Goal: Task Accomplishment & Management: Use online tool/utility

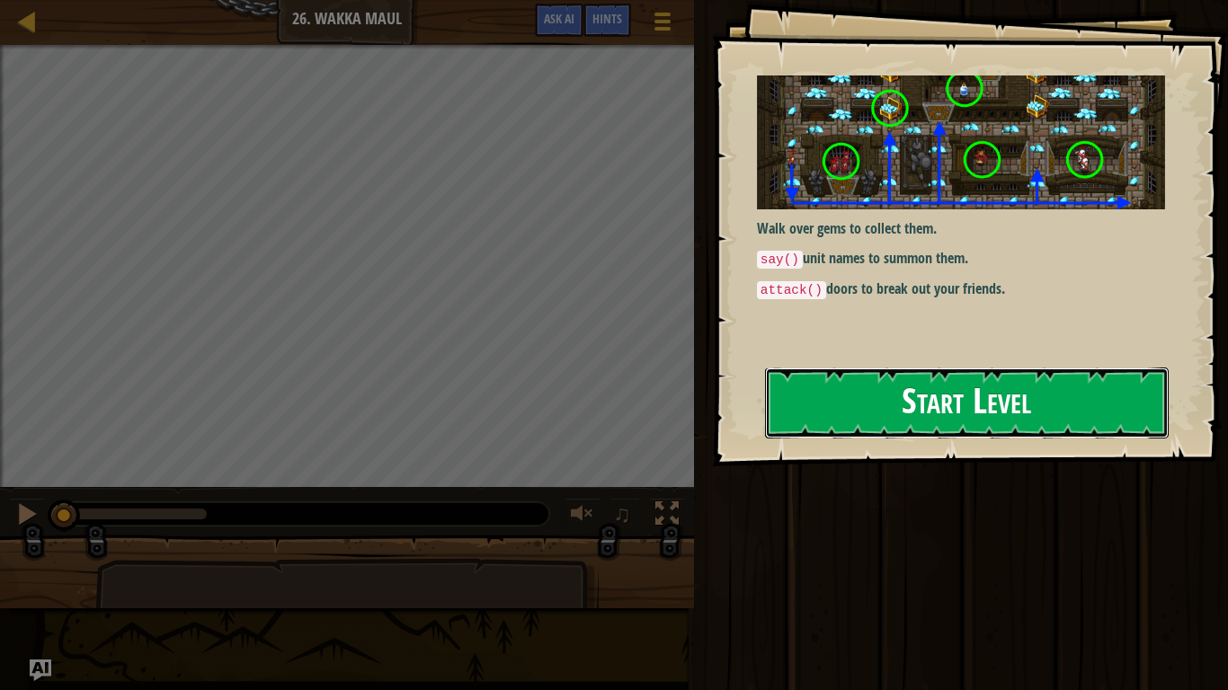
click at [832, 418] on button "Start Level" at bounding box center [967, 403] width 404 height 71
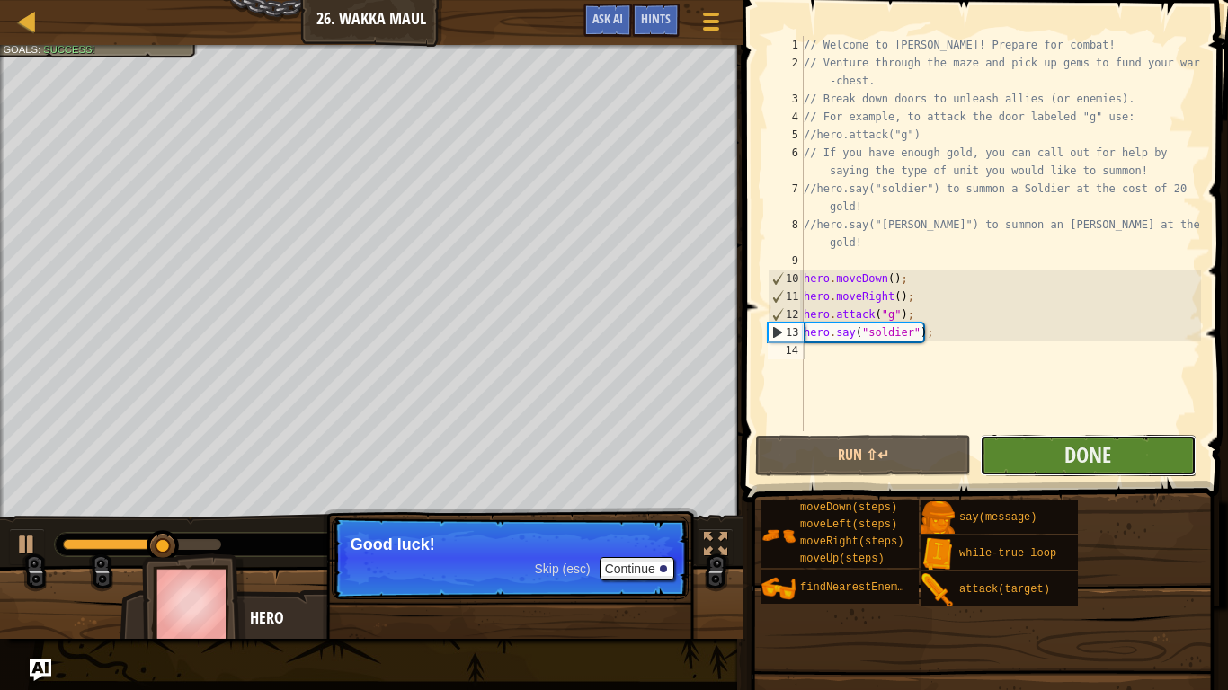
click at [1063, 442] on button "Done" at bounding box center [1088, 455] width 216 height 41
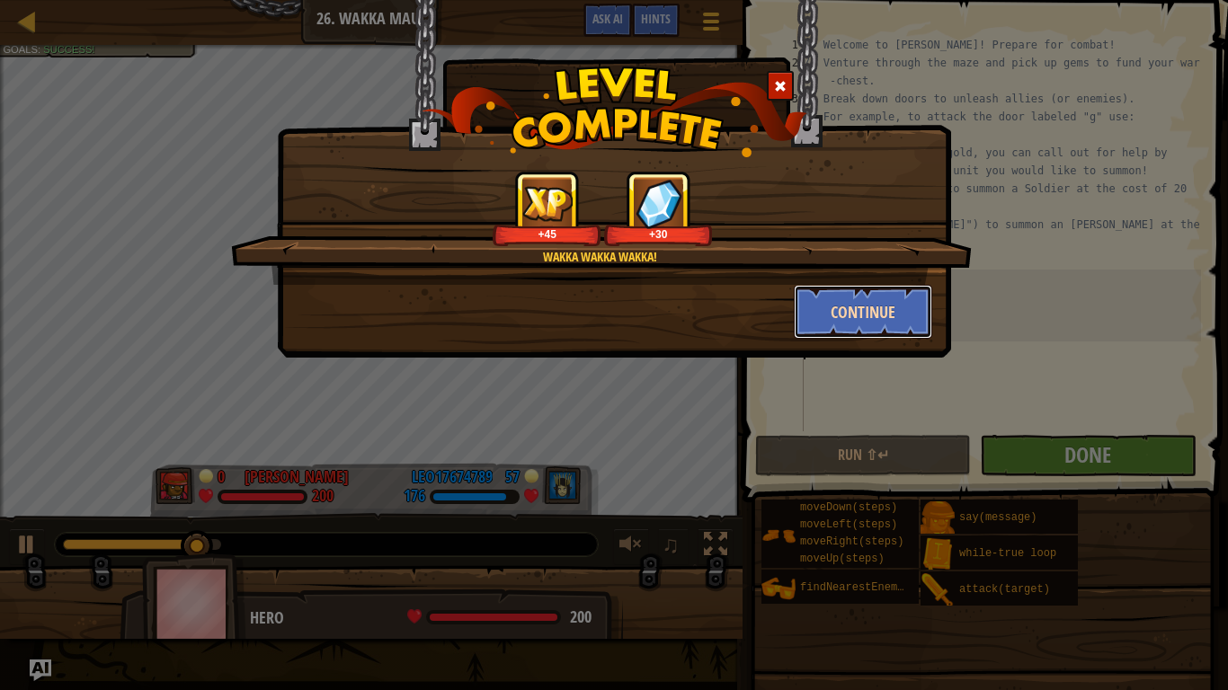
click at [872, 298] on button "Continue" at bounding box center [863, 312] width 139 height 54
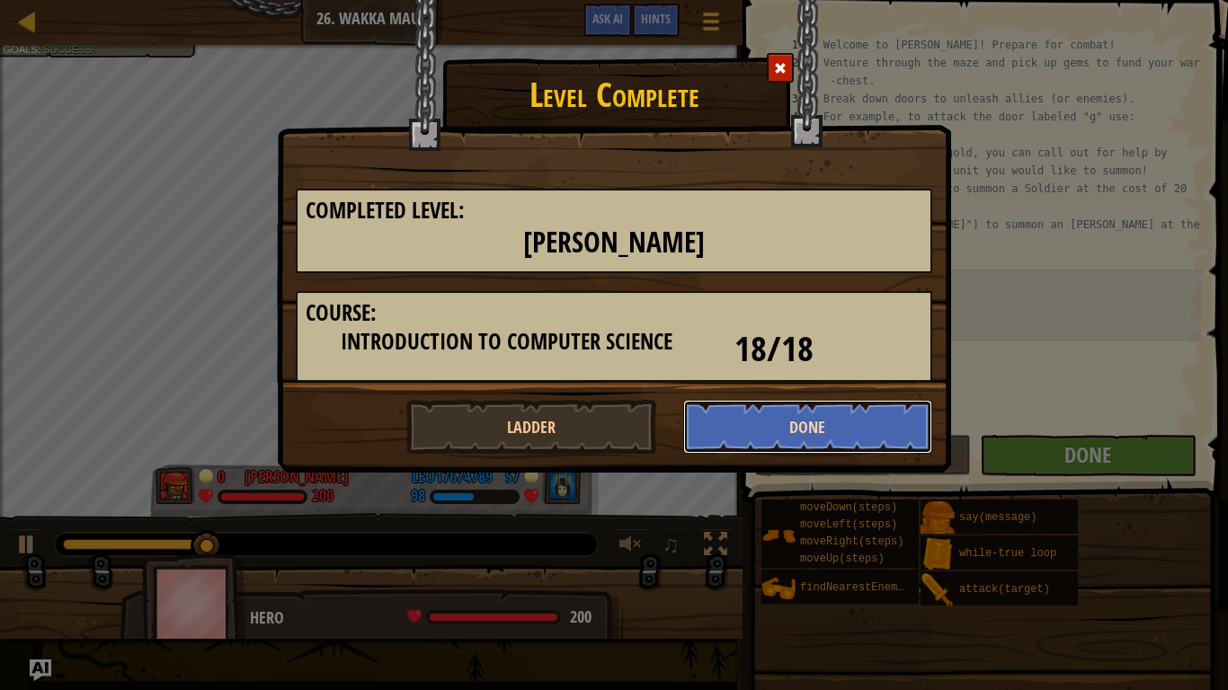
click at [784, 430] on button "Done" at bounding box center [808, 427] width 250 height 54
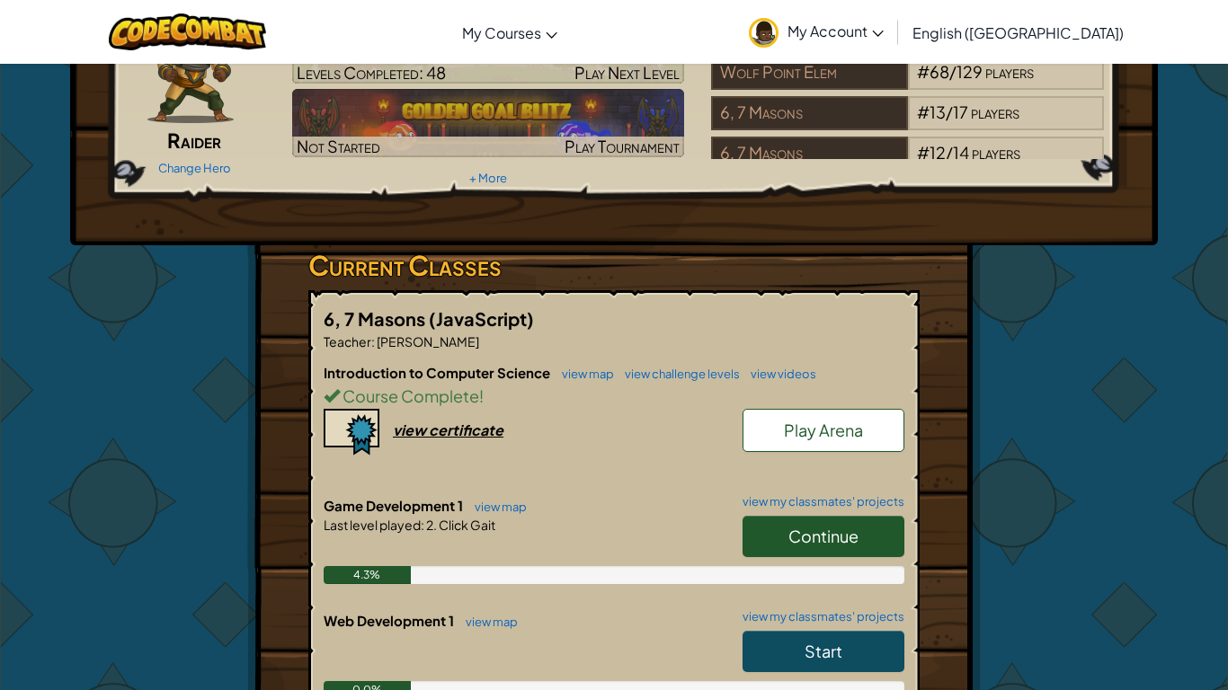
scroll to position [124, 0]
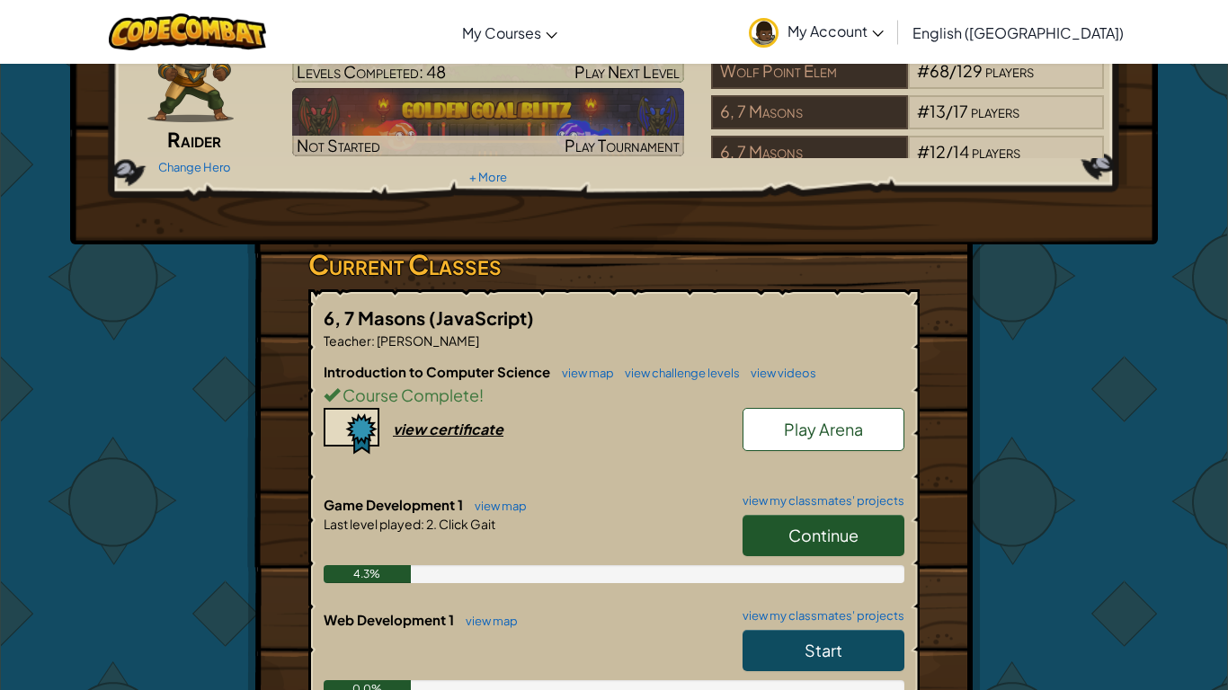
click at [788, 526] on span "Continue" at bounding box center [823, 535] width 70 height 21
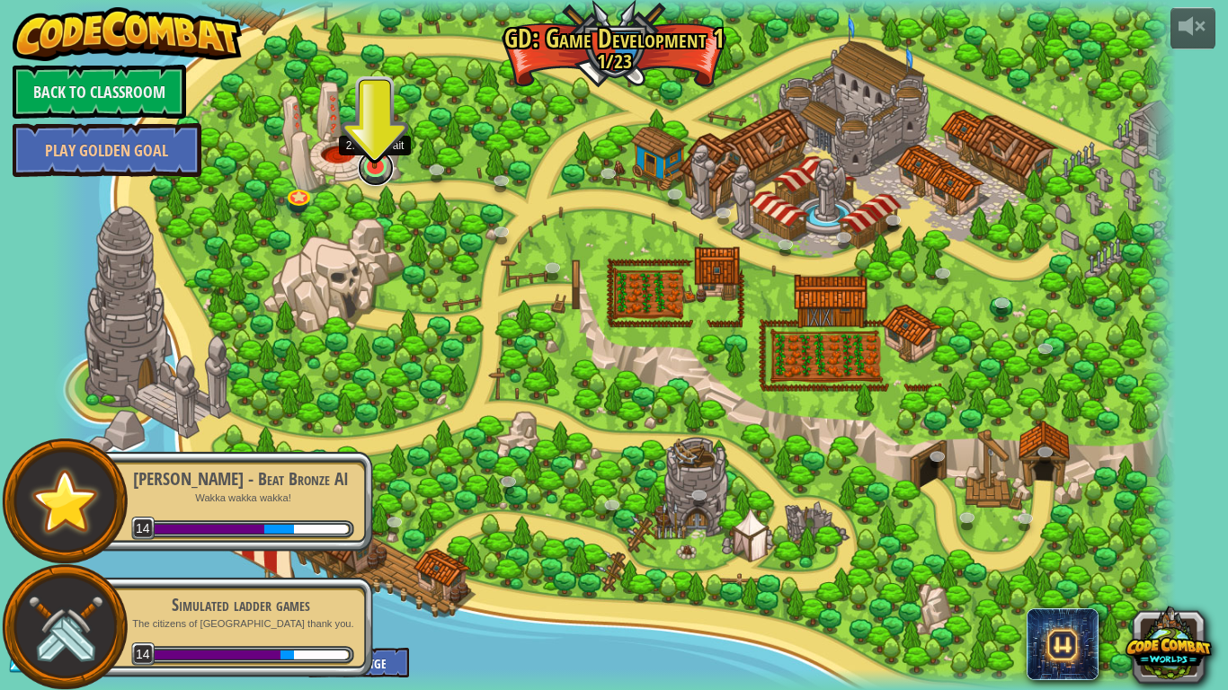
click at [379, 169] on link at bounding box center [376, 168] width 36 height 36
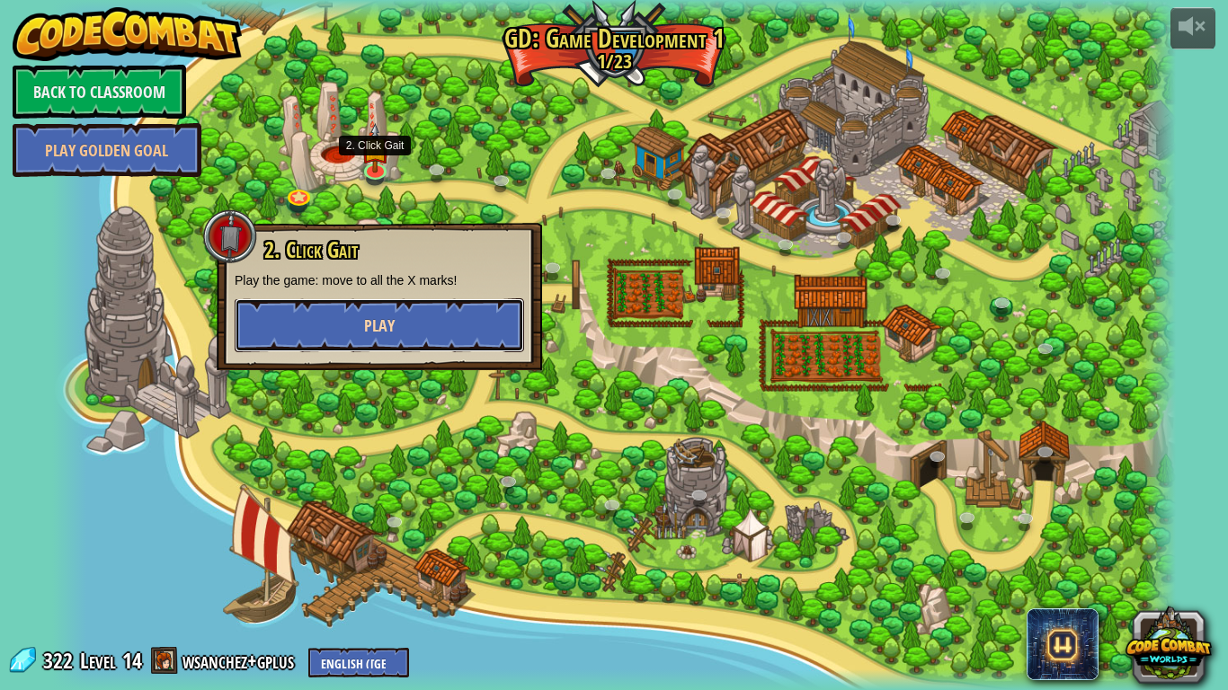
click at [413, 322] on button "Play" at bounding box center [379, 325] width 289 height 54
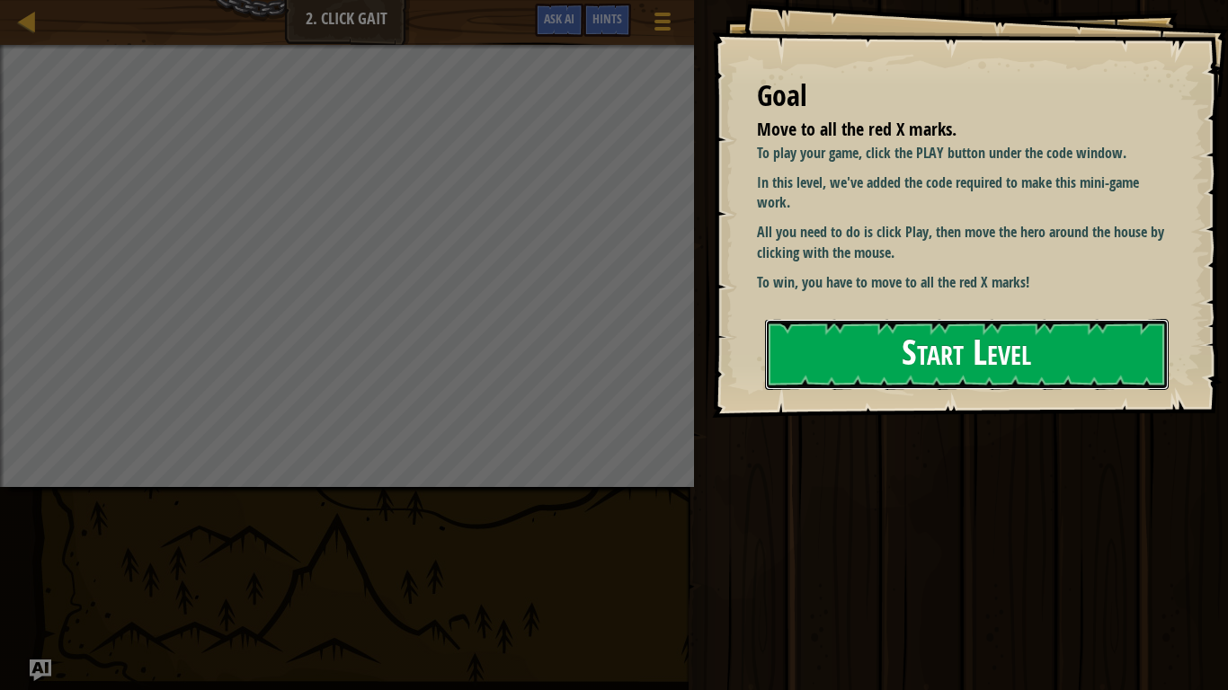
click at [948, 368] on button "Start Level" at bounding box center [967, 354] width 404 height 71
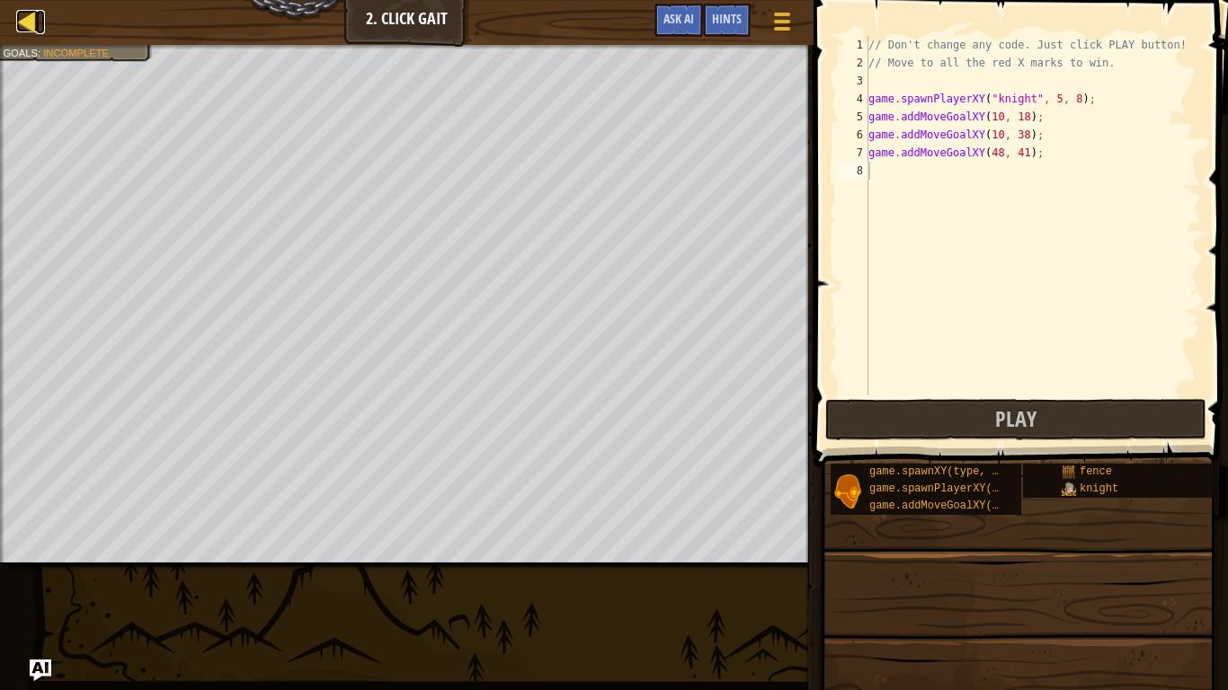
click at [24, 27] on div at bounding box center [27, 21] width 22 height 22
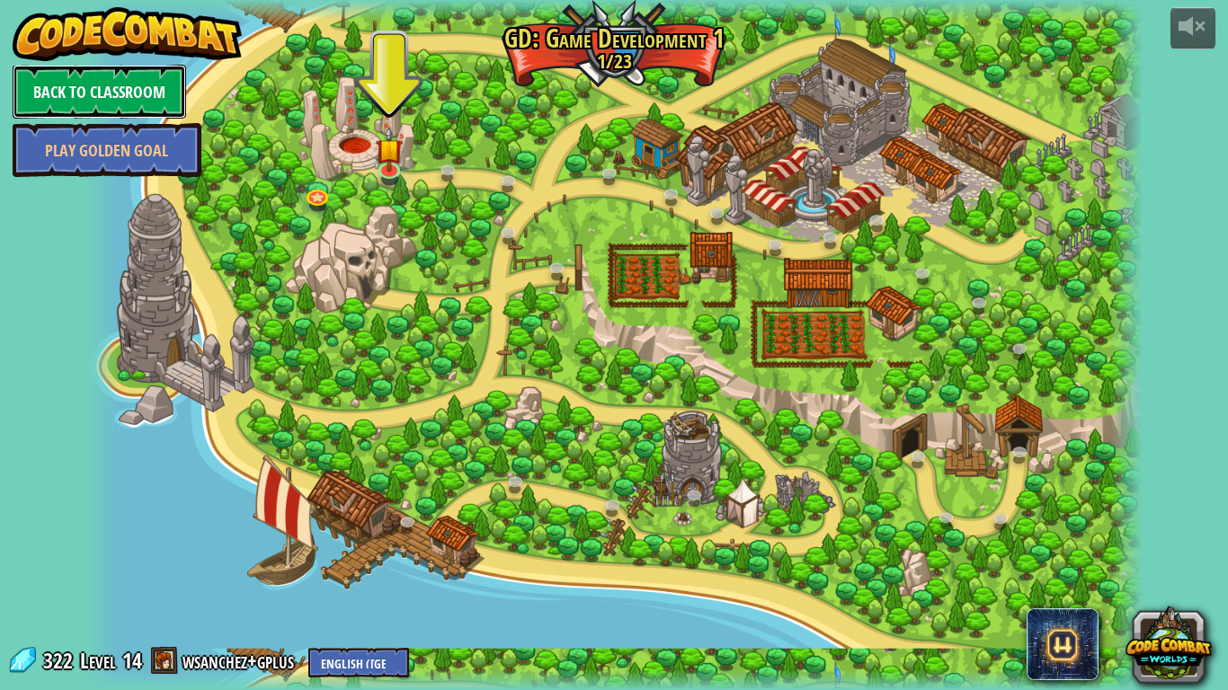
click at [176, 80] on link "Back to Classroom" at bounding box center [100, 92] width 174 height 54
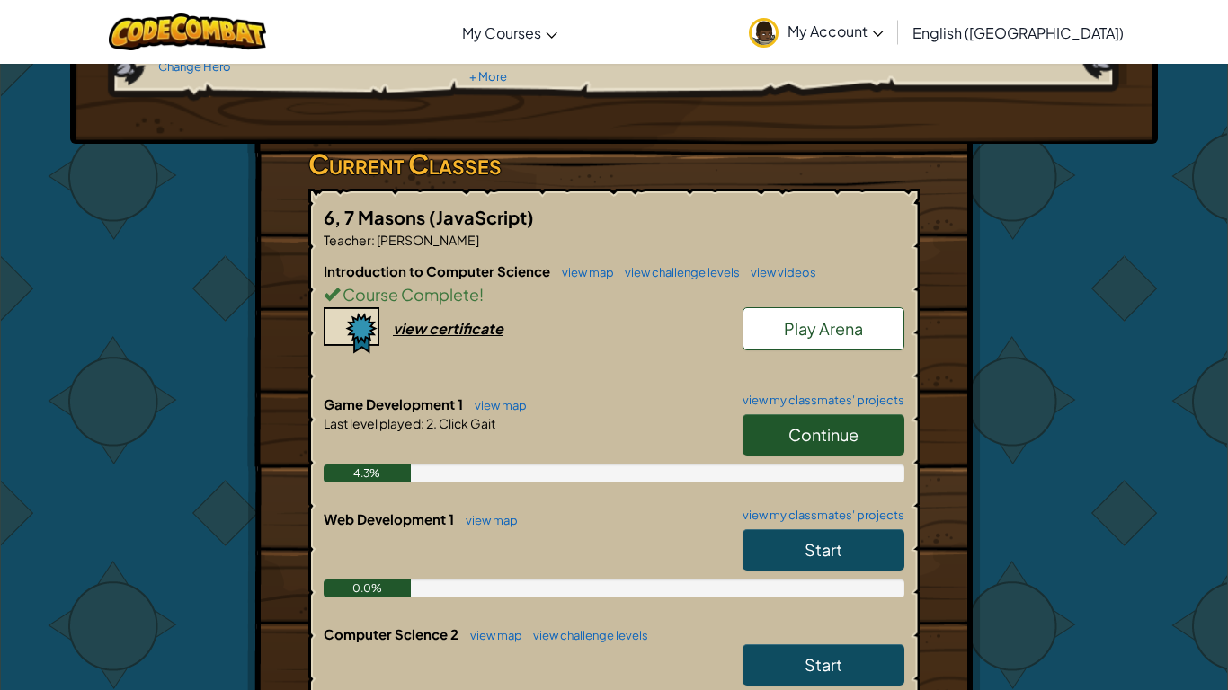
scroll to position [228, 0]
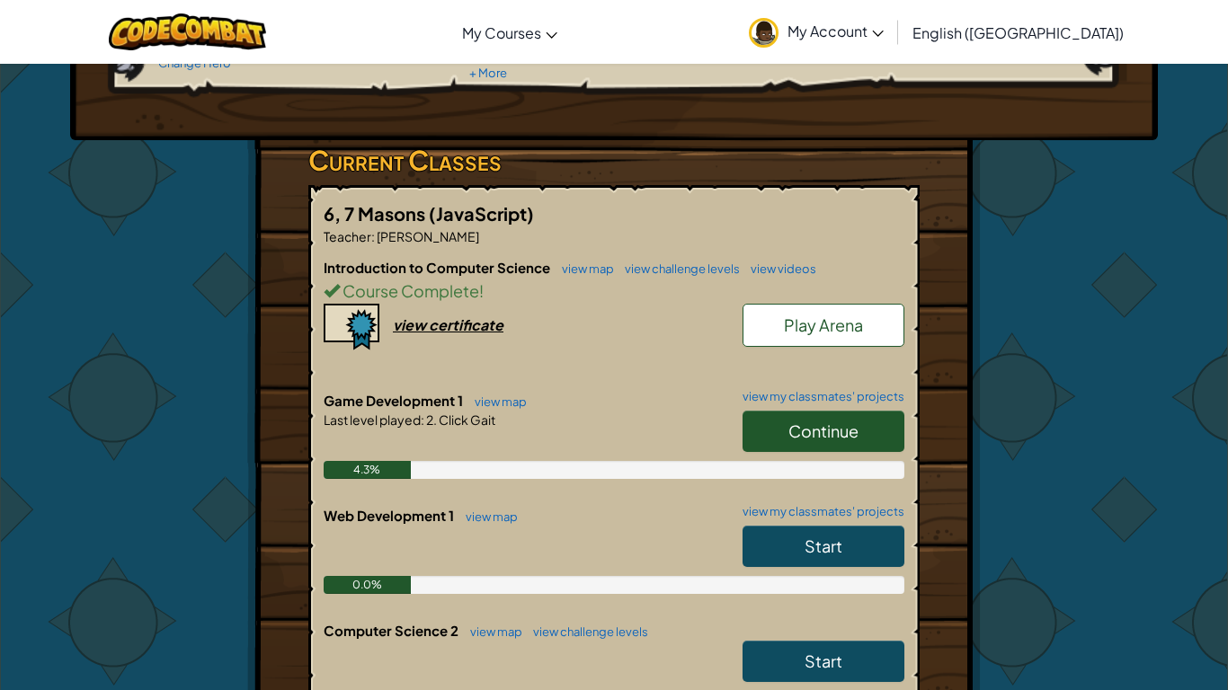
click at [842, 318] on span "Play Arena" at bounding box center [823, 325] width 79 height 21
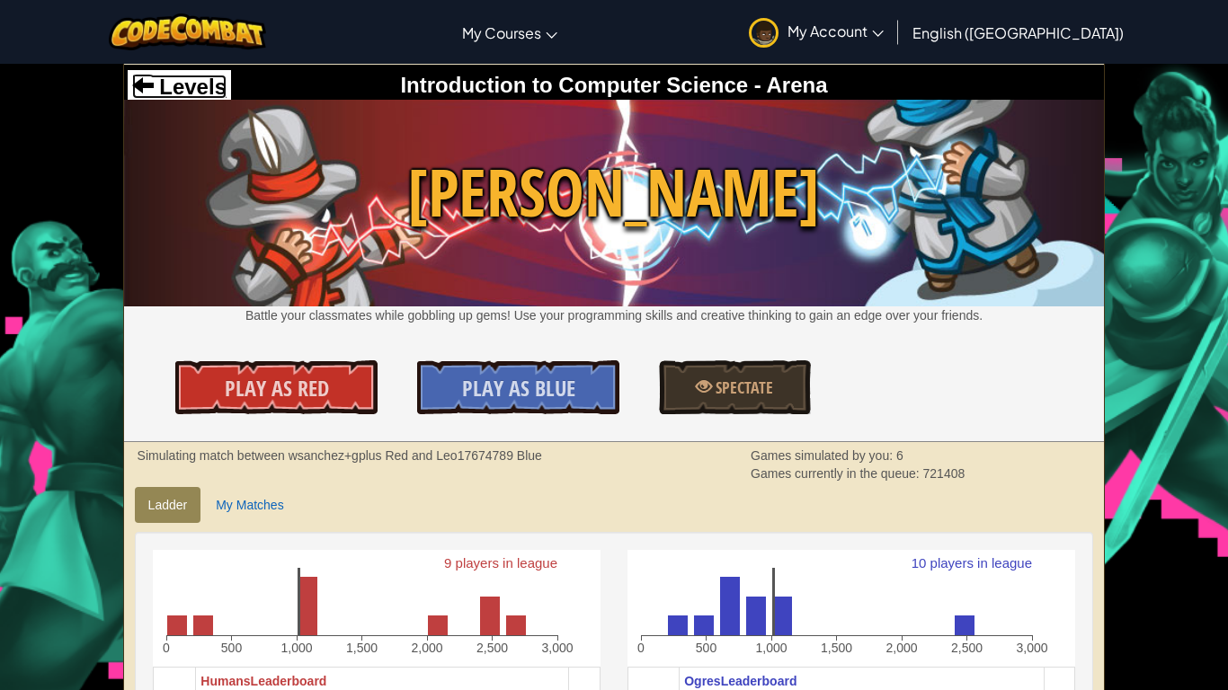
click at [191, 88] on span "Levels" at bounding box center [190, 87] width 73 height 24
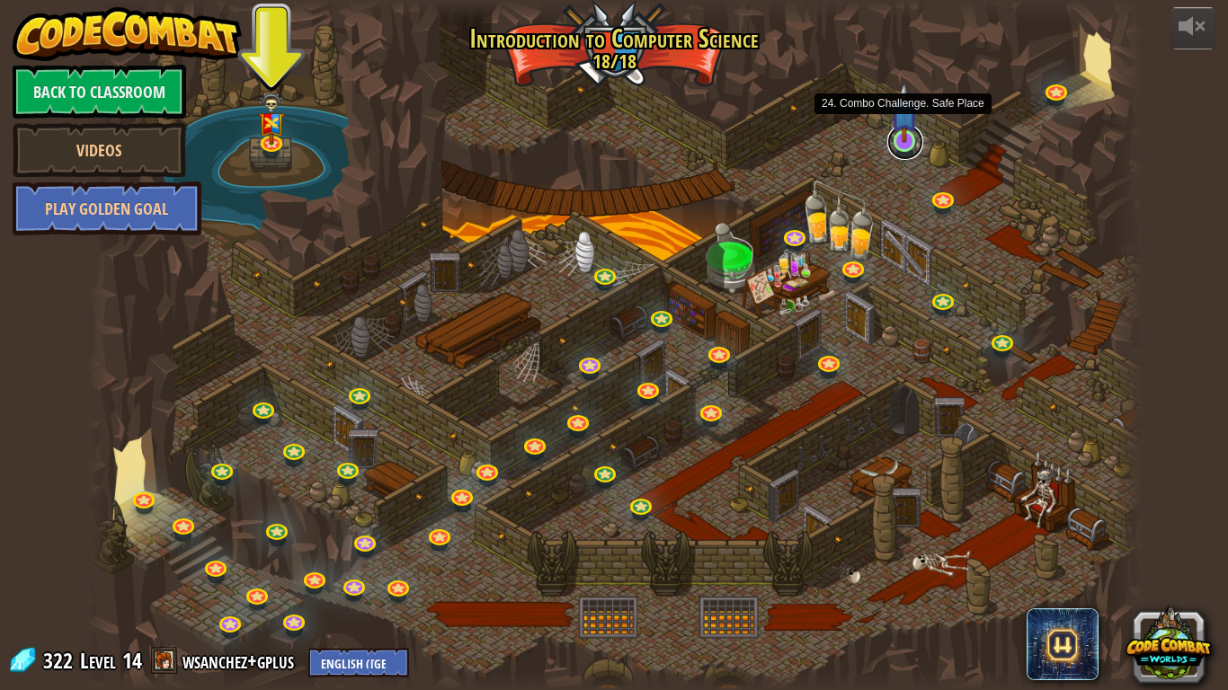
click at [909, 147] on link at bounding box center [905, 142] width 36 height 36
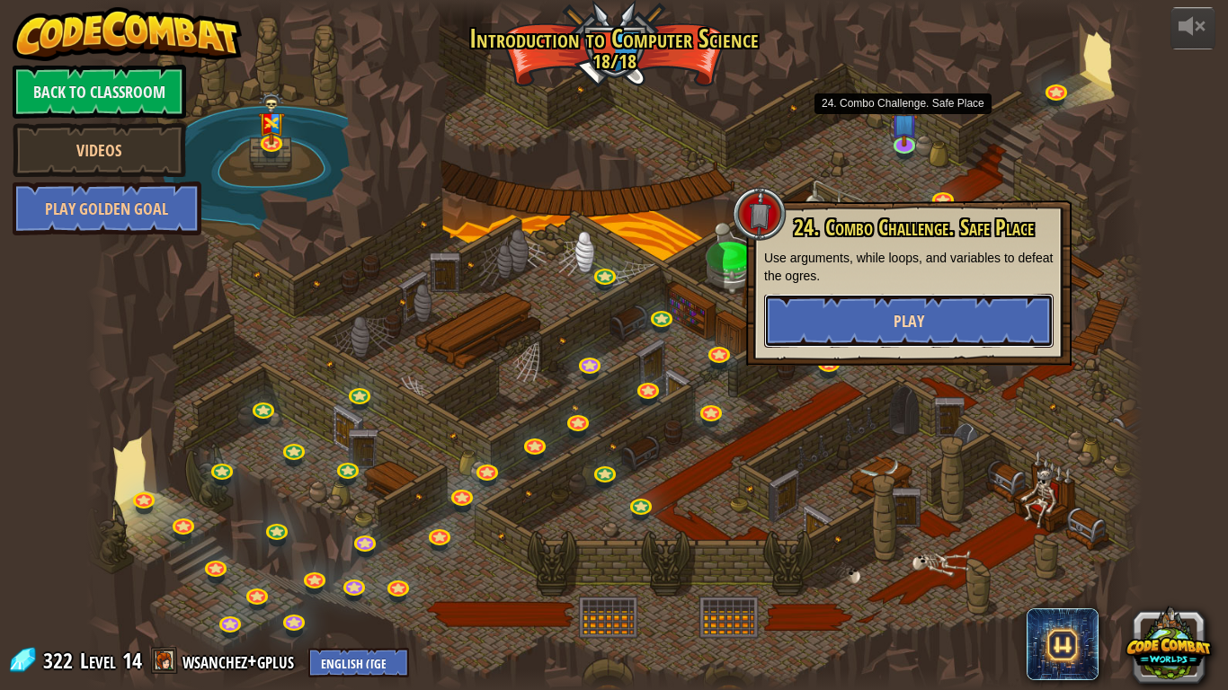
click at [891, 316] on button "Play" at bounding box center [908, 321] width 289 height 54
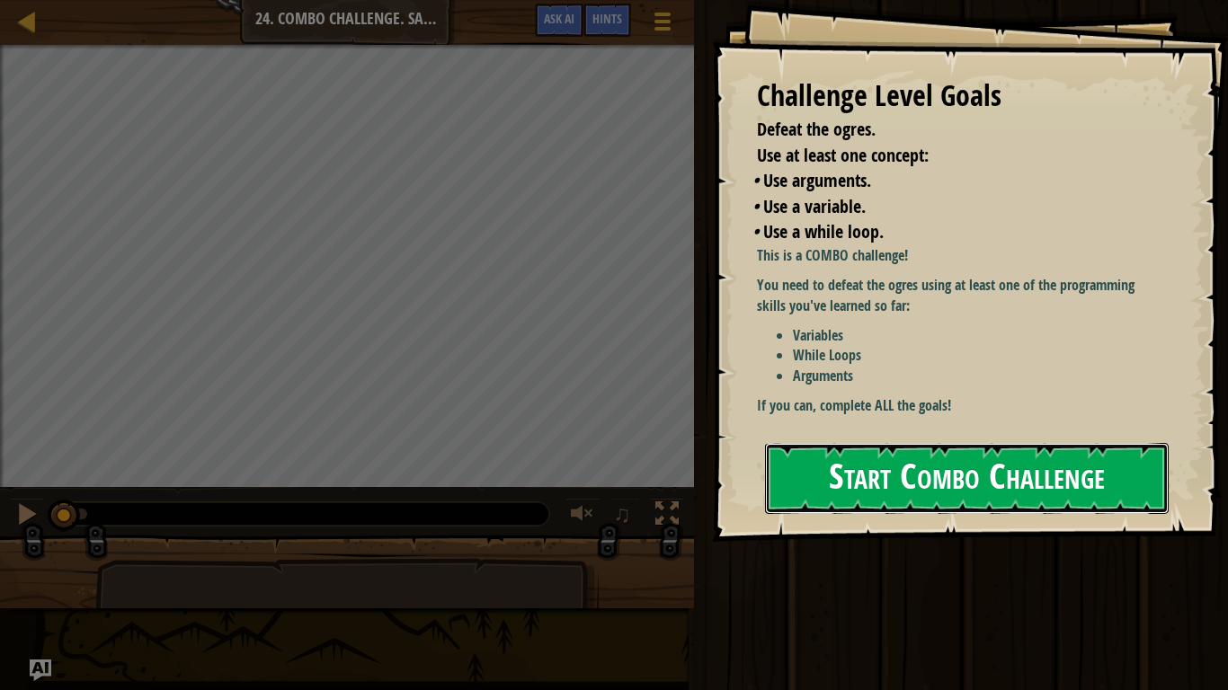
click at [1026, 464] on button "Start Combo Challenge" at bounding box center [967, 478] width 404 height 71
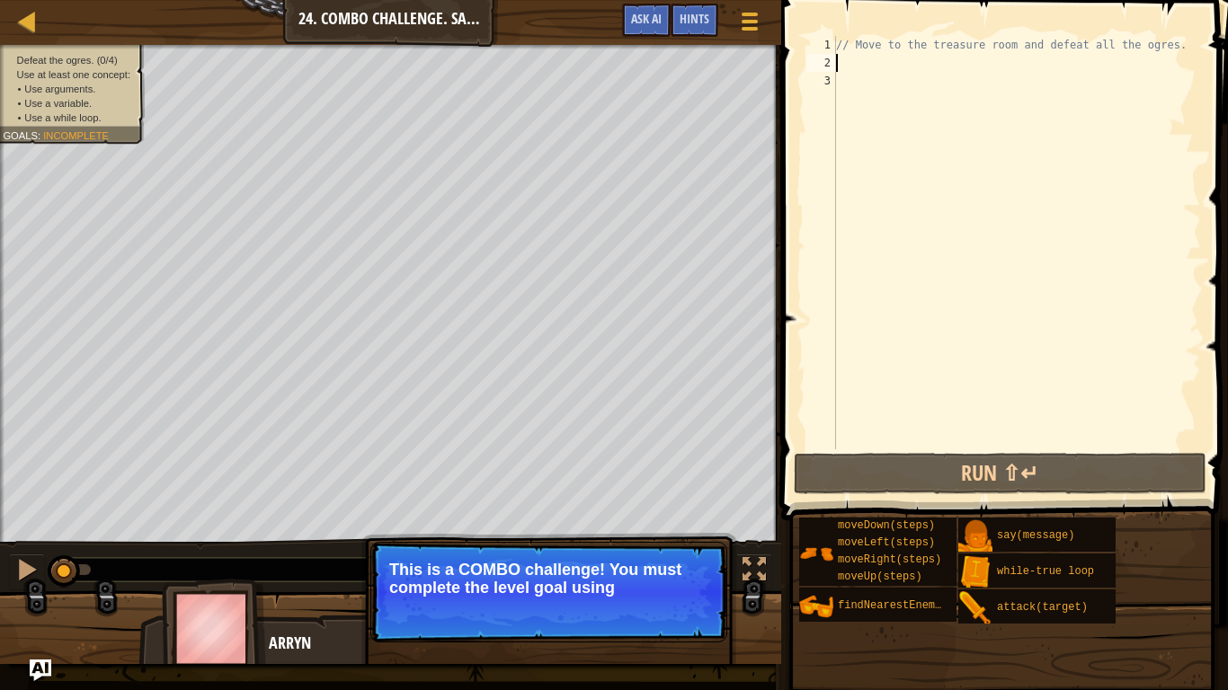
click at [849, 61] on div "// Move to the treasure room and defeat all the ogres." at bounding box center [1017, 261] width 369 height 450
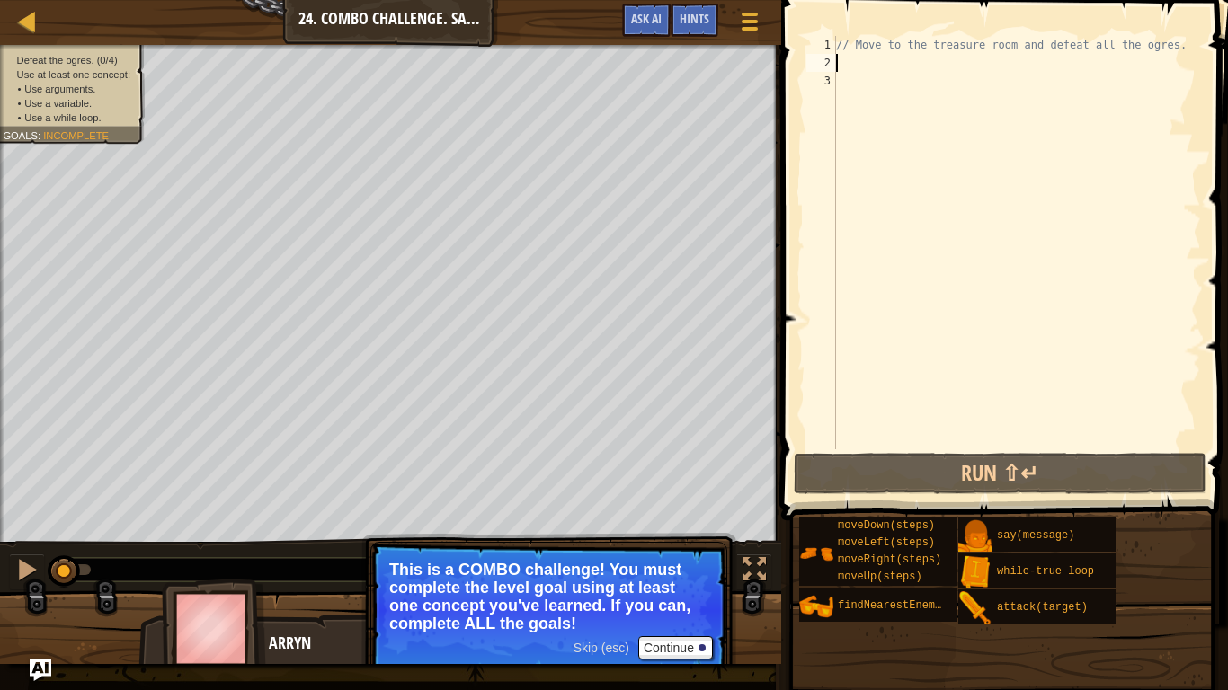
click at [895, 59] on div "// Move to the treasure room and defeat all the ogres." at bounding box center [1017, 261] width 369 height 450
type textarea "u"
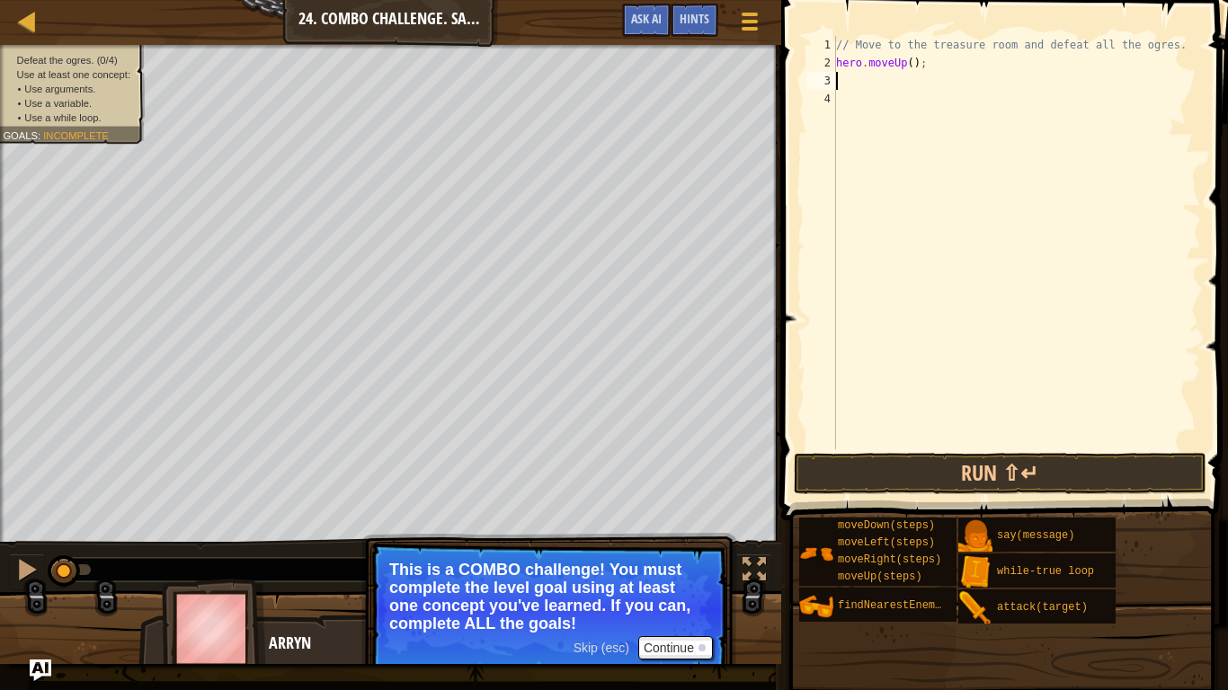
click at [913, 58] on div "// Move to the treasure room and defeat all the ogres. hero . moveUp ( ) ;" at bounding box center [1017, 261] width 369 height 450
type textarea "hero.moveUp(4);"
click at [859, 81] on div "// Move to the treasure room and defeat all the ogres. hero . moveUp ( 4 ) ;" at bounding box center [1017, 261] width 369 height 450
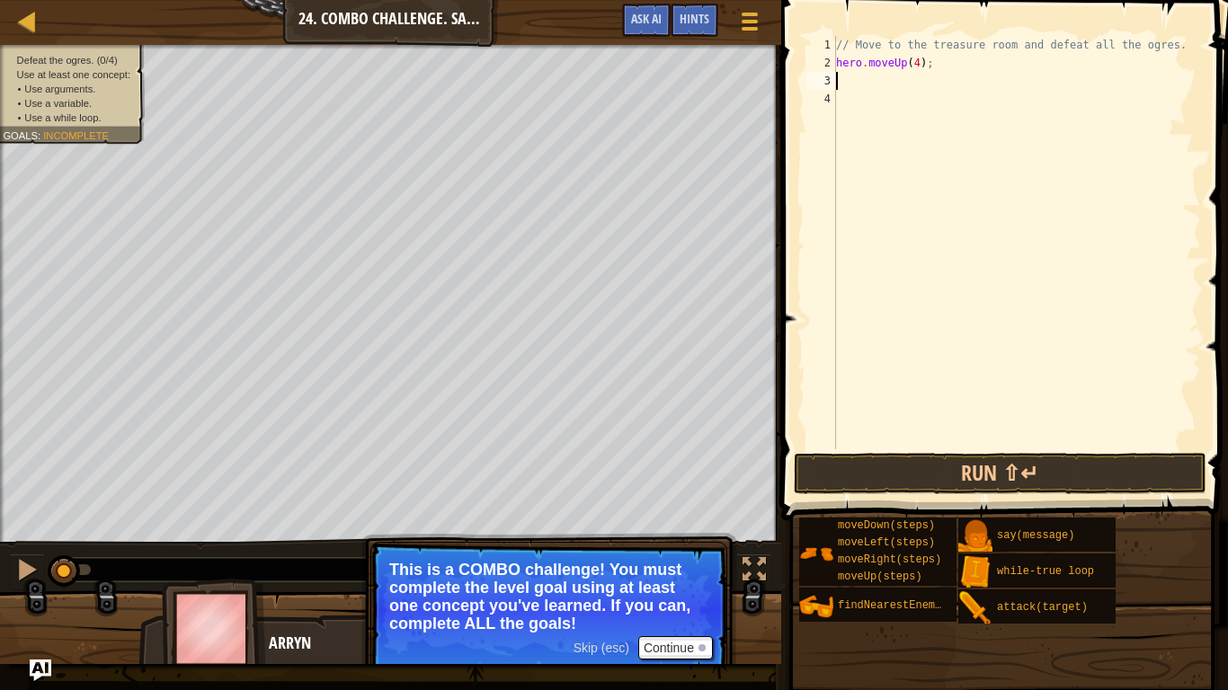
type textarea "r"
click at [850, 97] on div "// Move to the treasure room and defeat all the ogres. hero . moveUp ( 4 ) ; he…" at bounding box center [1017, 261] width 369 height 450
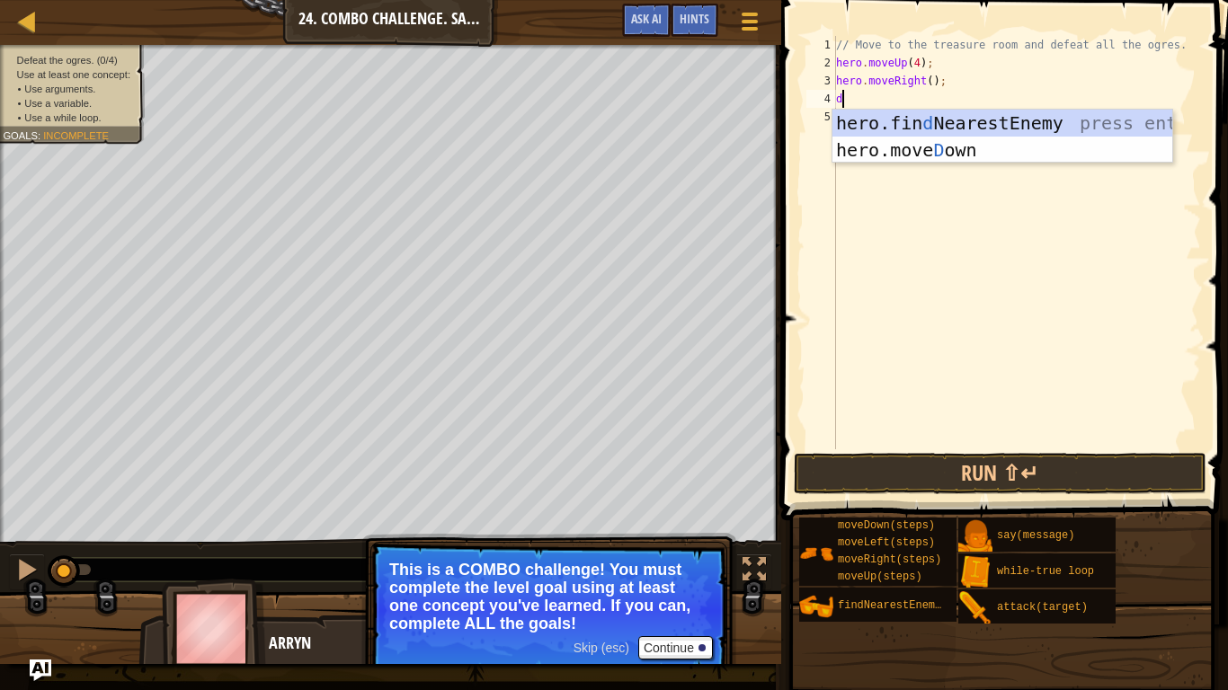
type textarea "do"
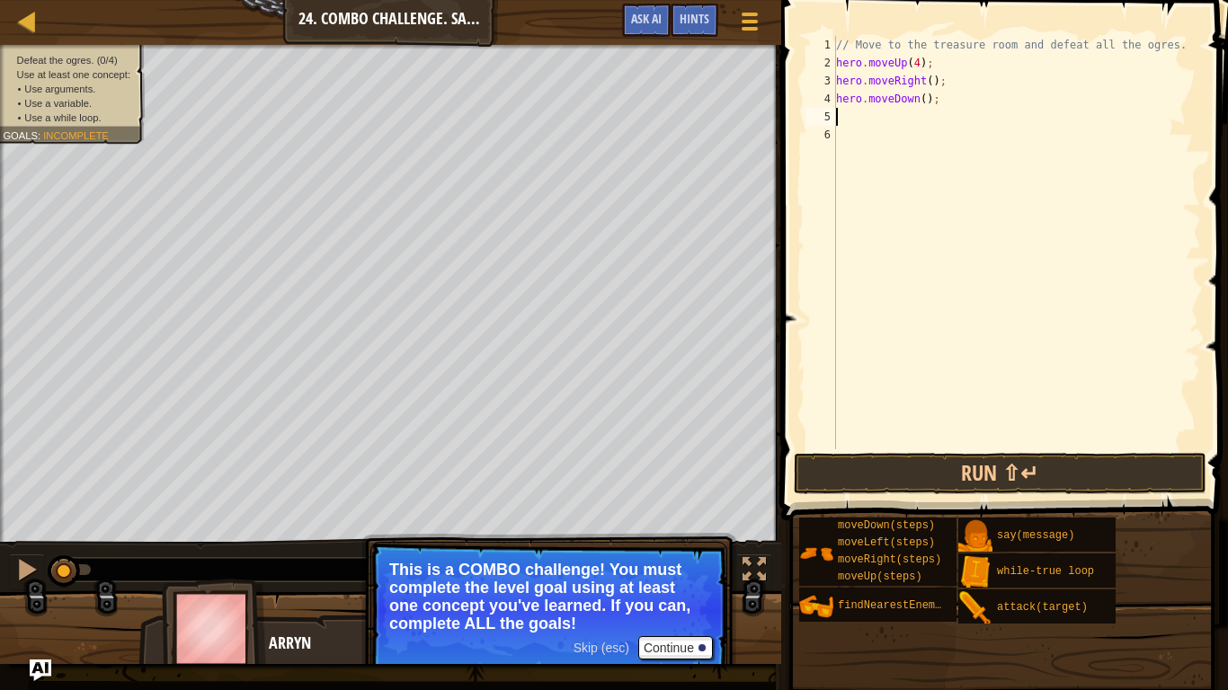
click at [926, 101] on div "// Move to the treasure room and defeat all the ogres. hero . moveUp ( 4 ) ; he…" at bounding box center [1017, 261] width 369 height 450
click at [1073, 450] on span at bounding box center [1006, 235] width 461 height 574
click at [1069, 464] on button "Run ⇧↵" at bounding box center [1000, 473] width 413 height 41
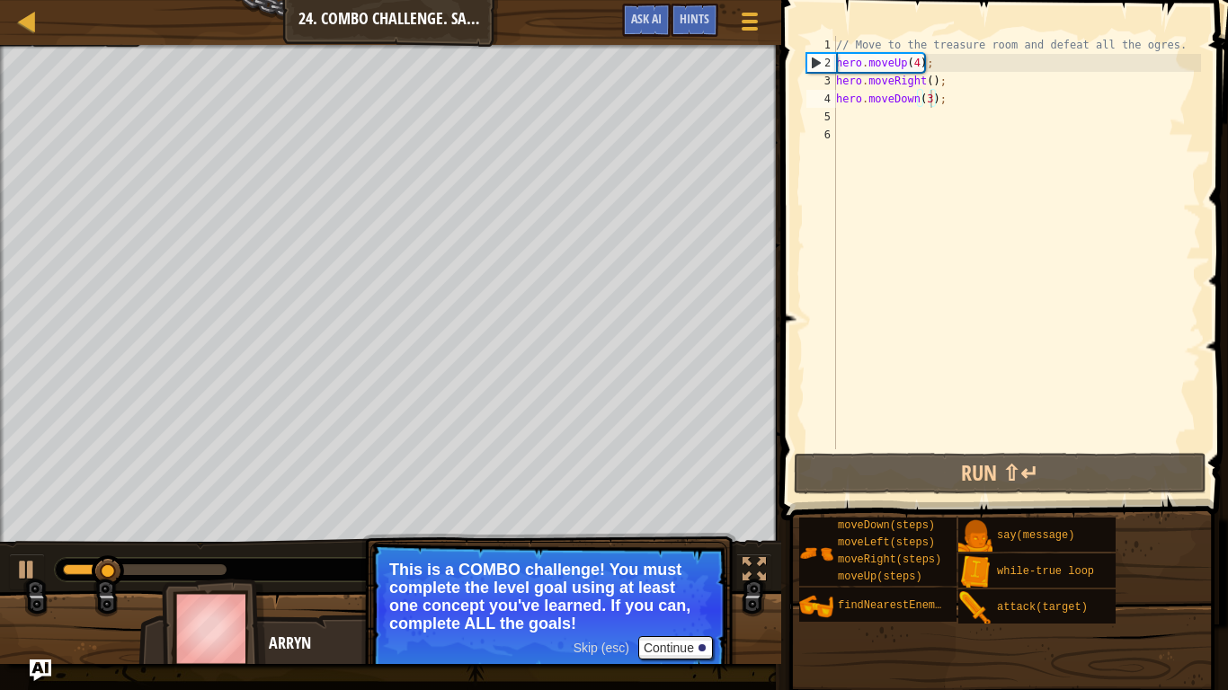
drag, startPoint x: 206, startPoint y: 575, endPoint x: 200, endPoint y: 565, distance: 12.1
click at [200, 565] on div "0:14.9 Now: 0:04.8 Max: 0:17.4" at bounding box center [346, 569] width 582 height 23
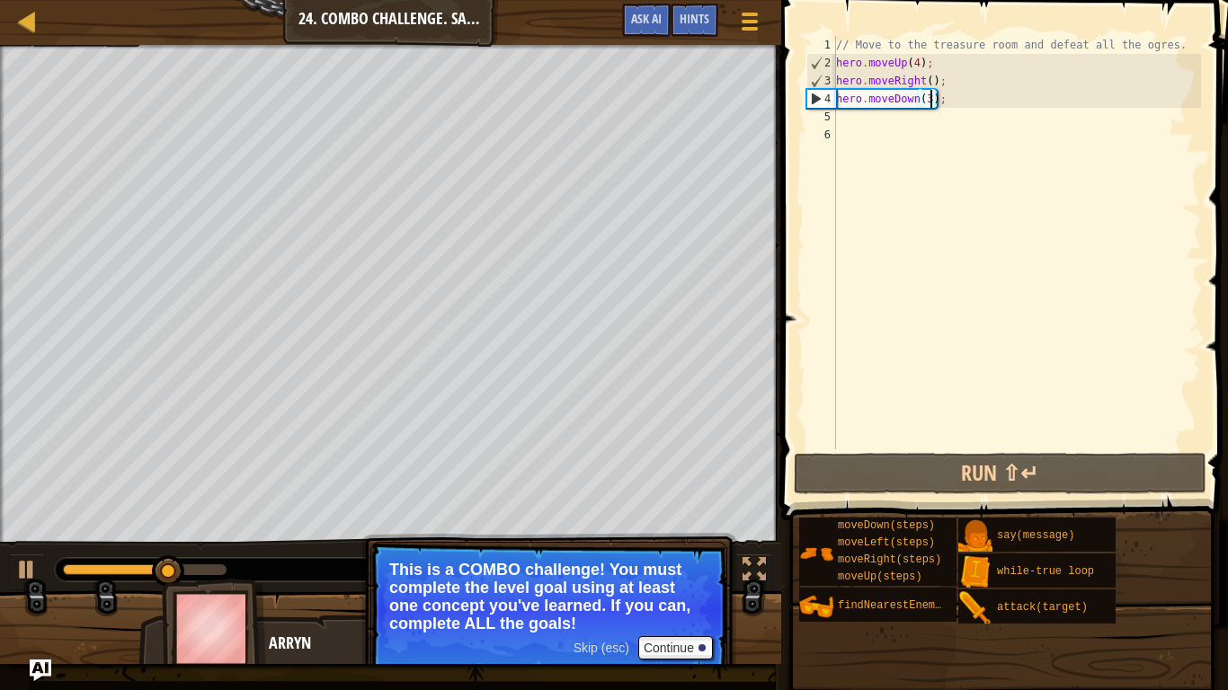
click at [929, 79] on div "// Move to the treasure room and defeat all the ogres. hero . moveUp ( 4 ) ; he…" at bounding box center [1017, 261] width 369 height 450
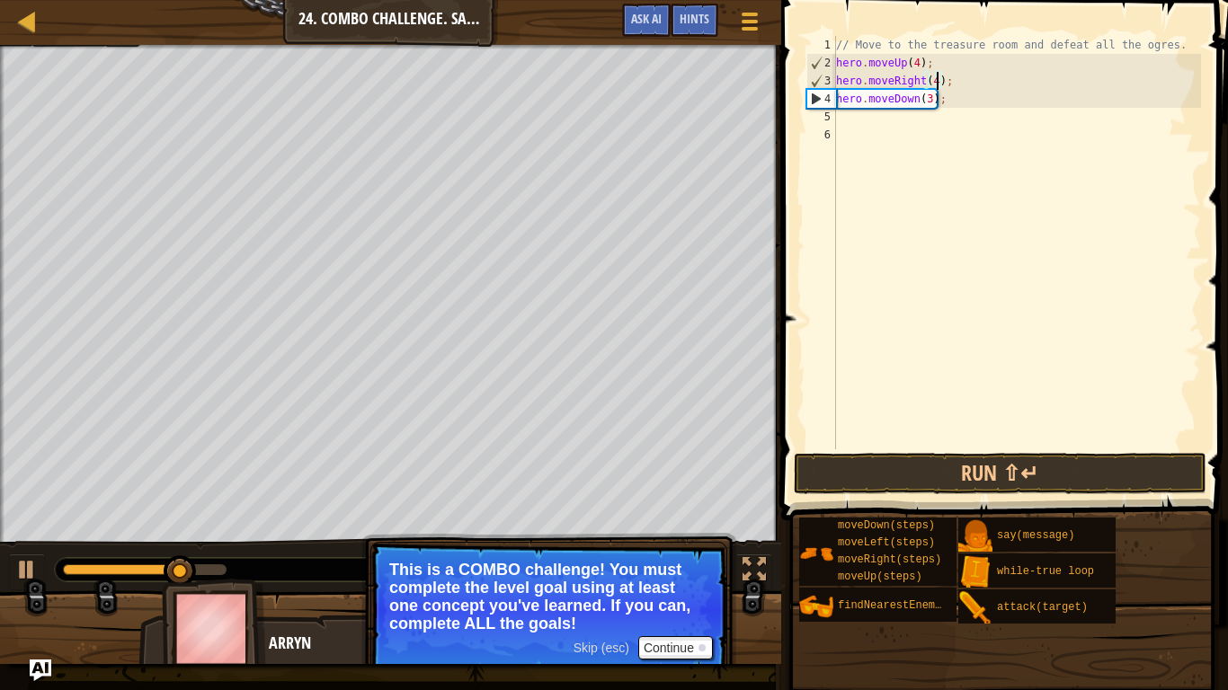
scroll to position [8, 14]
type textarea "hero.moveRight(4);"
click at [1086, 466] on button "Run ⇧↵" at bounding box center [1000, 473] width 413 height 41
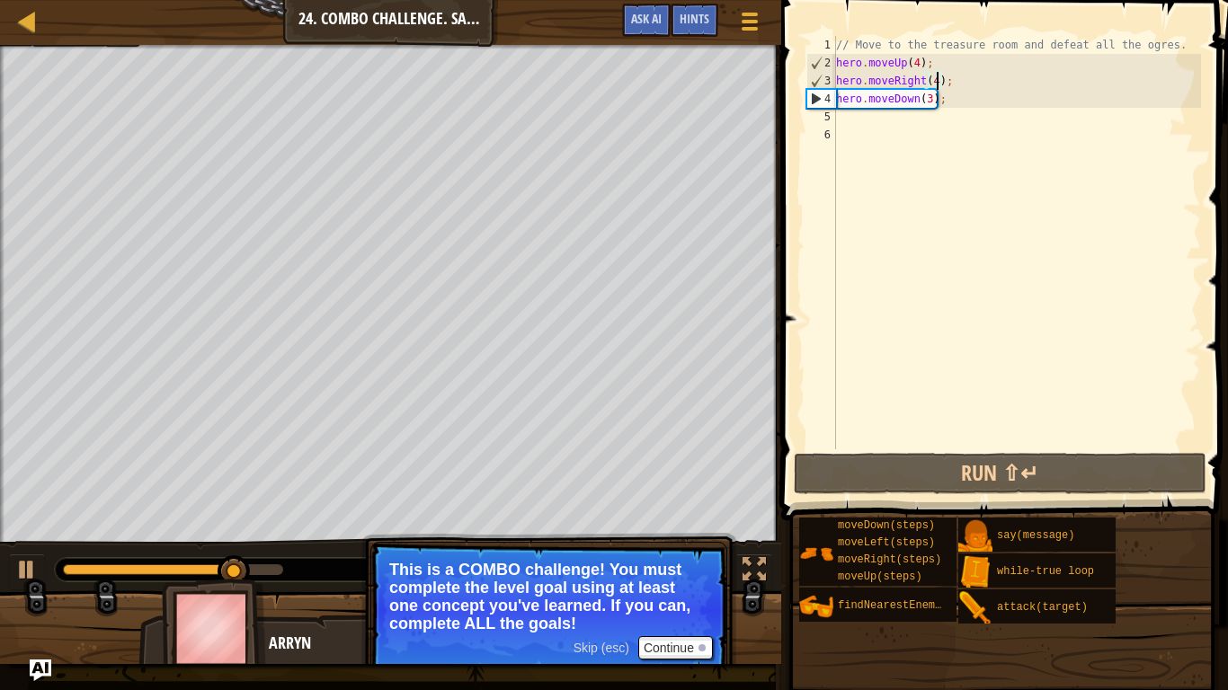
click at [859, 116] on div "// Move to the treasure room and defeat all the ogres. hero . moveUp ( 4 ) ; he…" at bounding box center [1017, 261] width 369 height 450
type textarea "l"
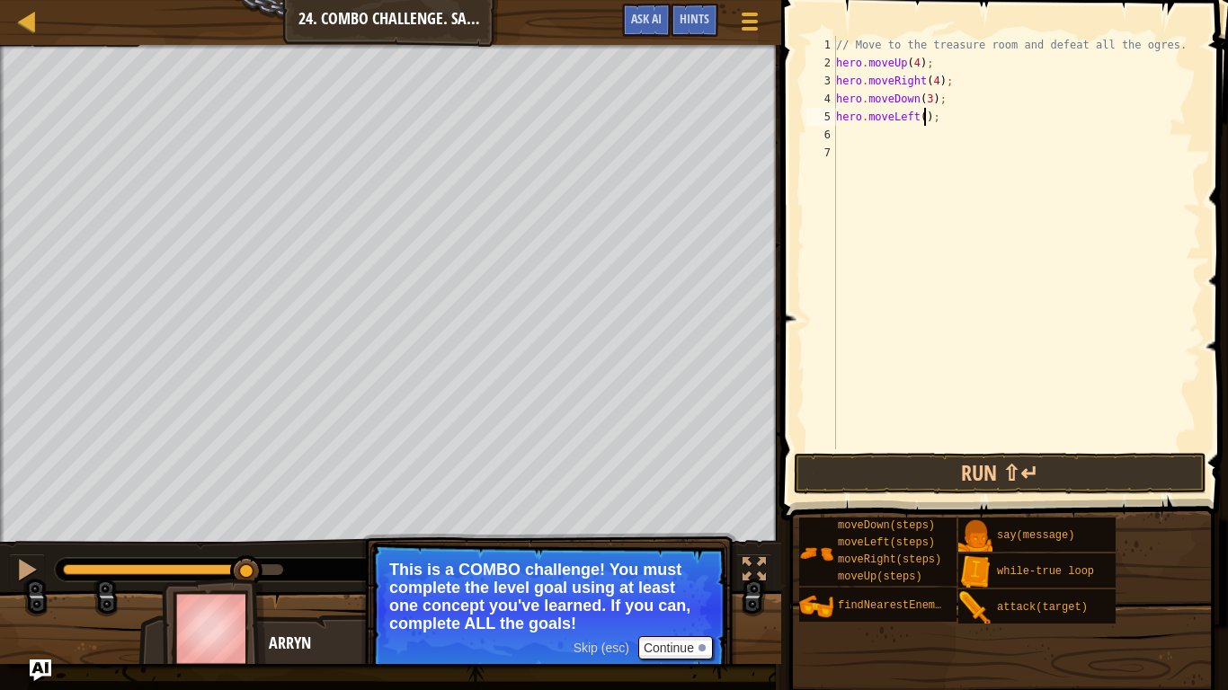
click at [926, 120] on div "// Move to the treasure room and defeat all the ogres. hero . moveUp ( 4 ) ; he…" at bounding box center [1017, 261] width 369 height 450
type textarea "hero.moveLeft(2);"
click at [863, 129] on div "// Move to the treasure room and defeat all the ogres. hero . moveUp ( 4 ) ; he…" at bounding box center [1017, 261] width 369 height 450
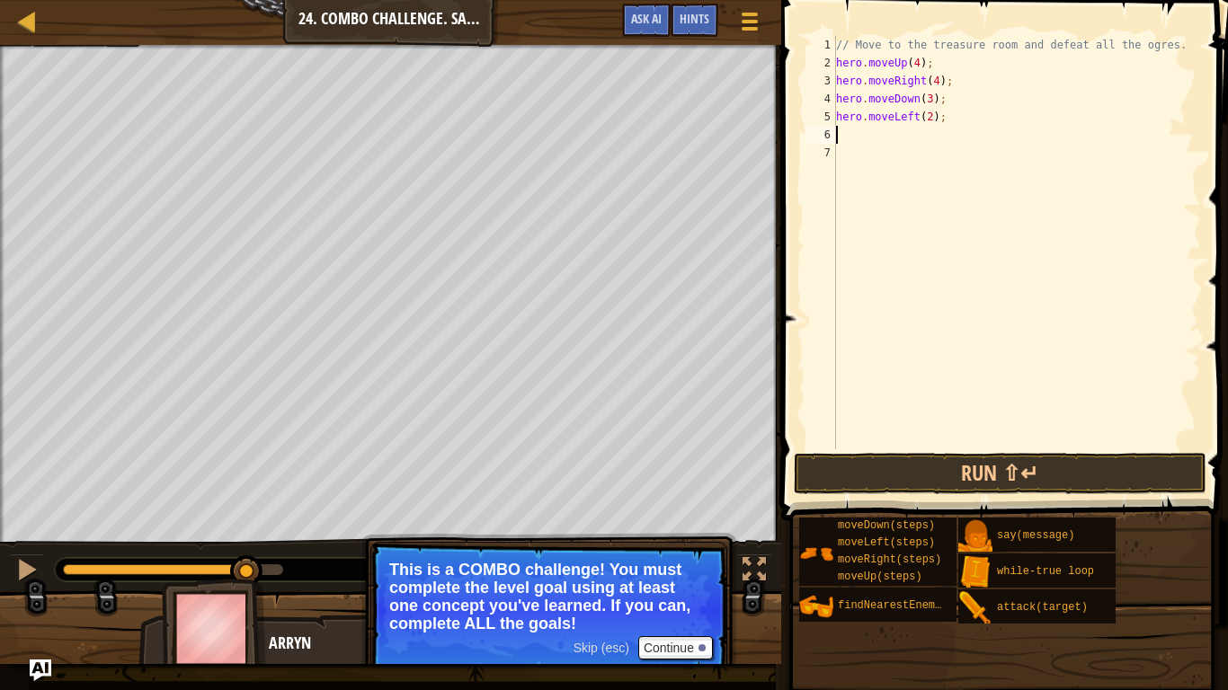
type textarea "w"
click at [835, 166] on div "8" at bounding box center [821, 171] width 30 height 18
click at [834, 169] on div "8" at bounding box center [821, 171] width 30 height 18
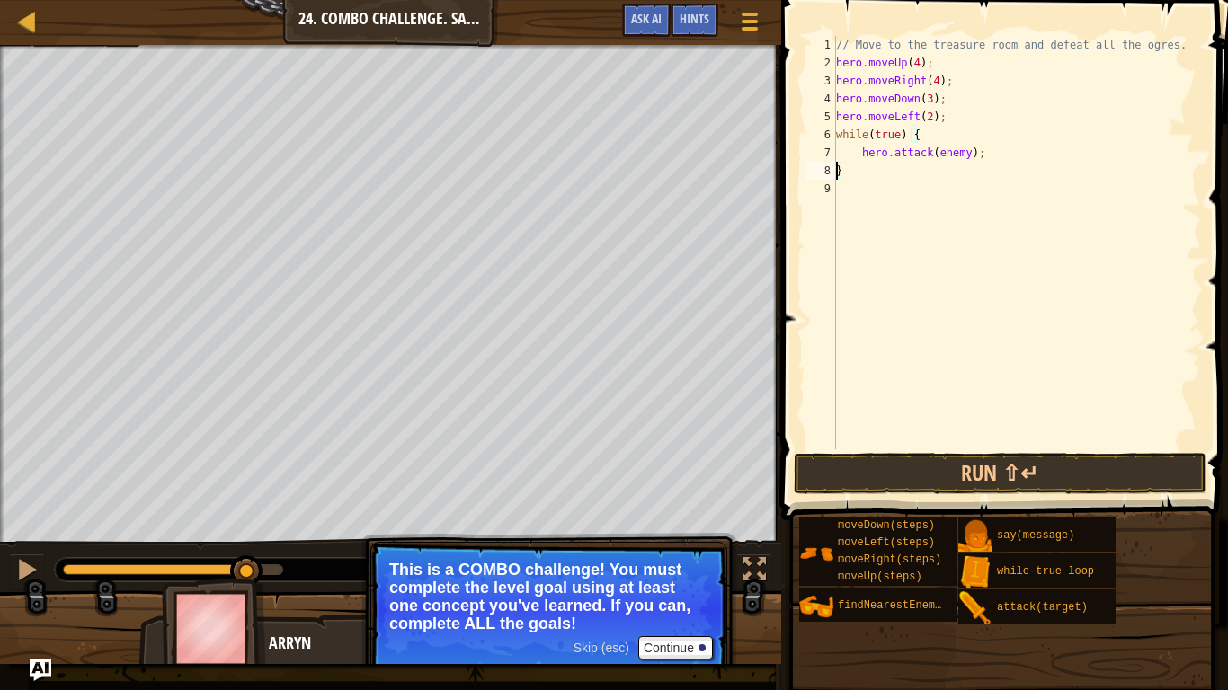
type textarea "}"
click at [854, 165] on div "// Move to the treasure room and defeat all the ogres. hero . moveUp ( 4 ) ; he…" at bounding box center [1020, 261] width 362 height 450
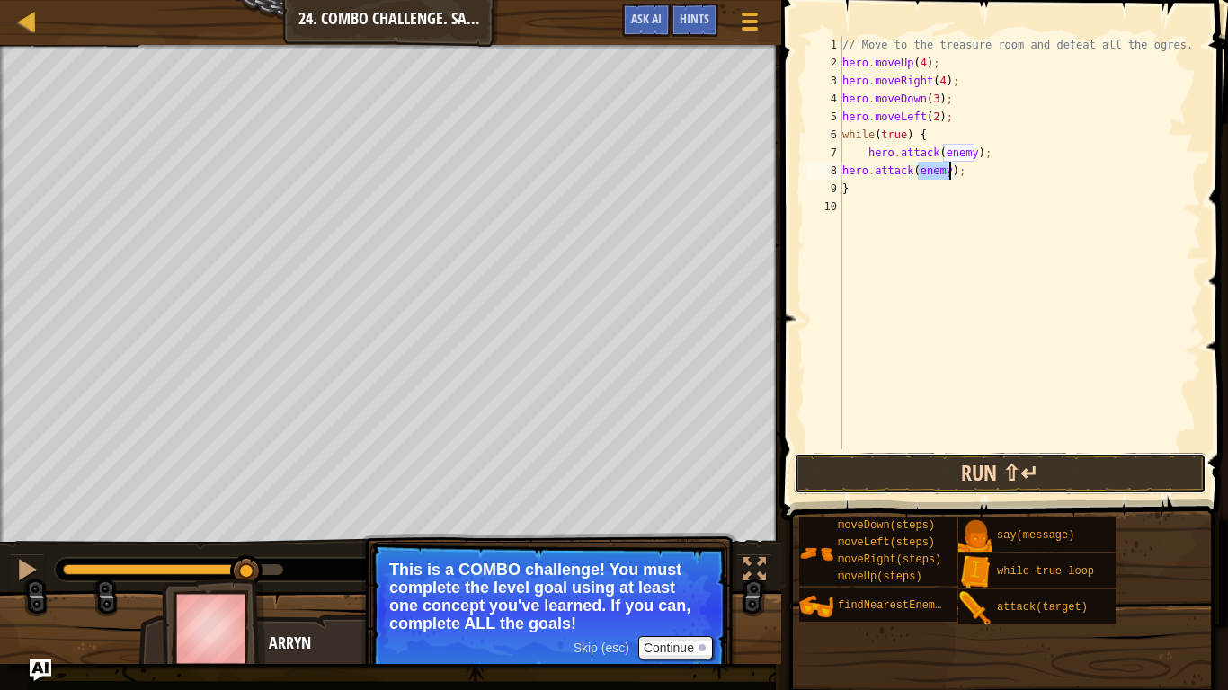
click at [1164, 488] on button "Run ⇧↵" at bounding box center [1000, 473] width 413 height 41
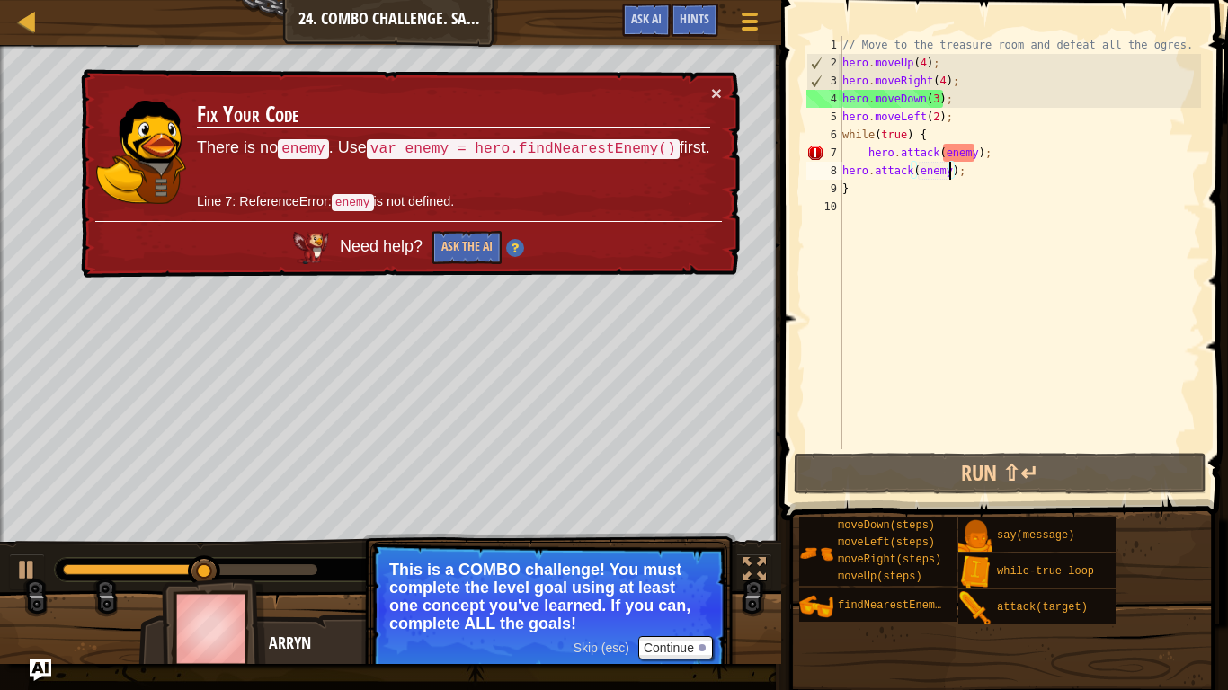
click at [988, 164] on div "// Move to the treasure room and defeat all the ogres. hero . moveUp ( 4 ) ; he…" at bounding box center [1020, 261] width 362 height 450
click at [988, 153] on div "// Move to the treasure room and defeat all the ogres. hero . moveUp ( 4 ) ; he…" at bounding box center [1020, 261] width 362 height 450
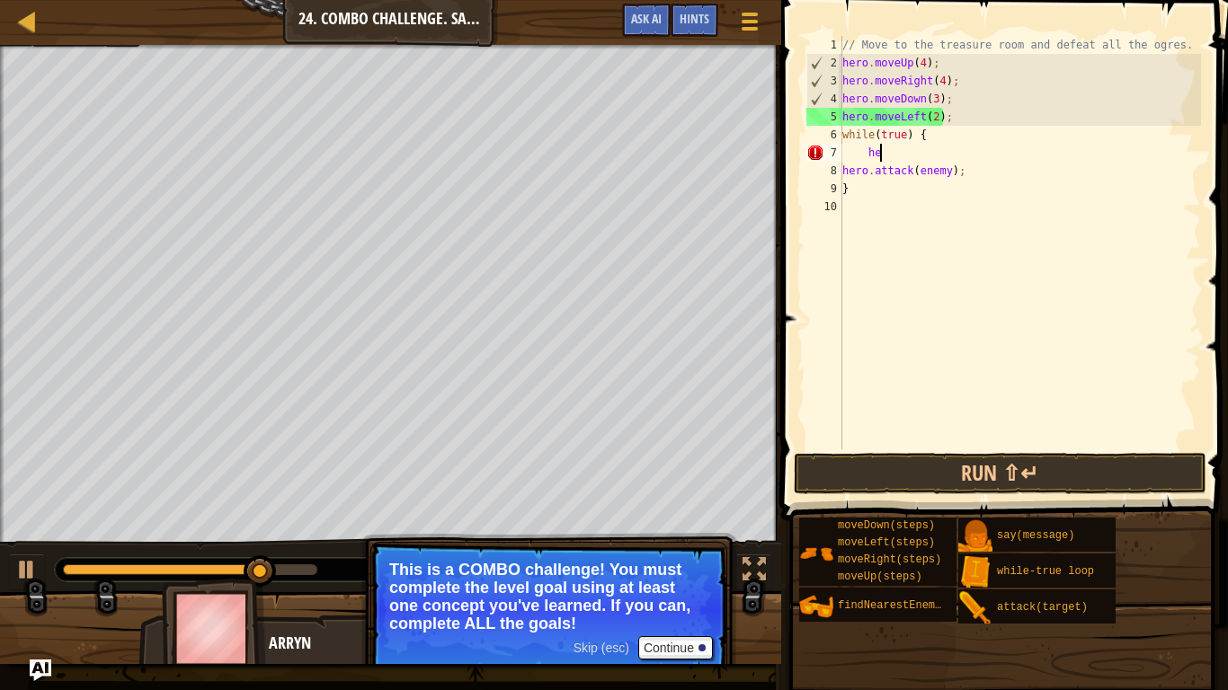
type textarea "h"
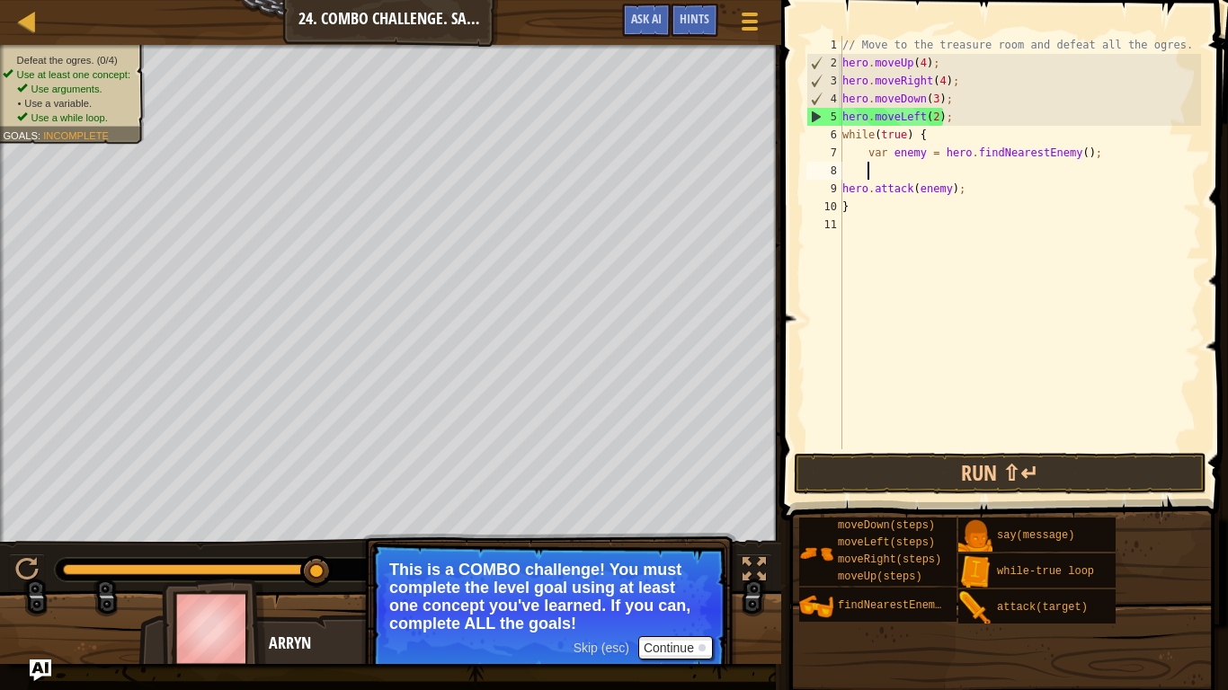
scroll to position [8, 4]
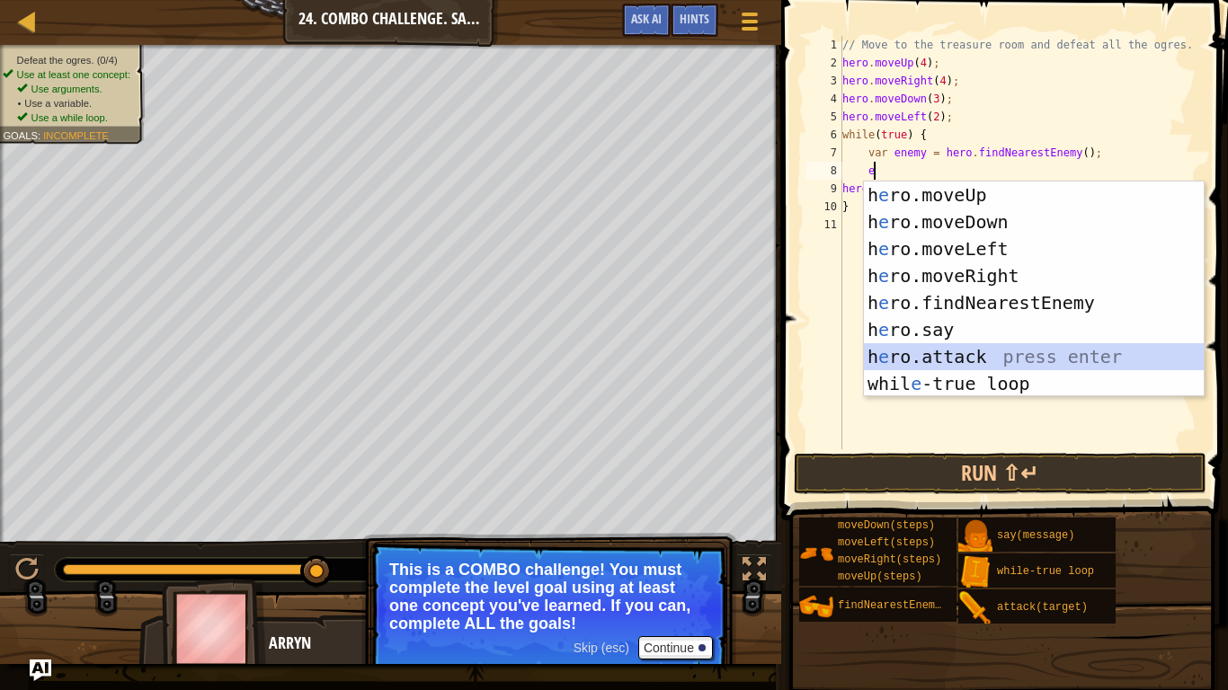
type textarea "e\"
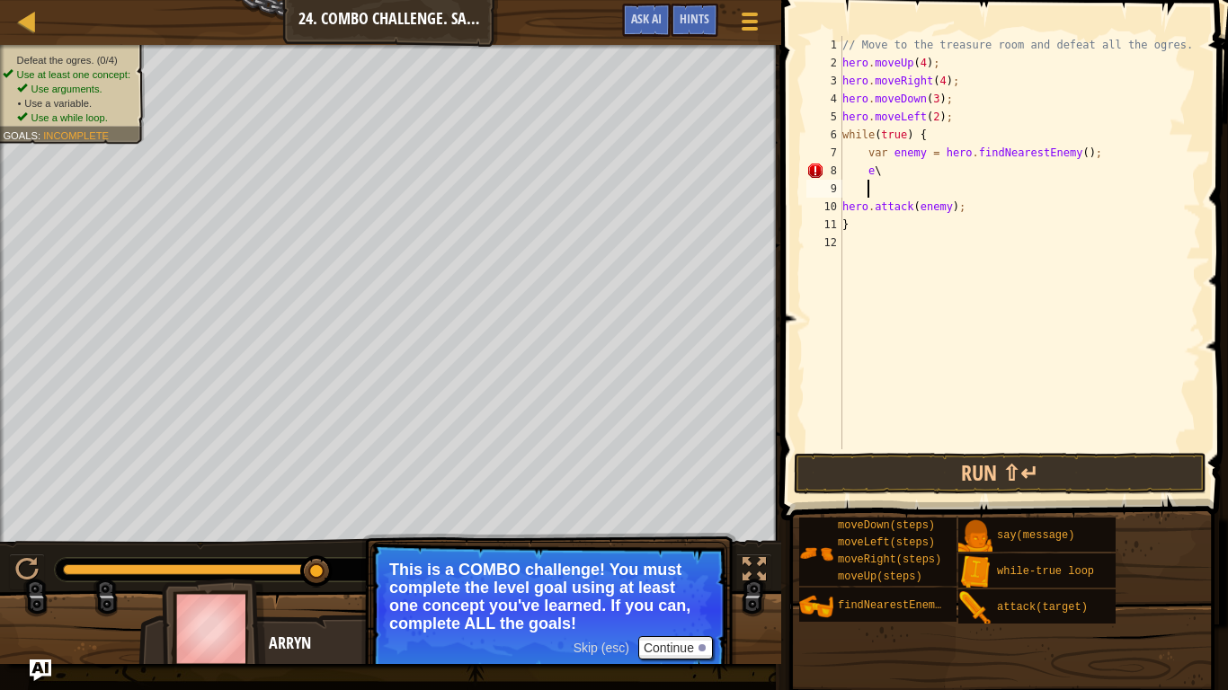
click at [895, 171] on div "// Move to the treasure room and defeat all the ogres. hero . moveUp ( 4 ) ; he…" at bounding box center [1020, 261] width 362 height 450
type textarea "e"
type textarea "hero.attack(enemy);"
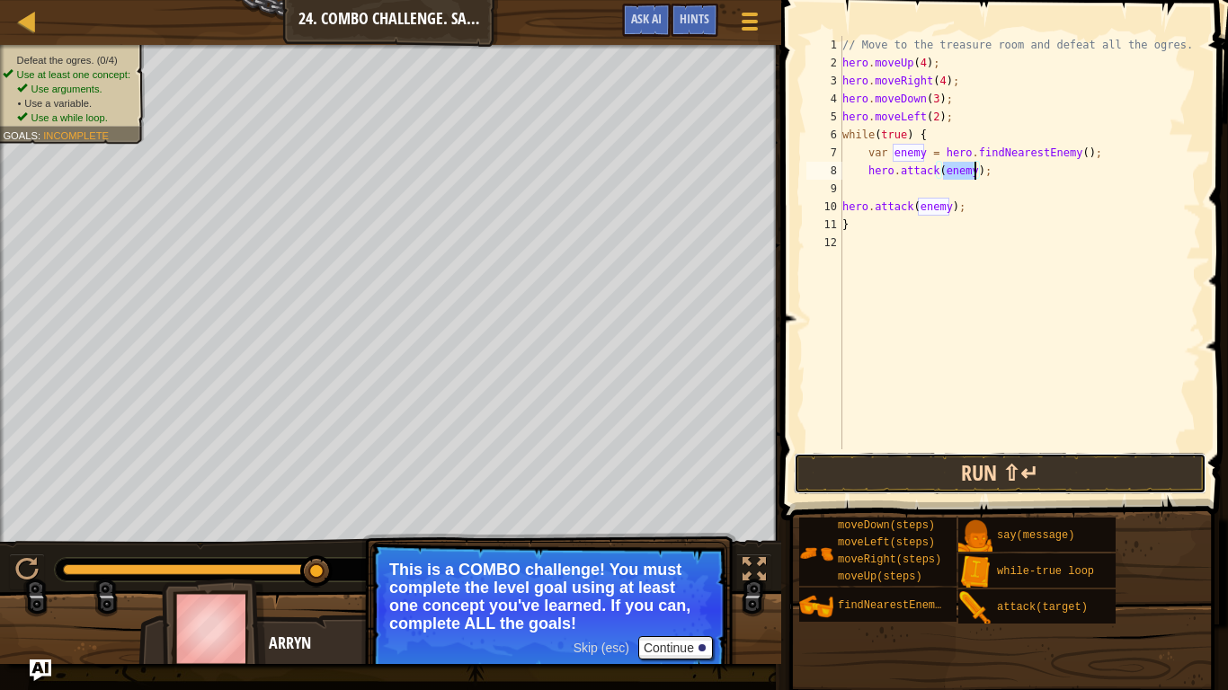
click at [1049, 459] on button "Run ⇧↵" at bounding box center [1000, 473] width 413 height 41
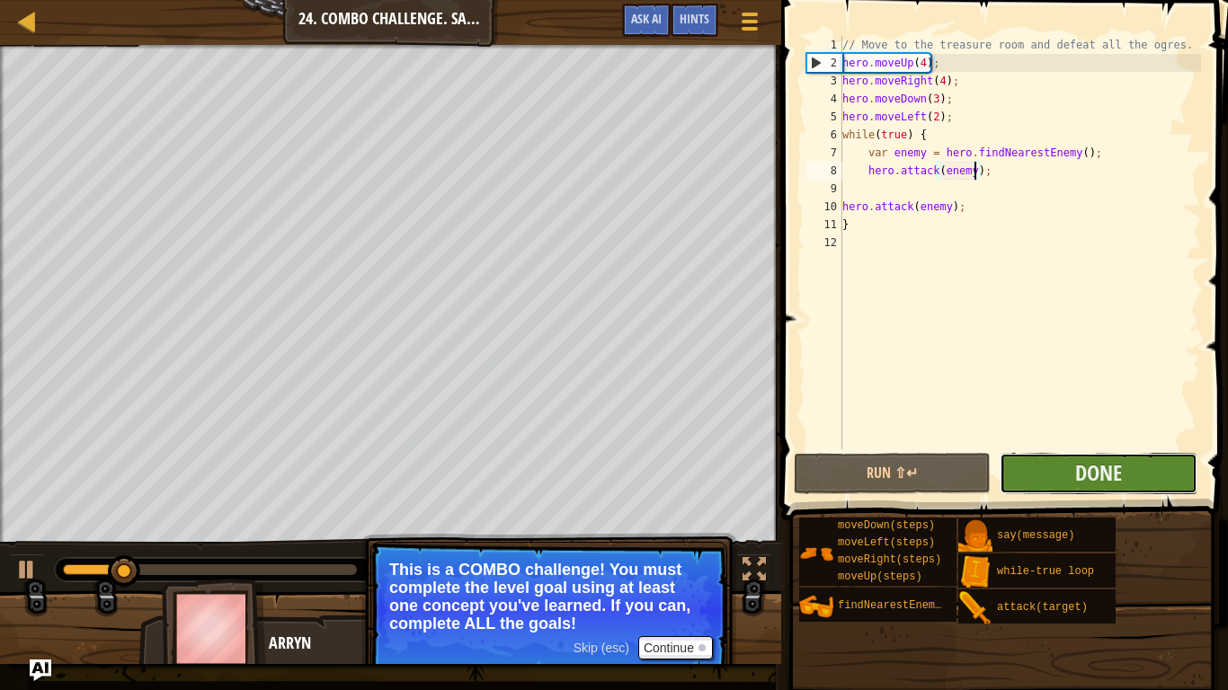
click at [1055, 473] on button "Done" at bounding box center [1098, 473] width 197 height 41
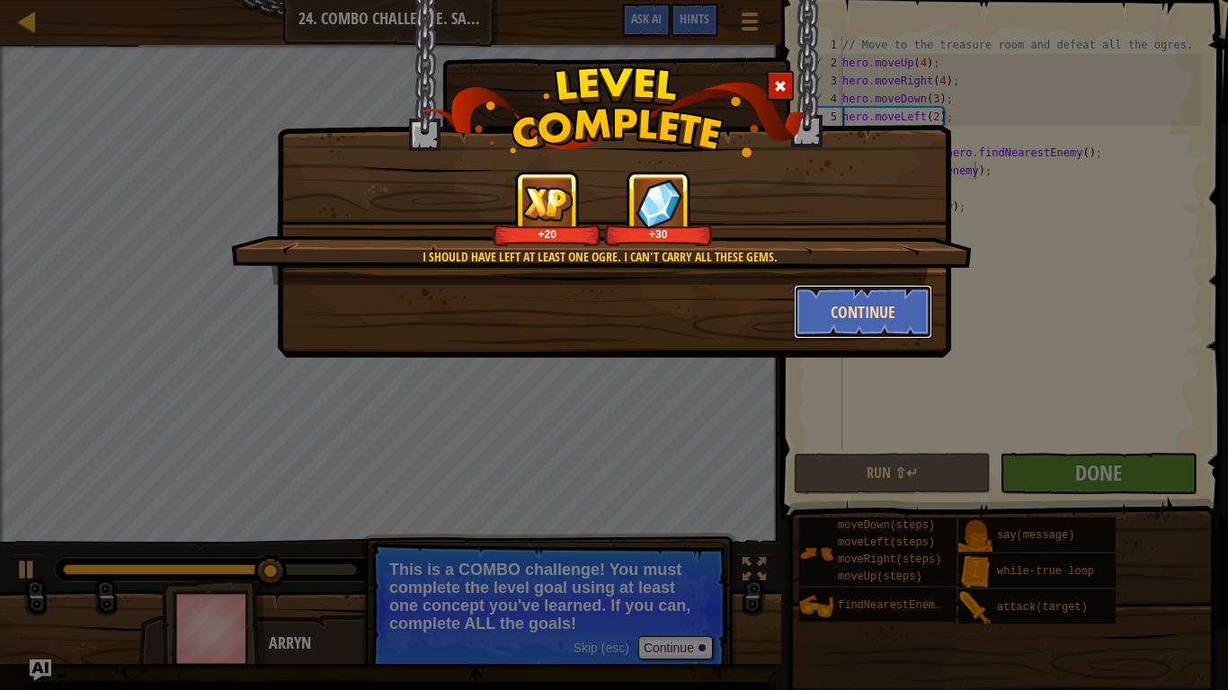
click at [879, 331] on button "Continue" at bounding box center [863, 312] width 139 height 54
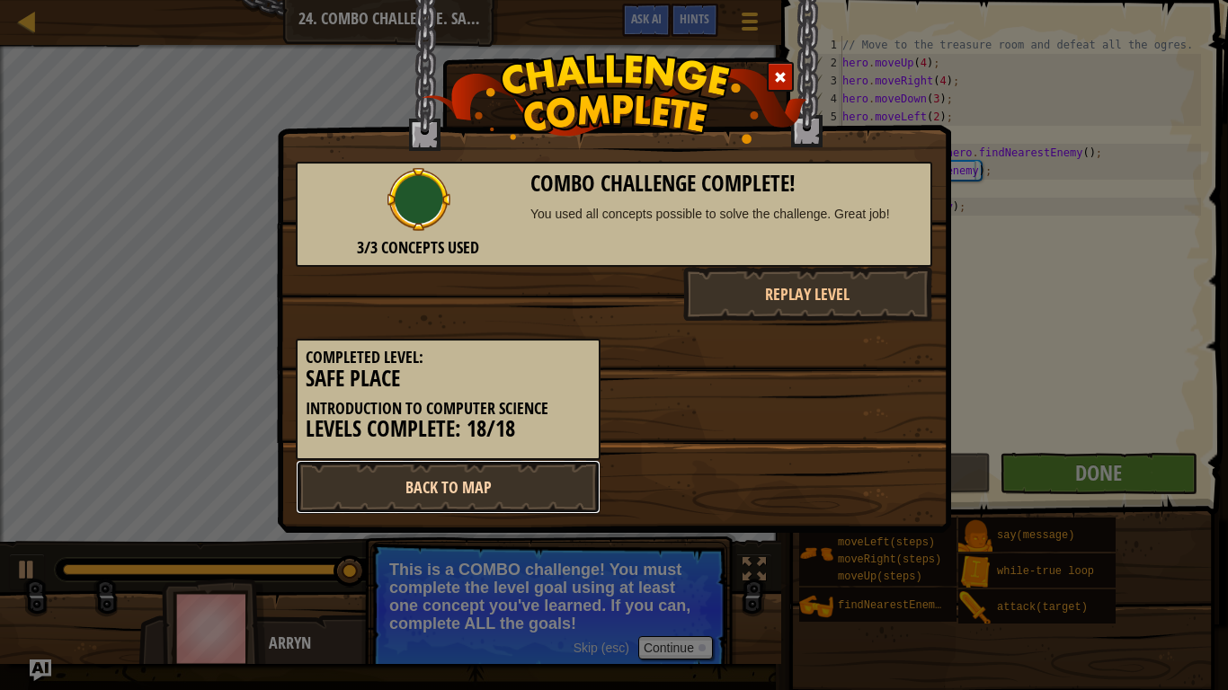
click at [441, 497] on link "Back to Map" at bounding box center [448, 487] width 305 height 54
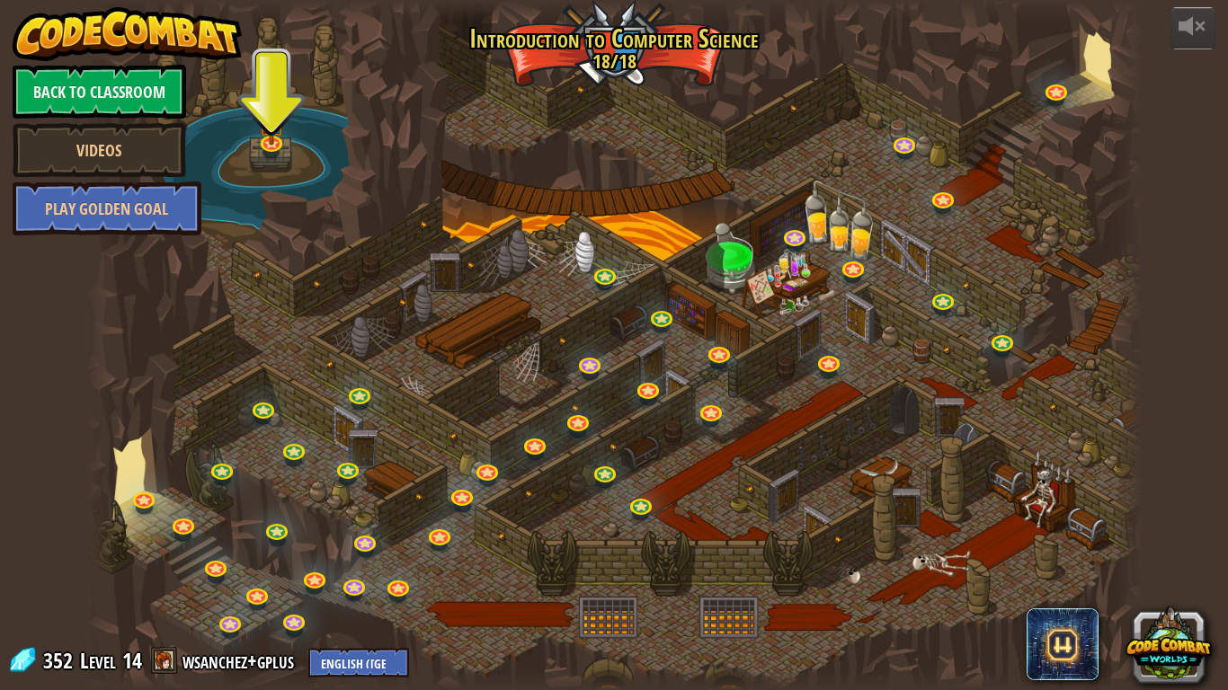
click at [1107, 57] on div at bounding box center [614, 345] width 1056 height 690
click at [1045, 95] on link at bounding box center [1057, 90] width 36 height 36
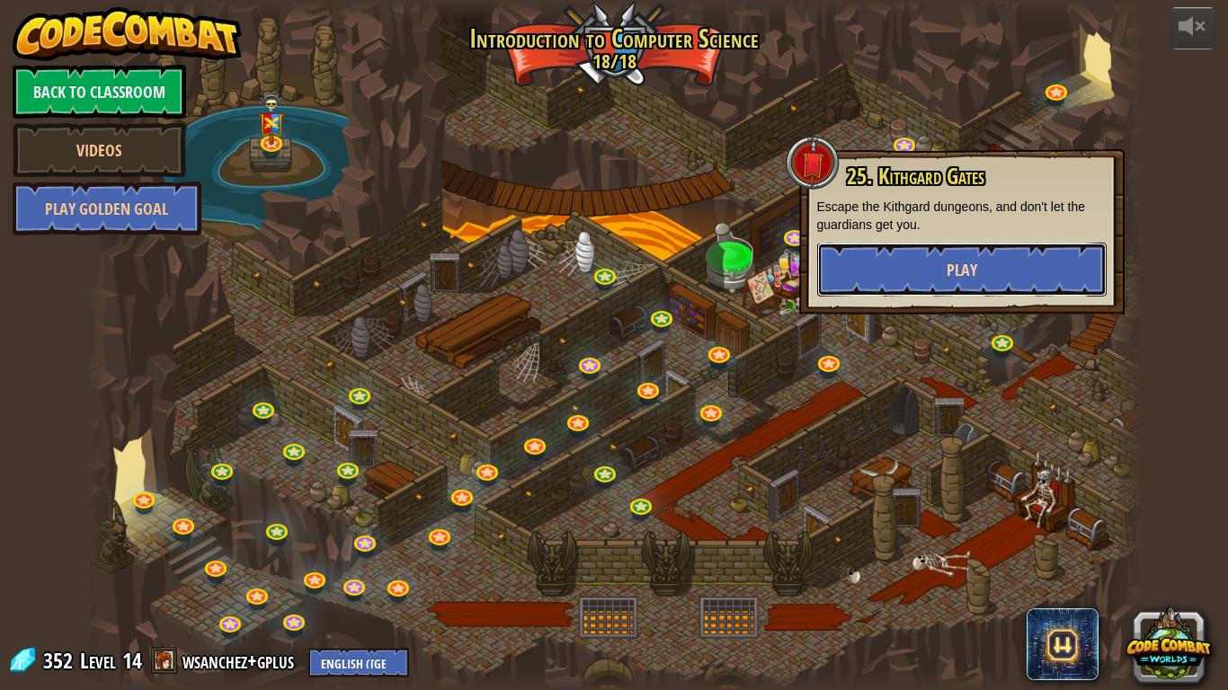
click at [922, 265] on button "Play" at bounding box center [961, 270] width 289 height 54
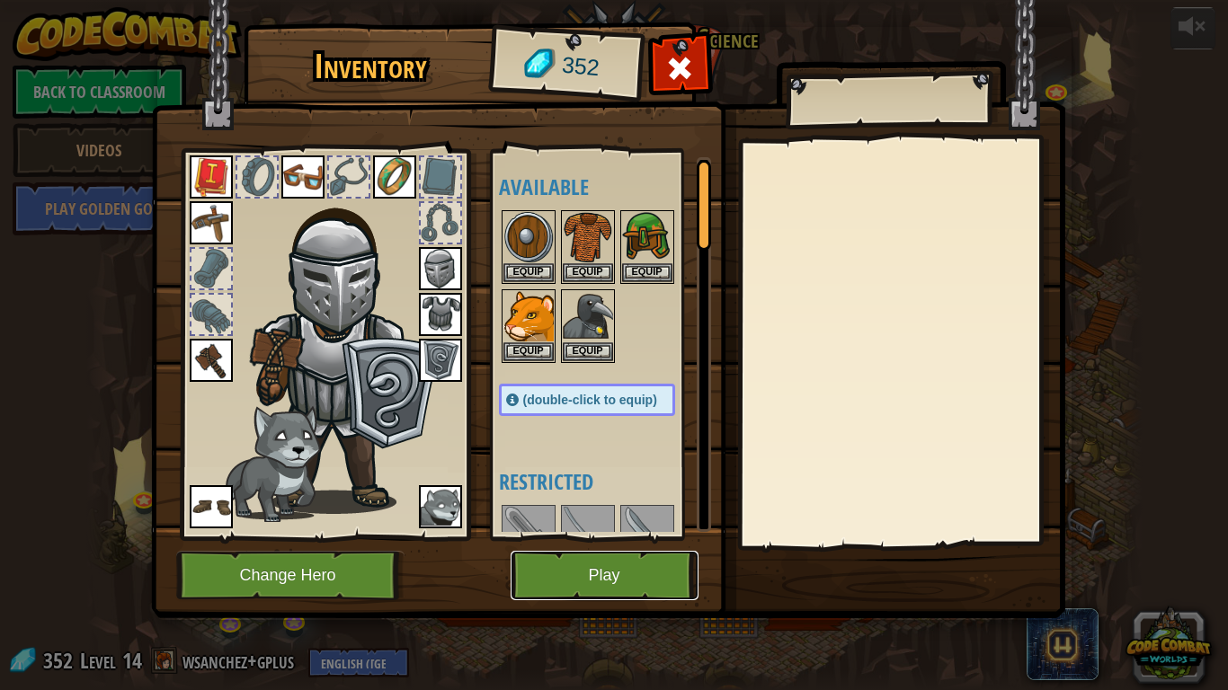
click at [546, 571] on button "Play" at bounding box center [605, 575] width 188 height 49
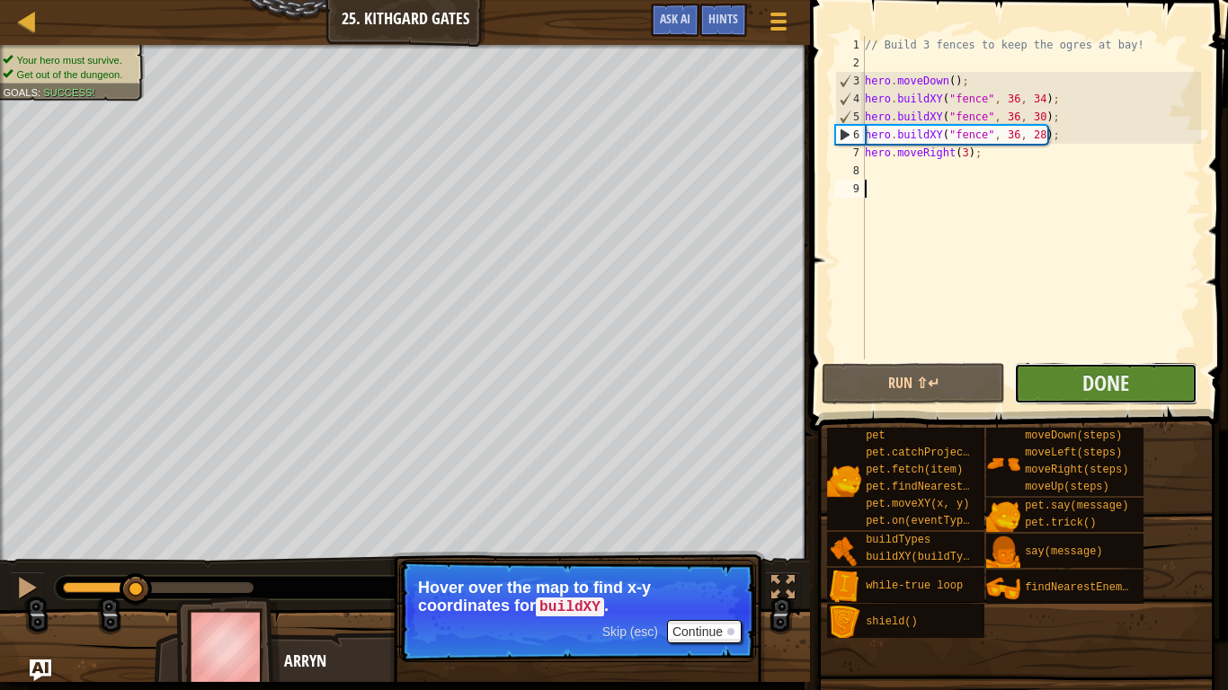
click at [1061, 400] on button "Done" at bounding box center [1105, 383] width 183 height 41
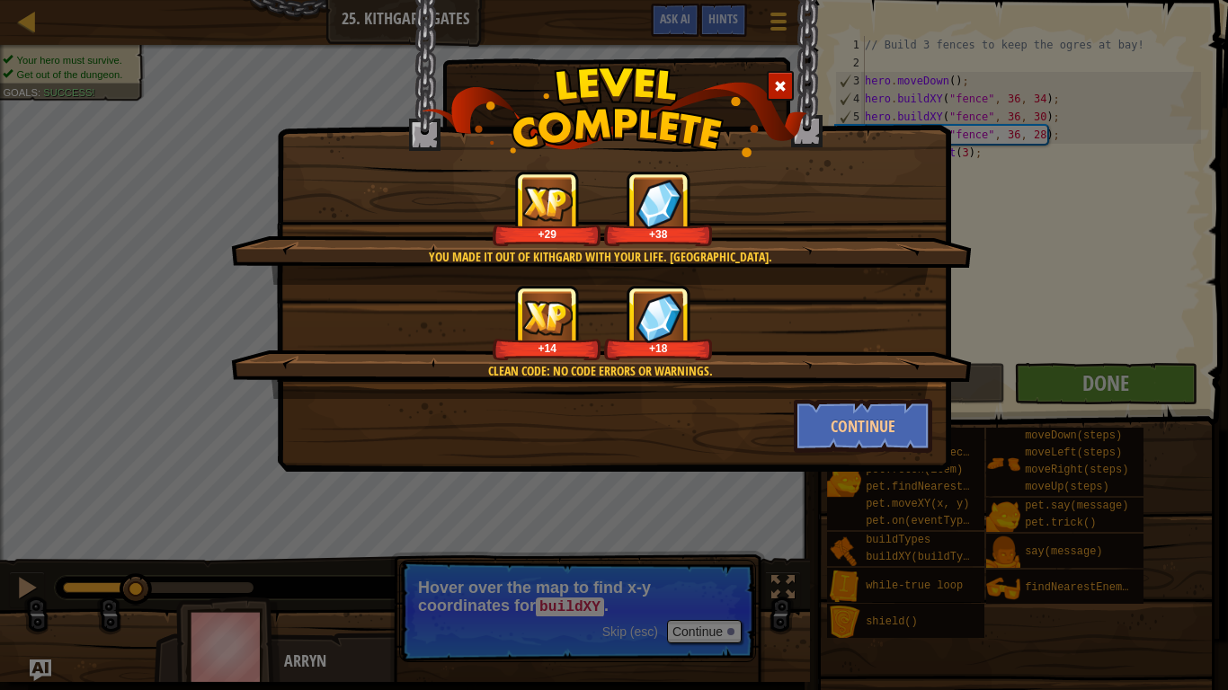
click at [460, 254] on div "You made it out of Kithgard with your life. [GEOGRAPHIC_DATA]." at bounding box center [599, 257] width 567 height 18
click at [121, 159] on div "You made it out of Kithgard with your life. [GEOGRAPHIC_DATA]. +29 +38 Clean co…" at bounding box center [614, 345] width 1228 height 690
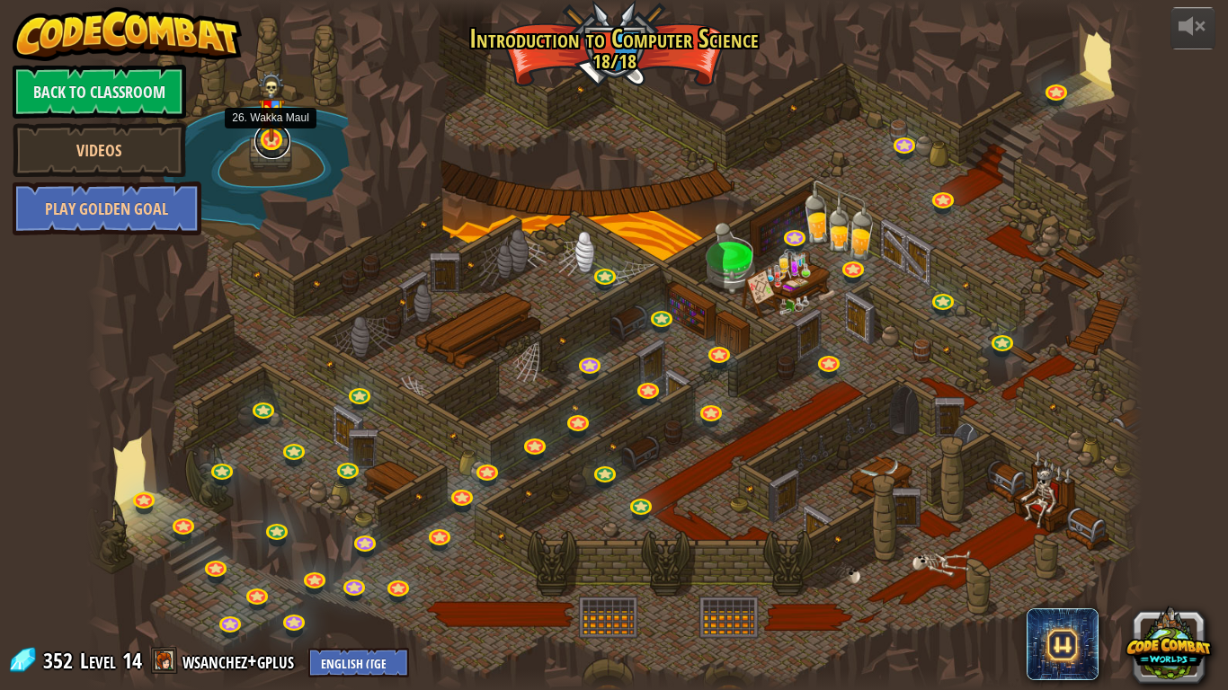
click at [273, 146] on link at bounding box center [272, 141] width 36 height 36
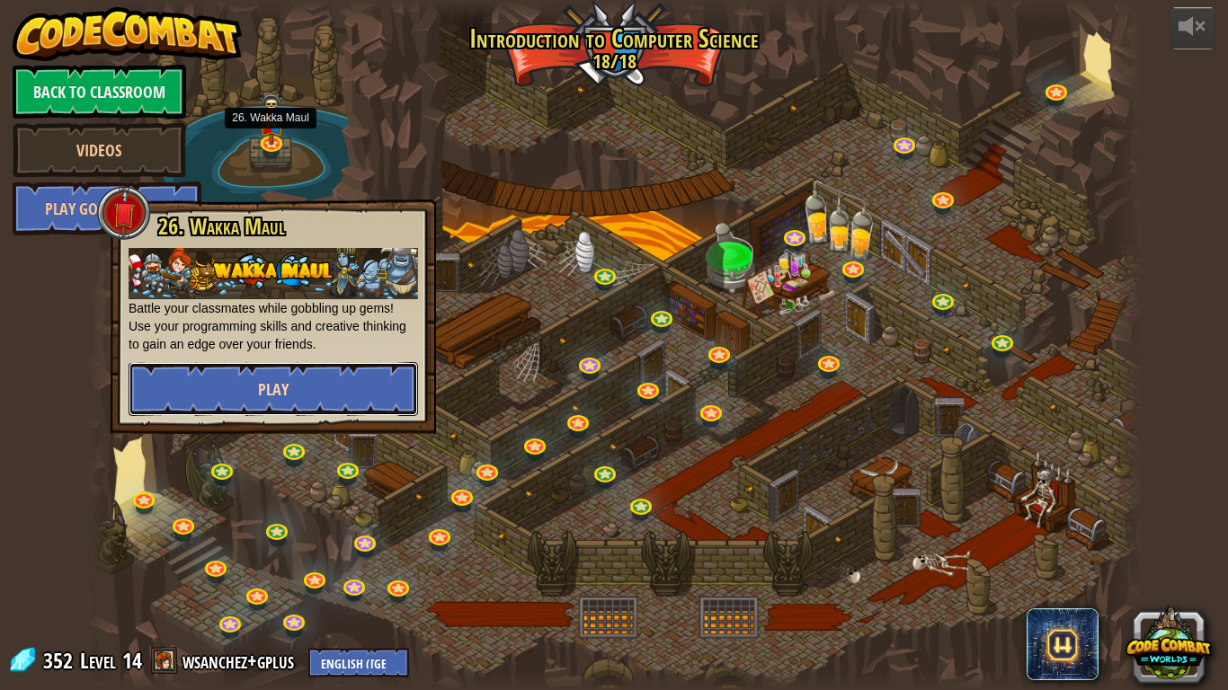
click at [337, 403] on button "Play" at bounding box center [273, 389] width 289 height 54
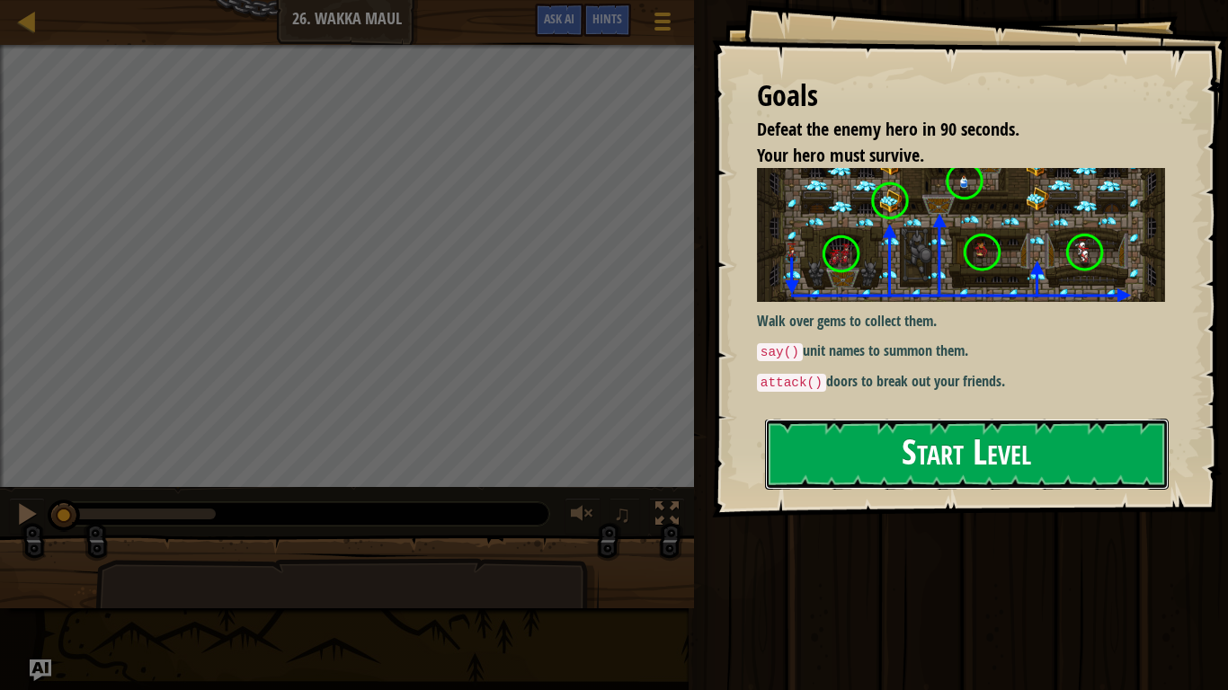
click at [1088, 455] on button "Start Level" at bounding box center [967, 454] width 404 height 71
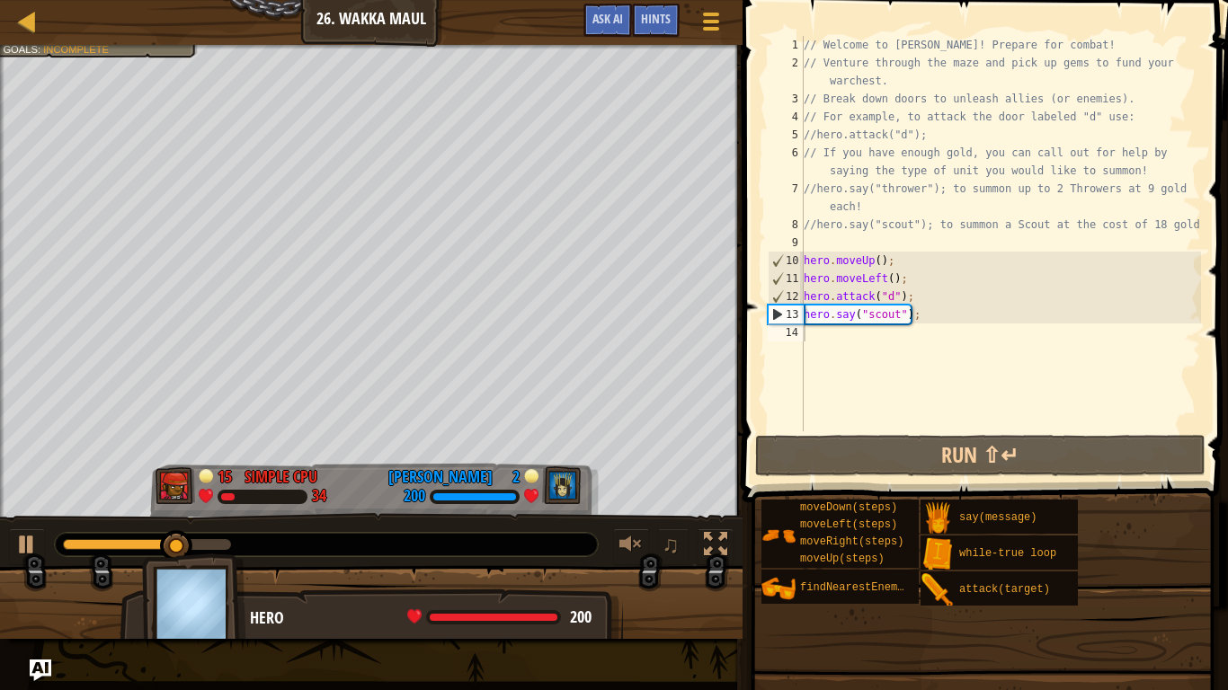
click at [822, 338] on div "// Welcome to [PERSON_NAME]! Prepare for combat! // Venture through the maze an…" at bounding box center [1000, 252] width 401 height 432
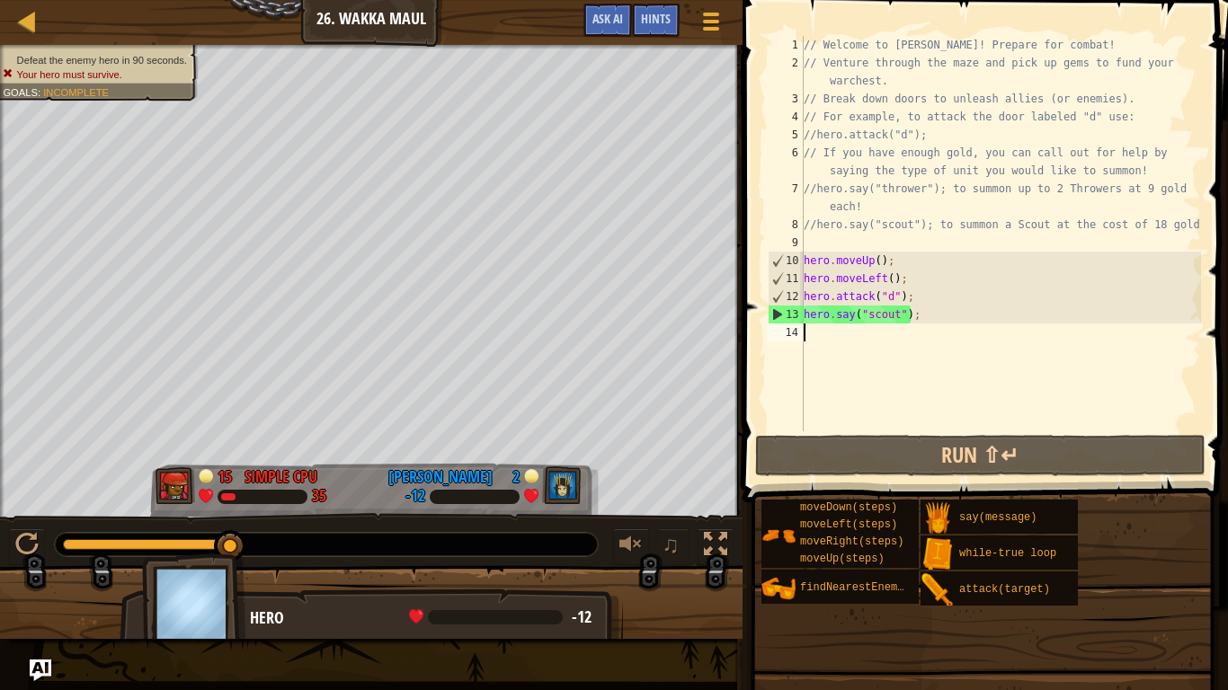
click at [825, 336] on div "// Welcome to [PERSON_NAME]! Prepare for combat! // Venture through the maze an…" at bounding box center [1000, 252] width 401 height 432
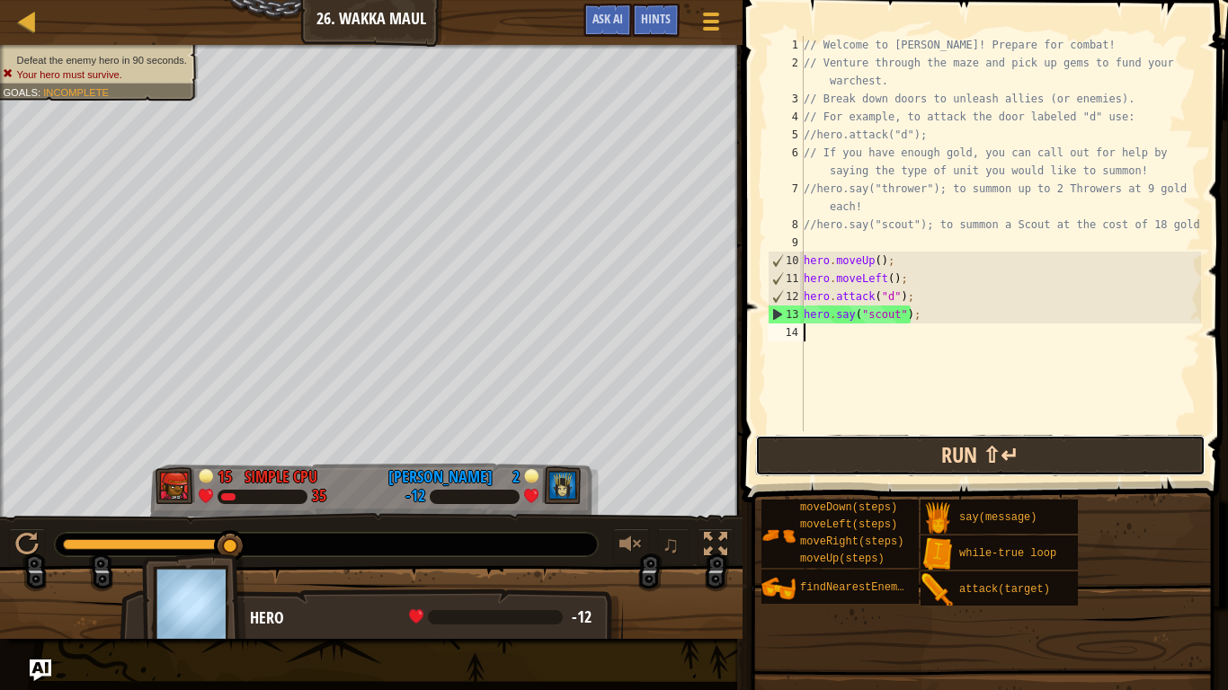
click at [888, 457] on button "Run ⇧↵" at bounding box center [980, 455] width 450 height 41
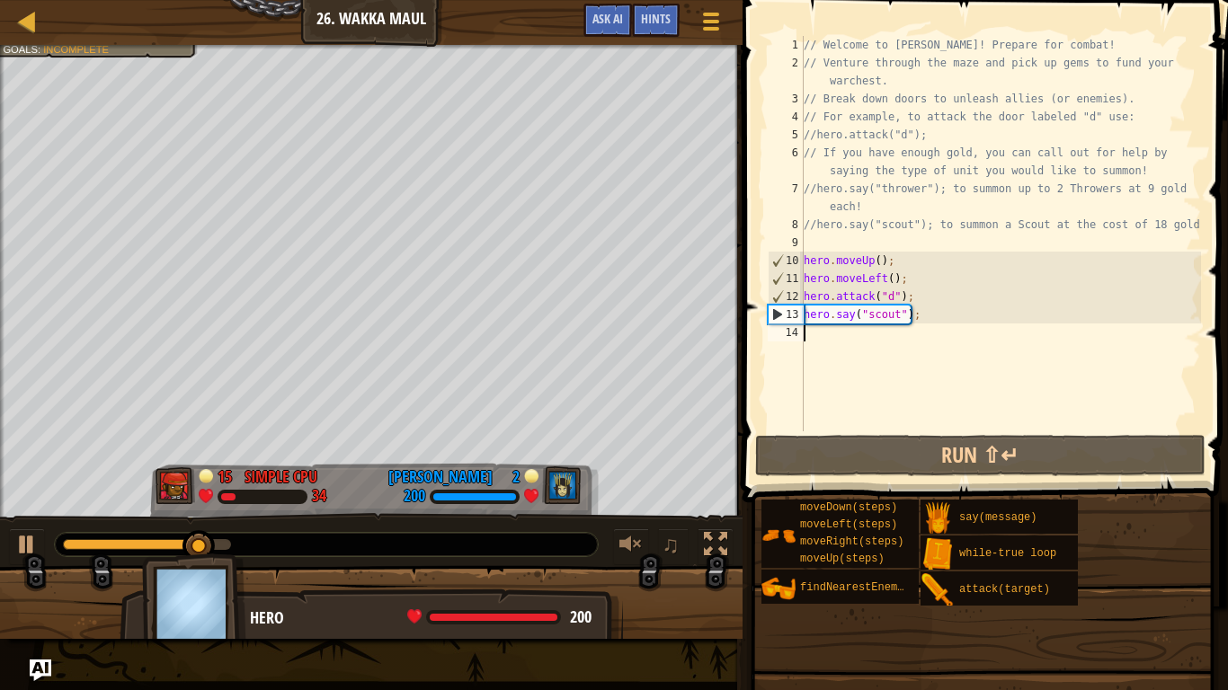
click at [830, 331] on div "// Welcome to [PERSON_NAME]! Prepare for combat! // Venture through the maze an…" at bounding box center [1000, 252] width 401 height 432
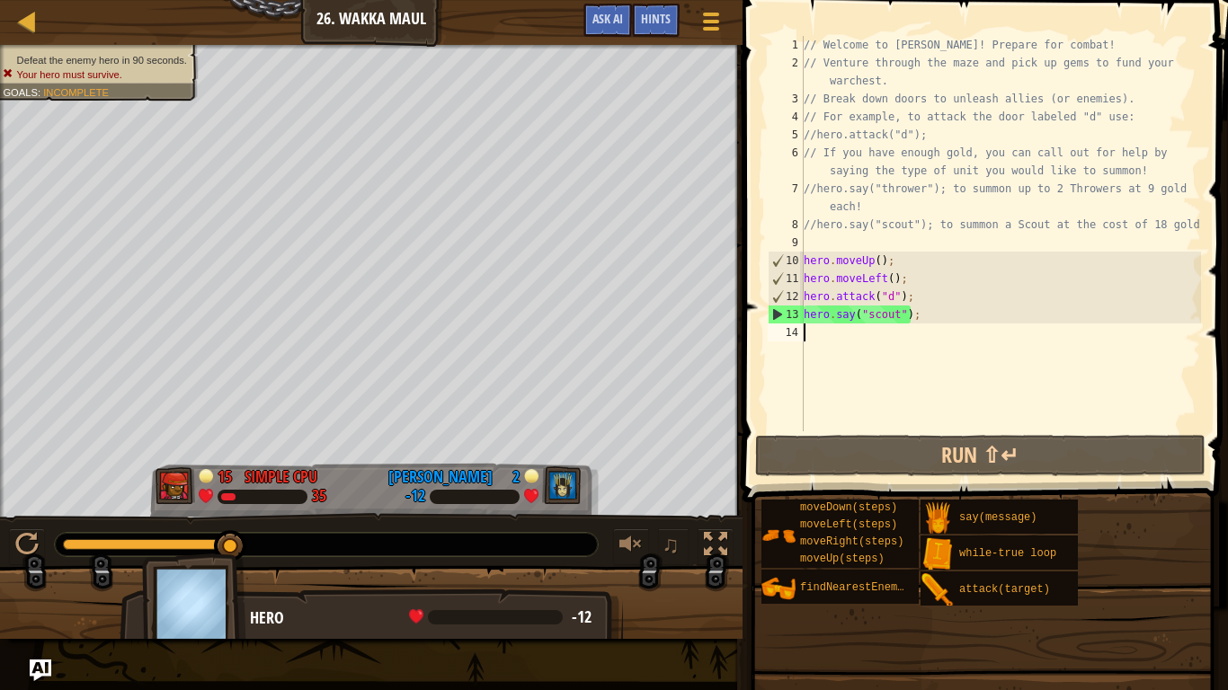
type textarea "a"
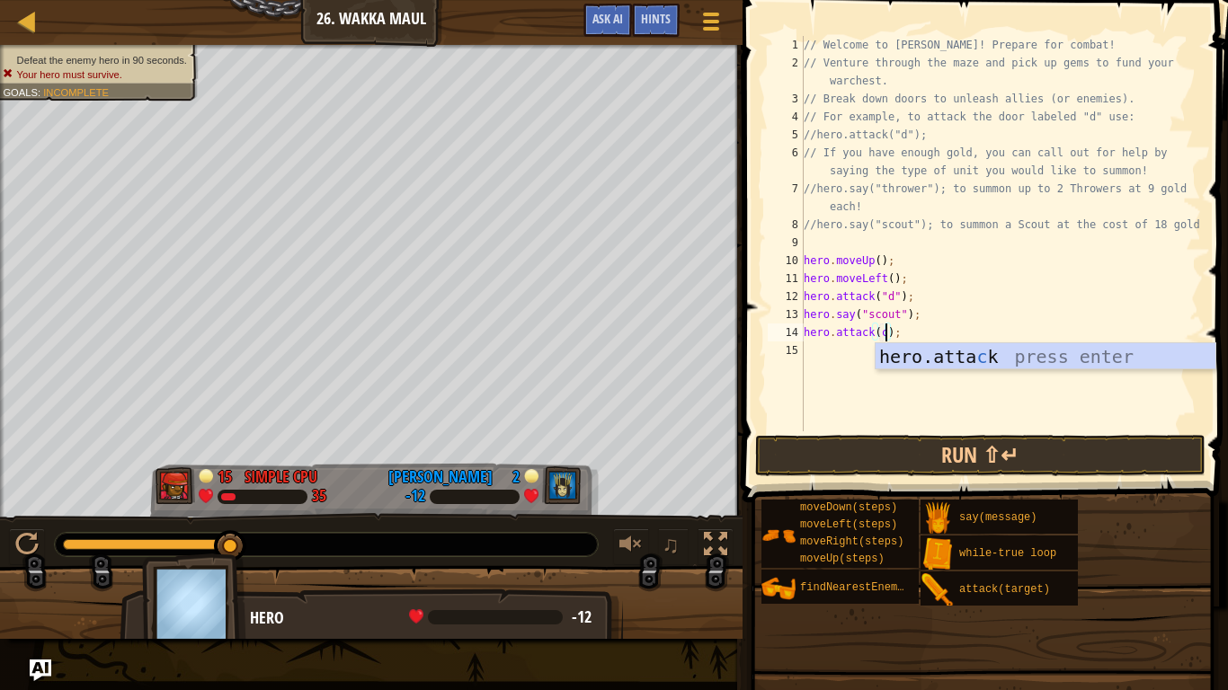
scroll to position [8, 12]
click at [940, 454] on button "Run ⇧↵" at bounding box center [980, 455] width 450 height 41
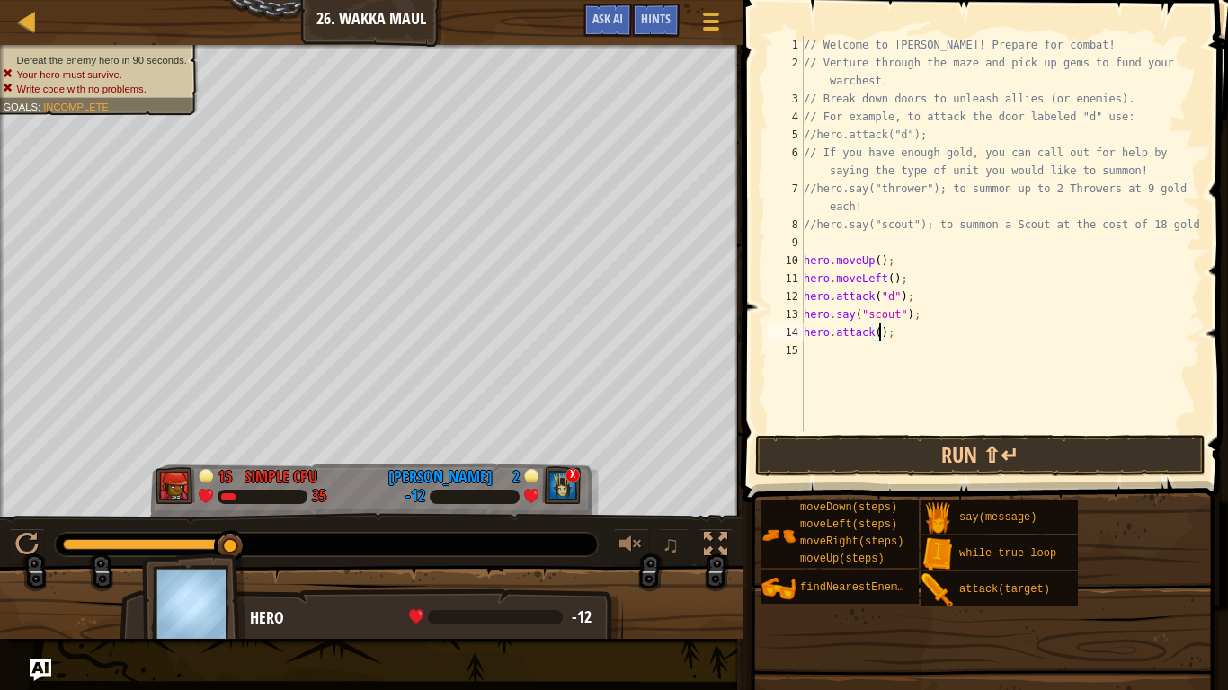
click at [893, 328] on div "// Welcome to [PERSON_NAME]! Prepare for combat! // Venture through the maze an…" at bounding box center [1000, 252] width 401 height 432
type textarea "h"
click at [905, 447] on button "Run ⇧↵" at bounding box center [980, 455] width 450 height 41
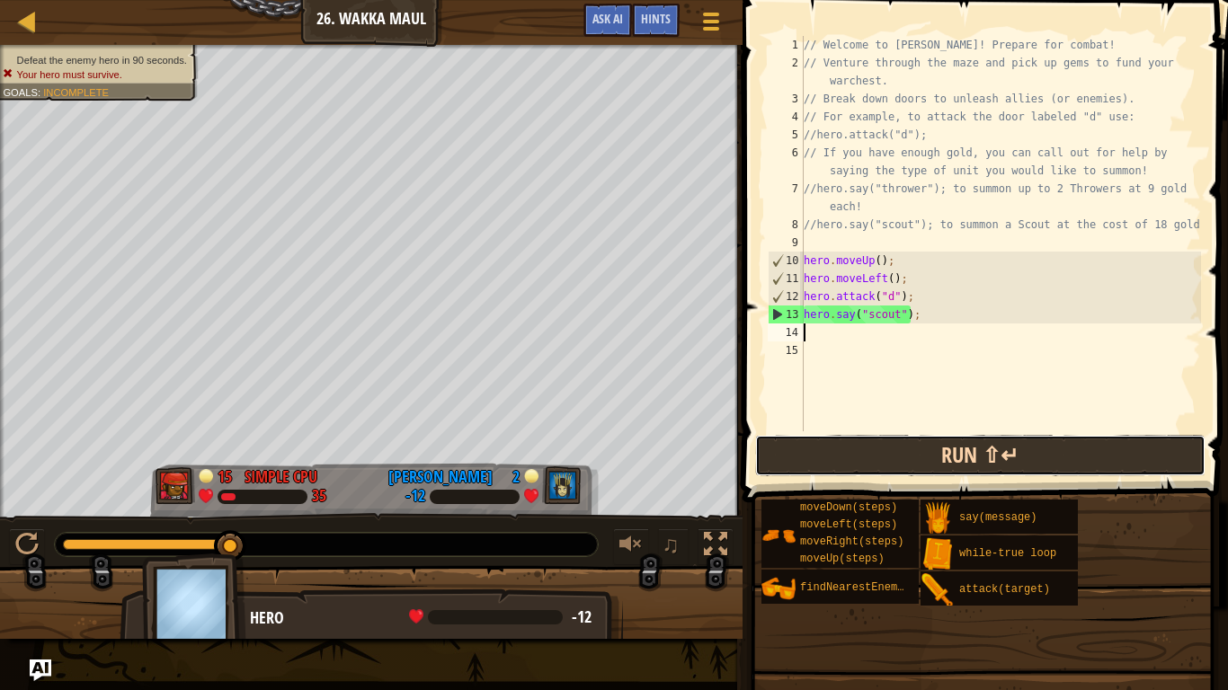
click at [905, 447] on button "Run ⇧↵" at bounding box center [980, 455] width 450 height 41
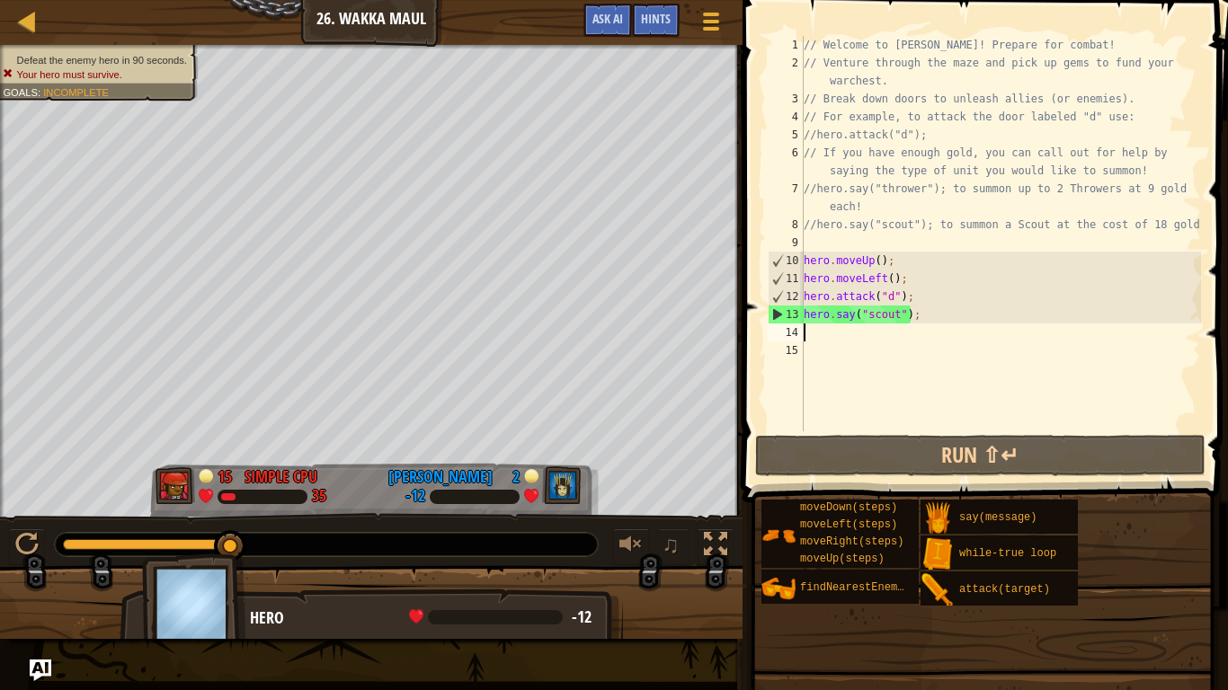
click at [816, 331] on div "// Welcome to [PERSON_NAME]! Prepare for combat! // Venture through the maze an…" at bounding box center [1000, 252] width 401 height 432
click at [824, 335] on div "// Welcome to [PERSON_NAME]! Prepare for combat! // Venture through the maze an…" at bounding box center [1000, 252] width 401 height 432
click at [950, 325] on div "// Welcome to [PERSON_NAME]! Prepare for combat! // Venture through the maze an…" at bounding box center [1000, 252] width 401 height 432
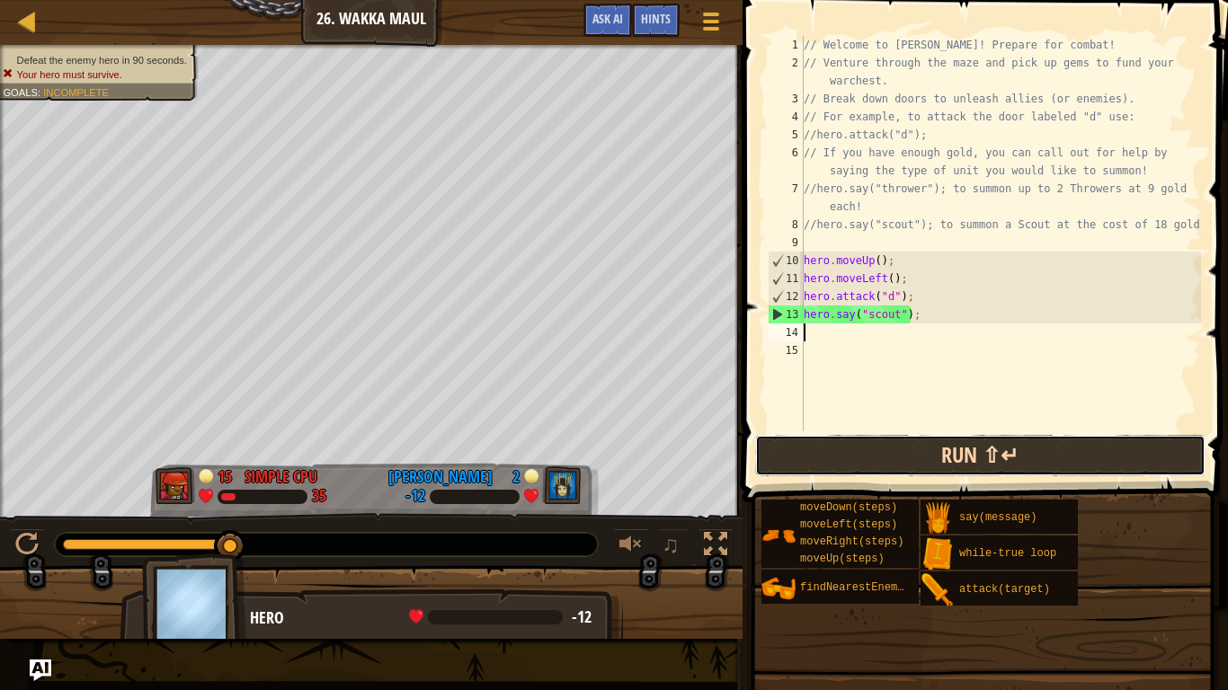
click at [827, 463] on button "Run ⇧↵" at bounding box center [980, 455] width 450 height 41
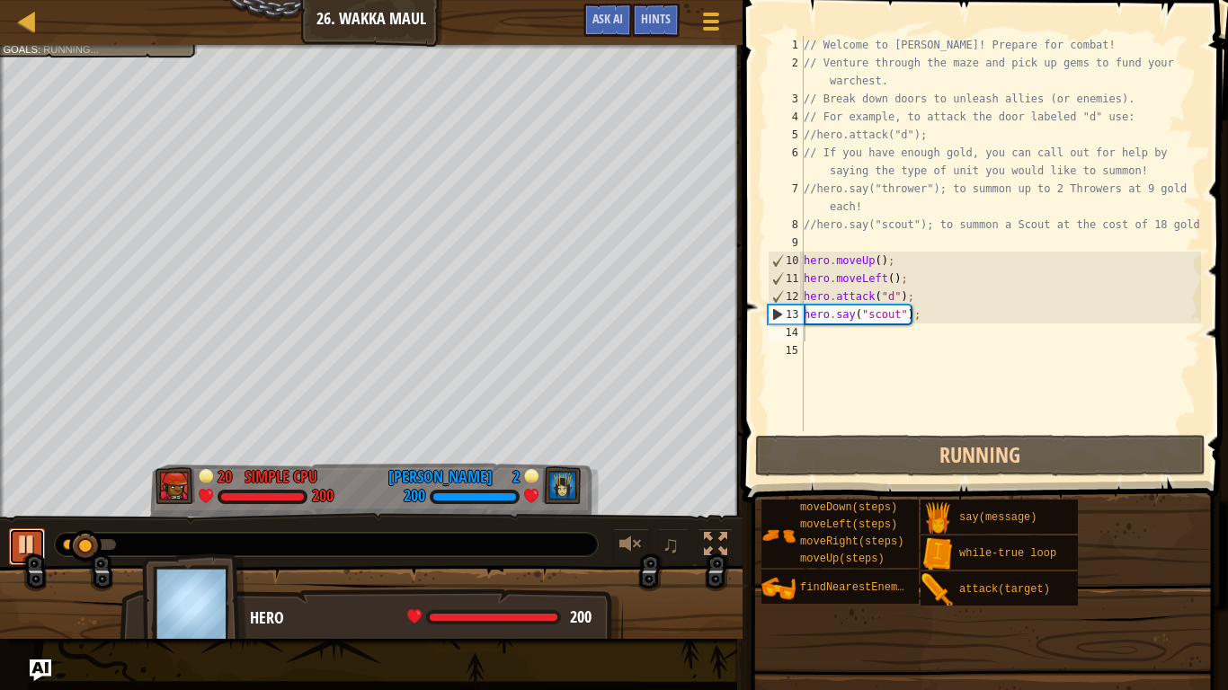
click at [23, 552] on div at bounding box center [26, 544] width 23 height 23
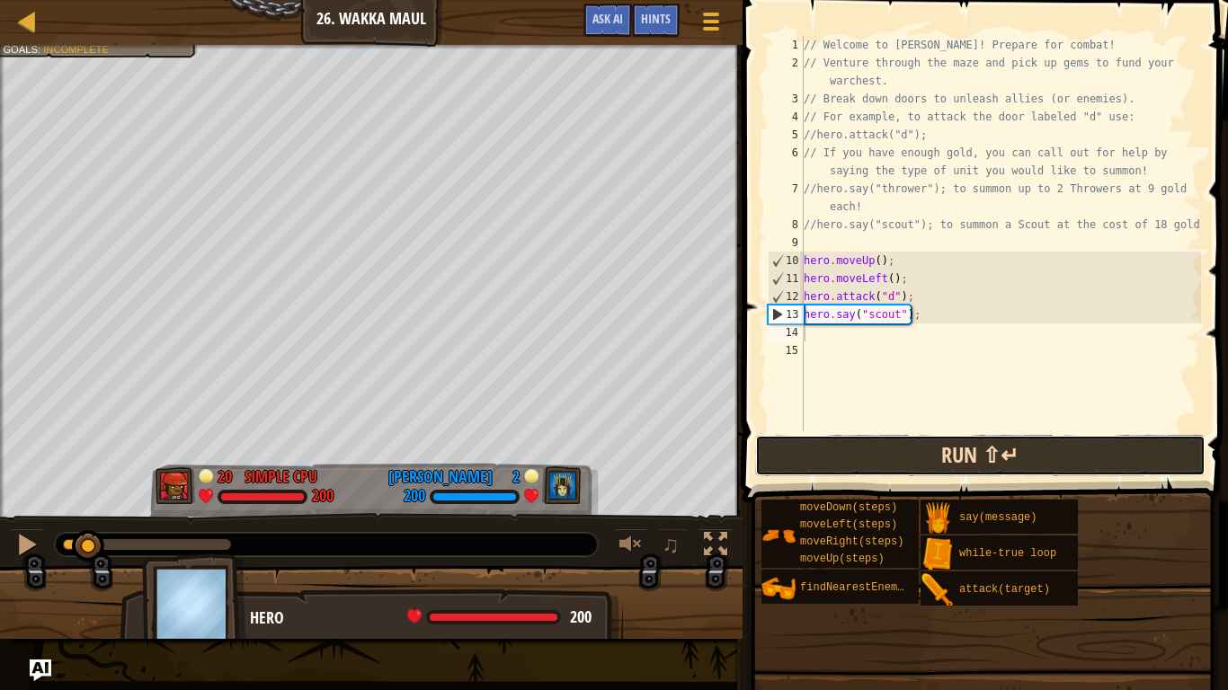
click at [848, 454] on button "Run ⇧↵" at bounding box center [980, 455] width 450 height 41
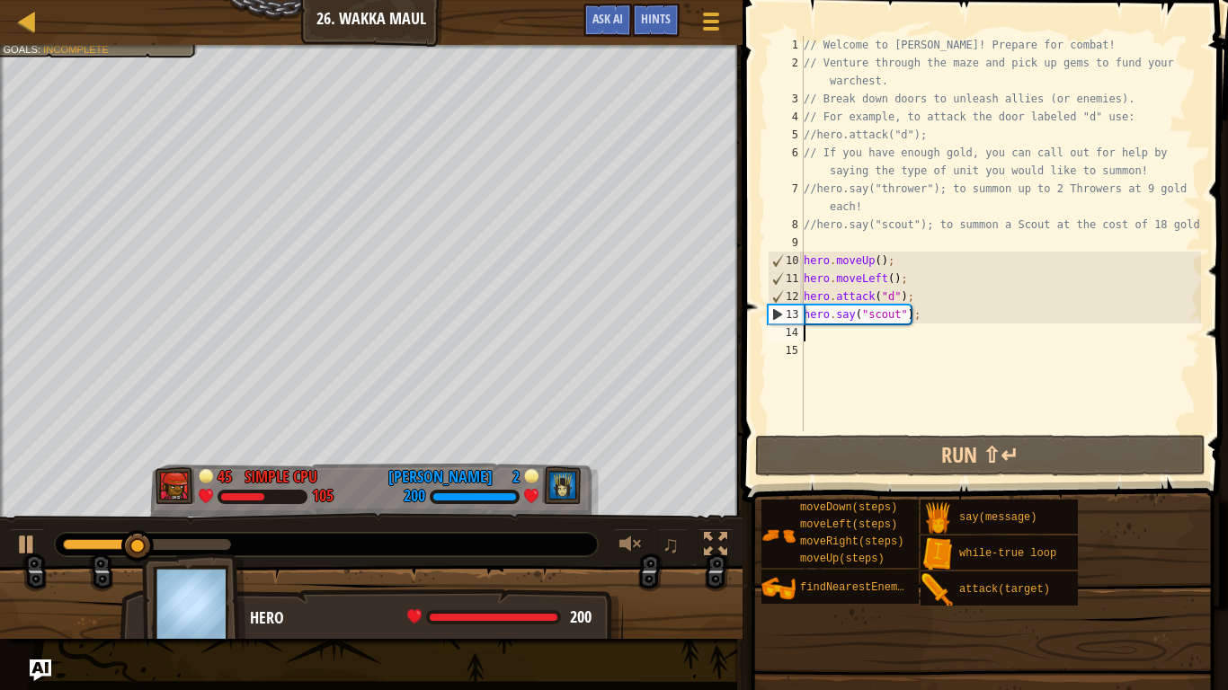
click at [820, 336] on div "// Welcome to [PERSON_NAME]! Prepare for combat! // Venture through the maze an…" at bounding box center [1000, 252] width 401 height 432
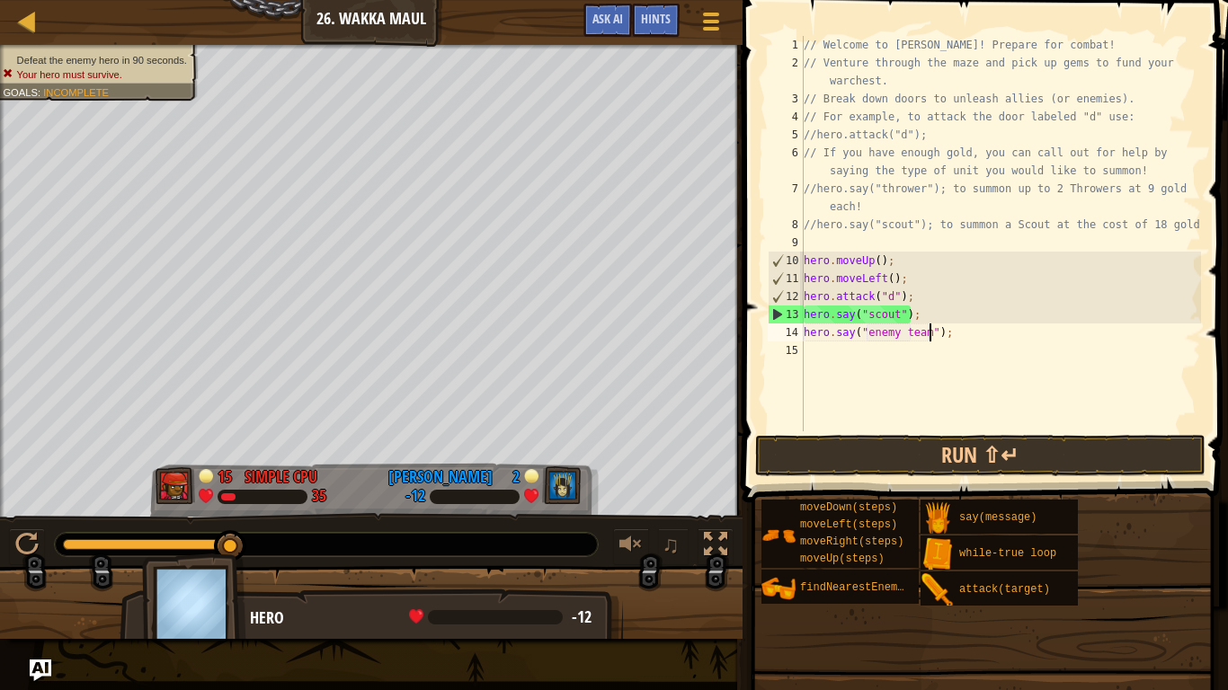
scroll to position [8, 18]
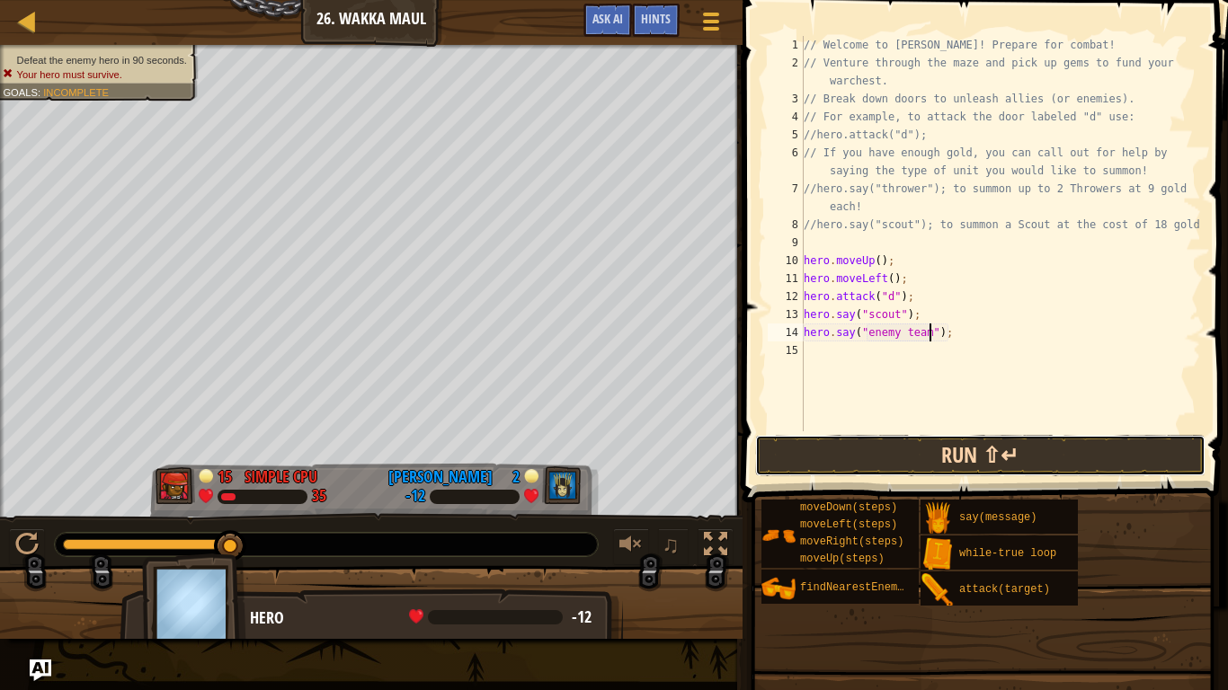
click at [918, 457] on button "Run ⇧↵" at bounding box center [980, 455] width 450 height 41
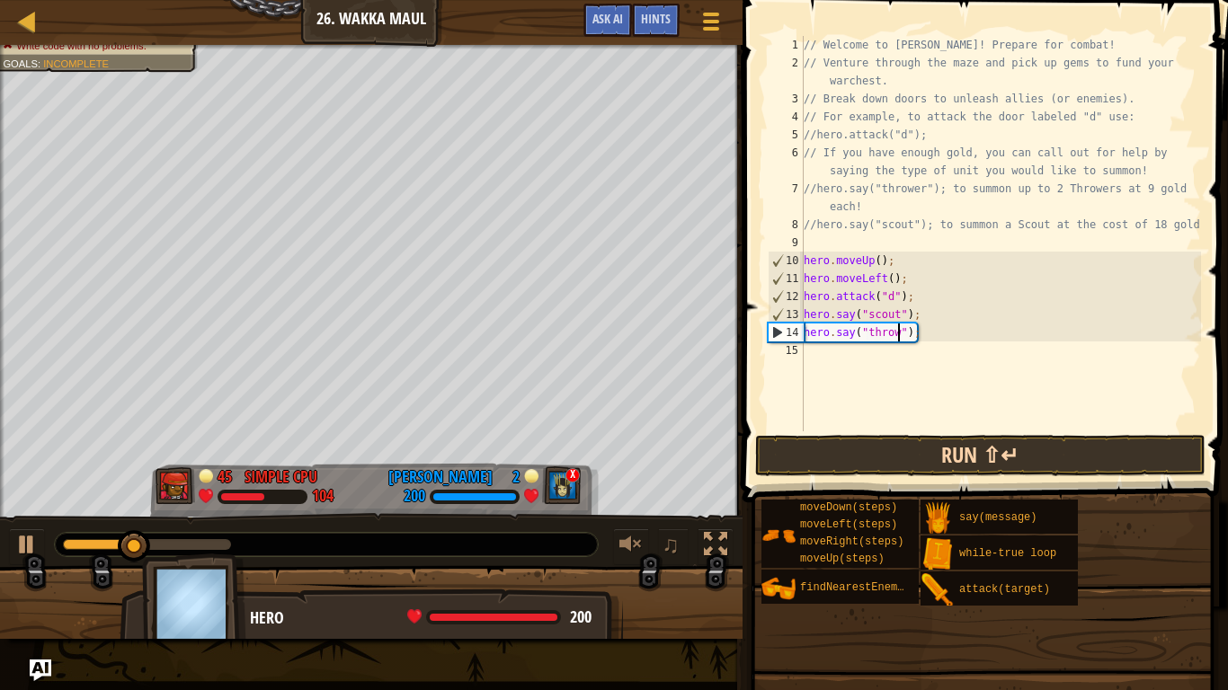
scroll to position [8, 15]
type textarea "hero.say("thrower");"
click at [1041, 461] on button "Run ⇧↵" at bounding box center [980, 455] width 450 height 41
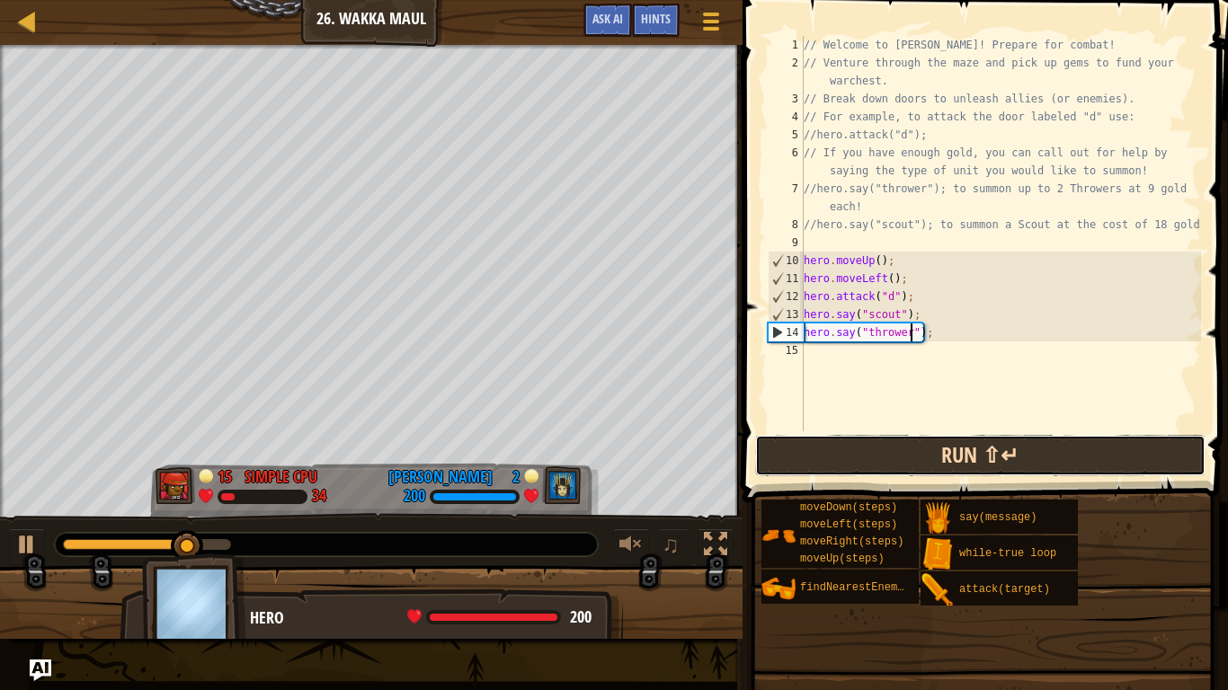
click at [1073, 459] on button "Run ⇧↵" at bounding box center [980, 455] width 450 height 41
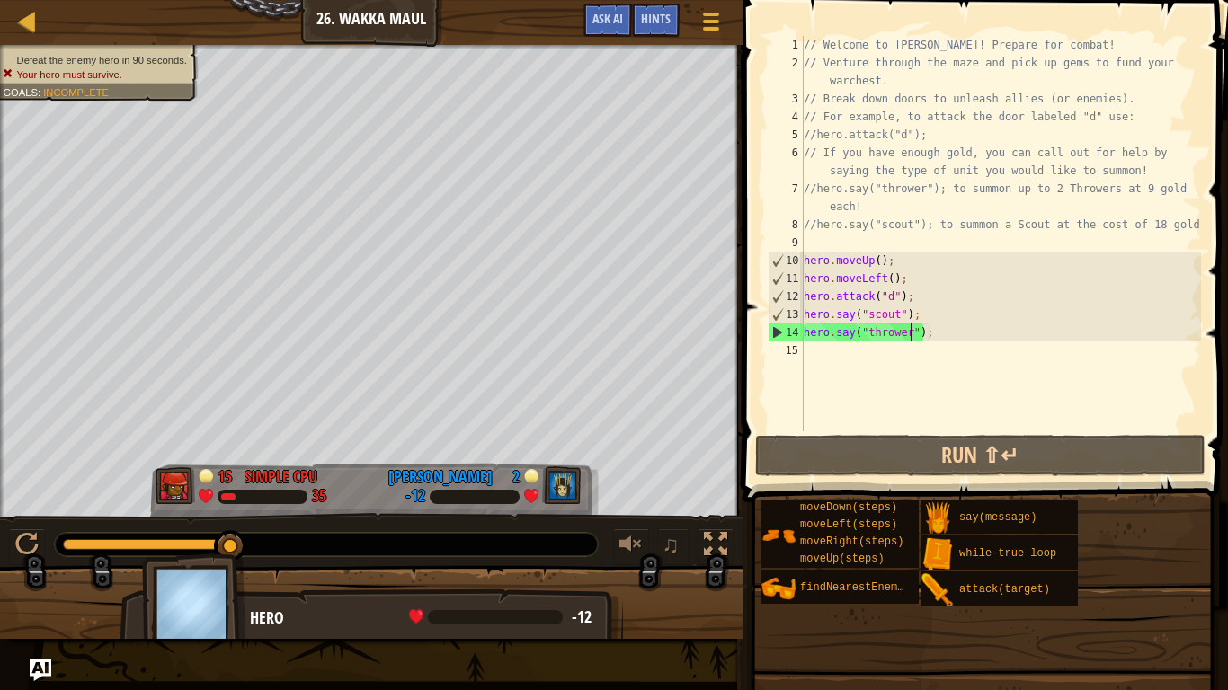
click at [820, 349] on div "// Welcome to [PERSON_NAME]! Prepare for combat! // Venture through the maze an…" at bounding box center [1000, 252] width 401 height 432
click at [865, 345] on div "// Welcome to [PERSON_NAME]! Prepare for combat! // Venture through the maze an…" at bounding box center [1000, 252] width 401 height 432
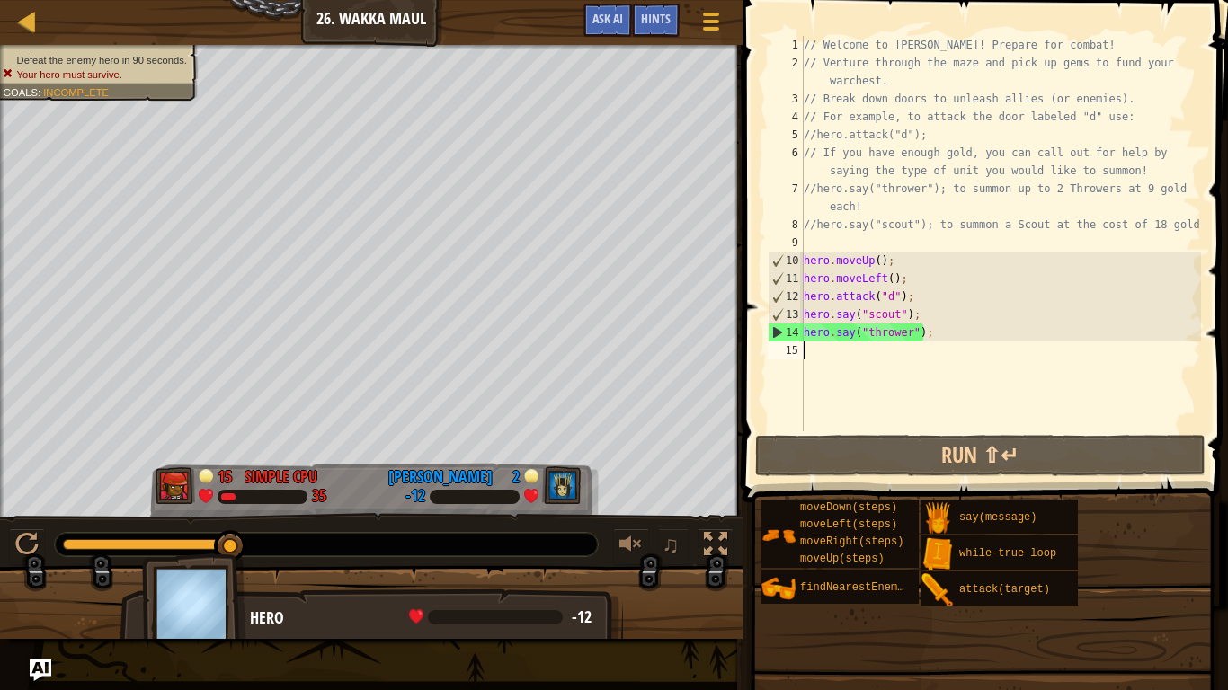
click at [865, 345] on div "// Welcome to [PERSON_NAME]! Prepare for combat! // Venture through the maze an…" at bounding box center [1000, 252] width 401 height 432
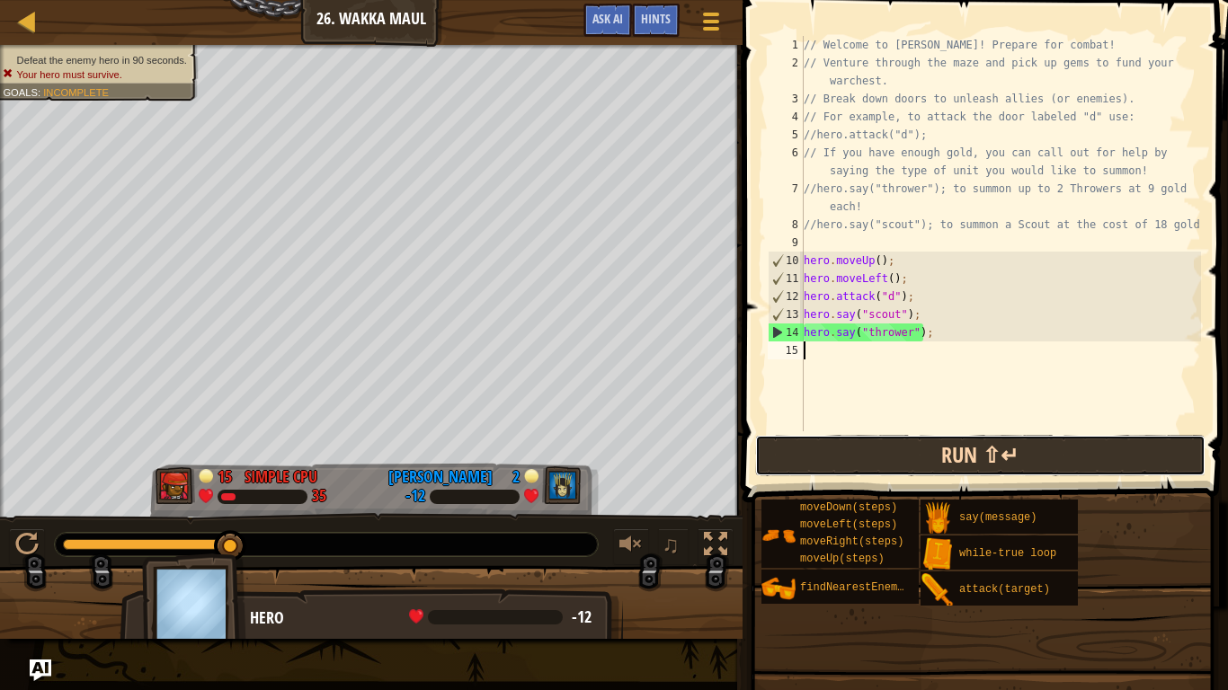
click at [892, 462] on button "Run ⇧↵" at bounding box center [980, 455] width 450 height 41
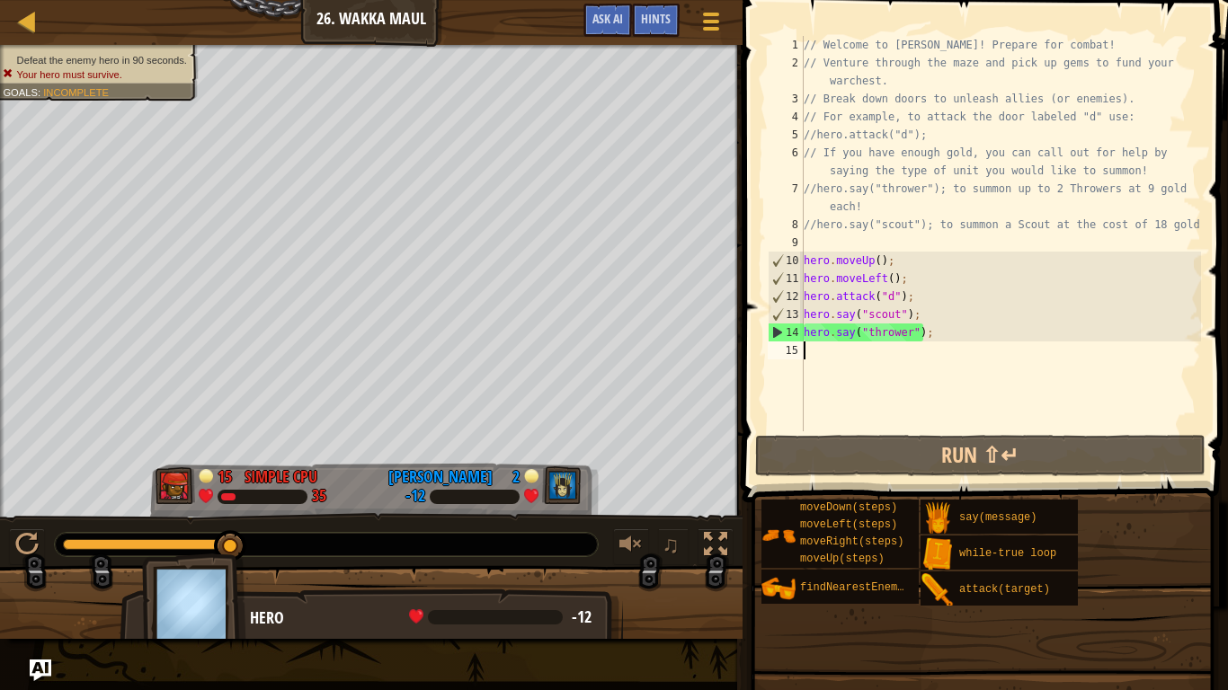
click at [909, 334] on div "// Welcome to [PERSON_NAME]! Prepare for combat! // Venture through the maze an…" at bounding box center [1000, 252] width 401 height 432
type textarea "hero.say("throwe");"
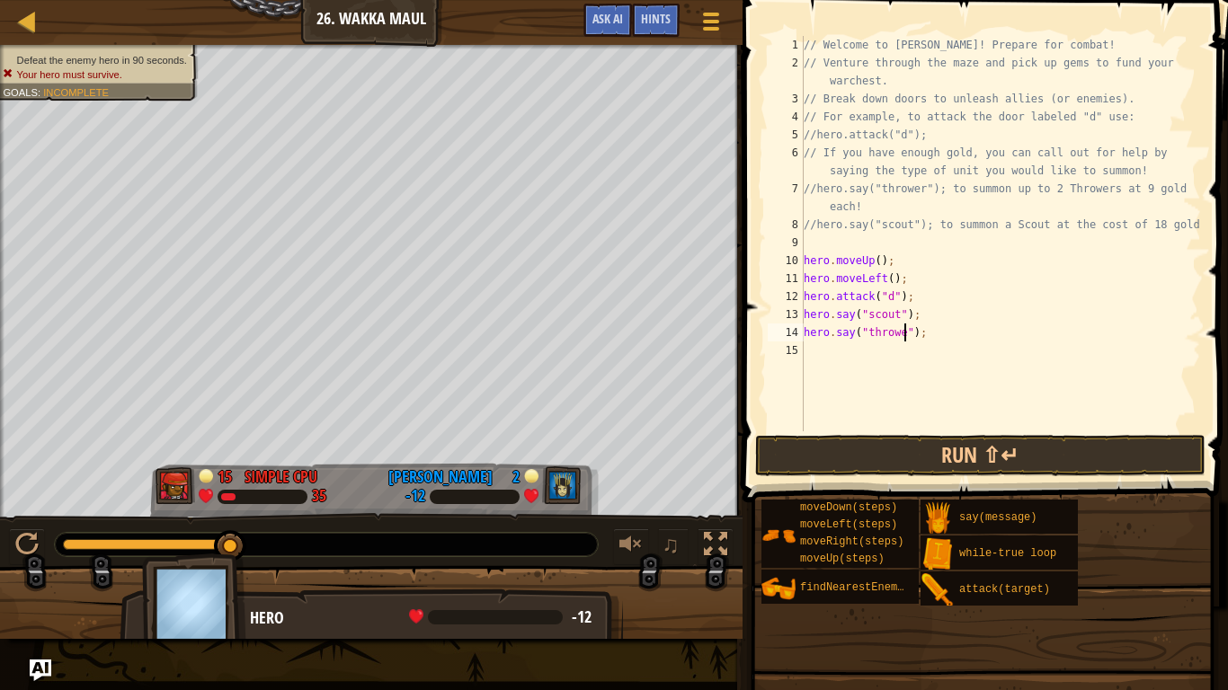
click at [805, 356] on div "// Welcome to [PERSON_NAME]! Prepare for combat! // Venture through the maze an…" at bounding box center [1000, 252] width 401 height 432
click at [826, 352] on div "// Welcome to [PERSON_NAME]! Prepare for combat! // Venture through the maze an…" at bounding box center [1000, 252] width 401 height 432
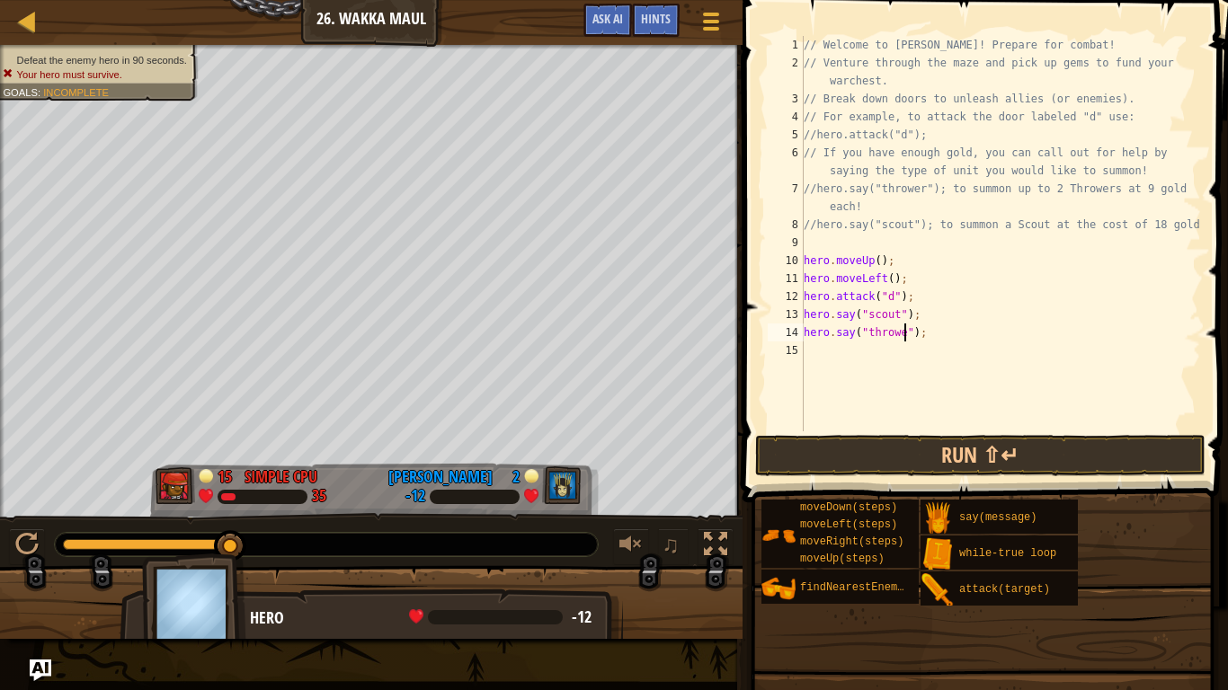
click at [904, 334] on div "// Welcome to [PERSON_NAME]! Prepare for combat! // Venture through the maze an…" at bounding box center [1000, 252] width 401 height 432
click at [966, 454] on button "Run ⇧↵" at bounding box center [980, 455] width 450 height 41
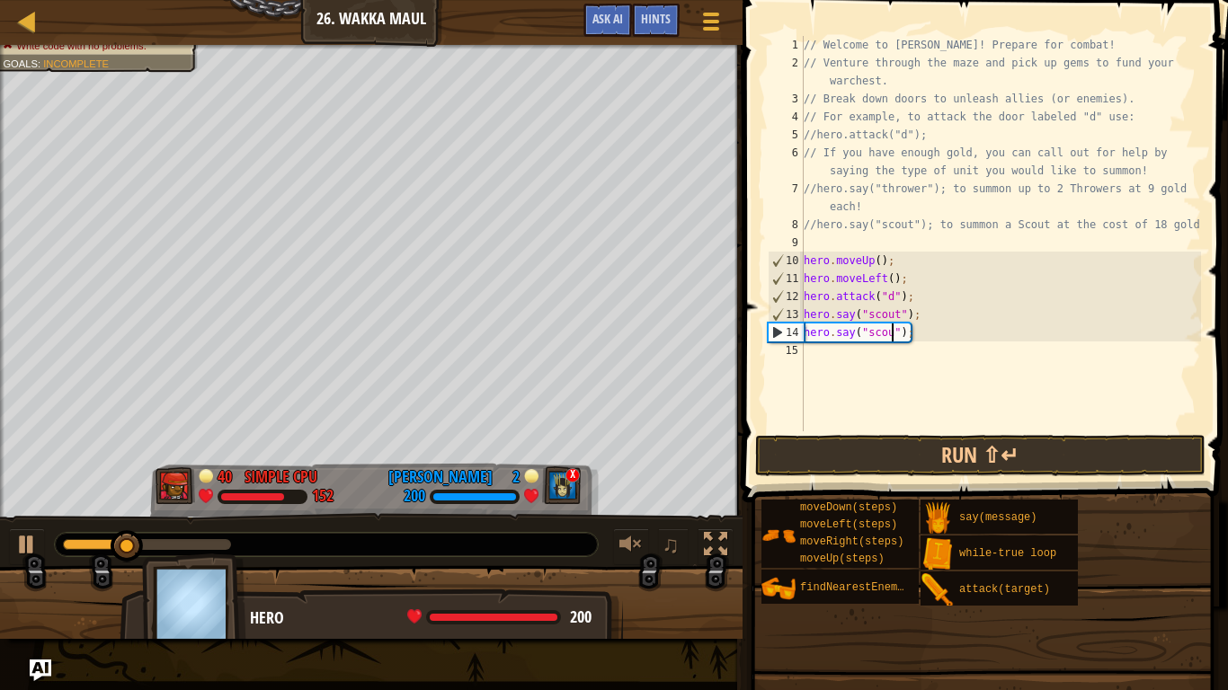
scroll to position [8, 13]
type textarea "hero.say("scout");"
click at [901, 458] on button "Run ⇧↵" at bounding box center [980, 455] width 450 height 41
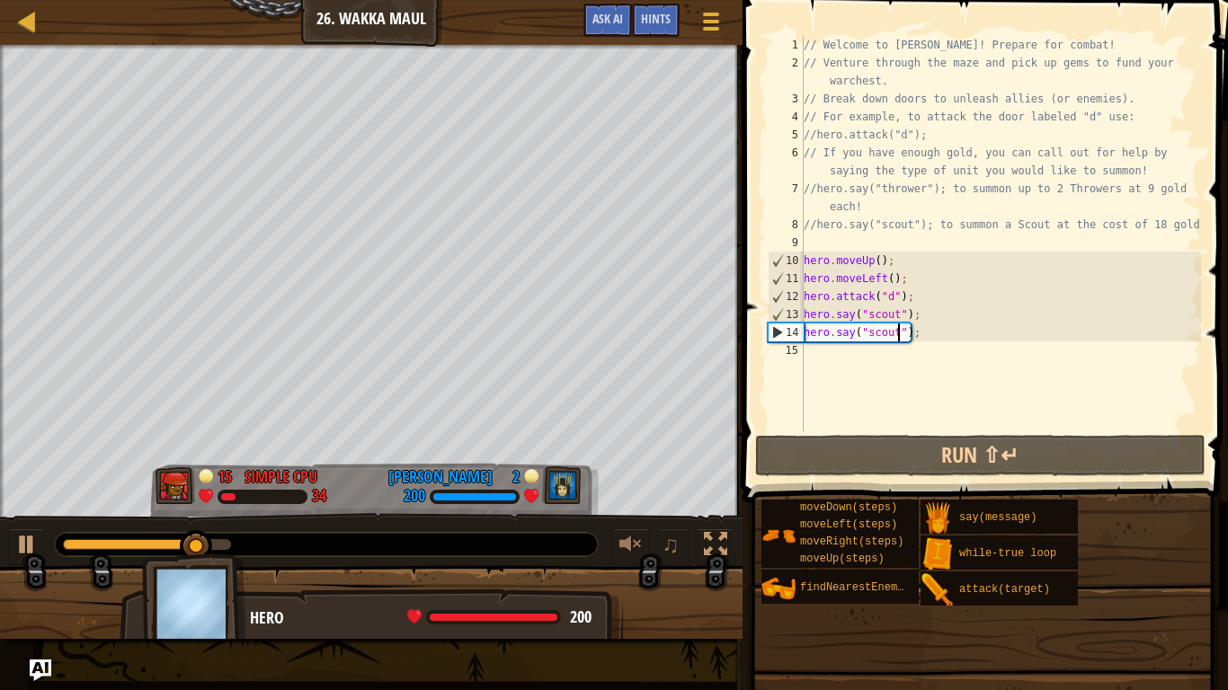
click at [815, 367] on div "// Welcome to [PERSON_NAME]! Prepare for combat! // Venture through the maze an…" at bounding box center [1000, 252] width 401 height 432
type textarea "he"
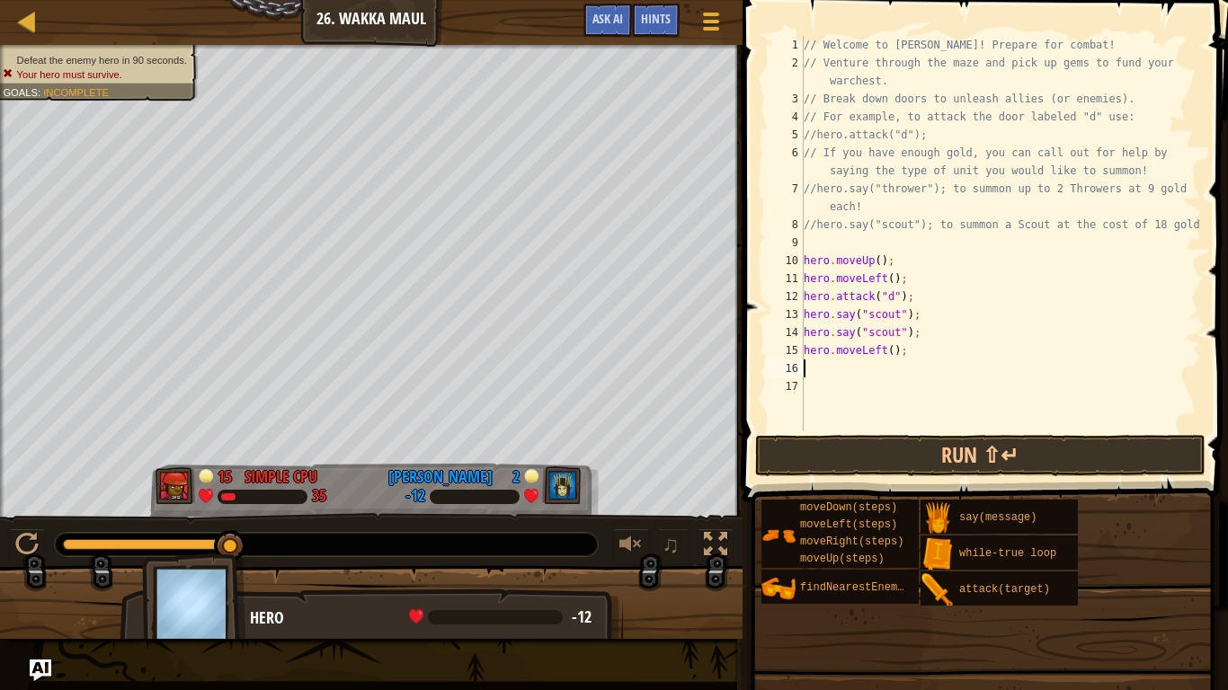
click at [891, 353] on div "// Welcome to [PERSON_NAME]! Prepare for combat! // Venture through the maze an…" at bounding box center [1000, 252] width 401 height 432
click at [995, 471] on button "Run ⇧↵" at bounding box center [980, 455] width 450 height 41
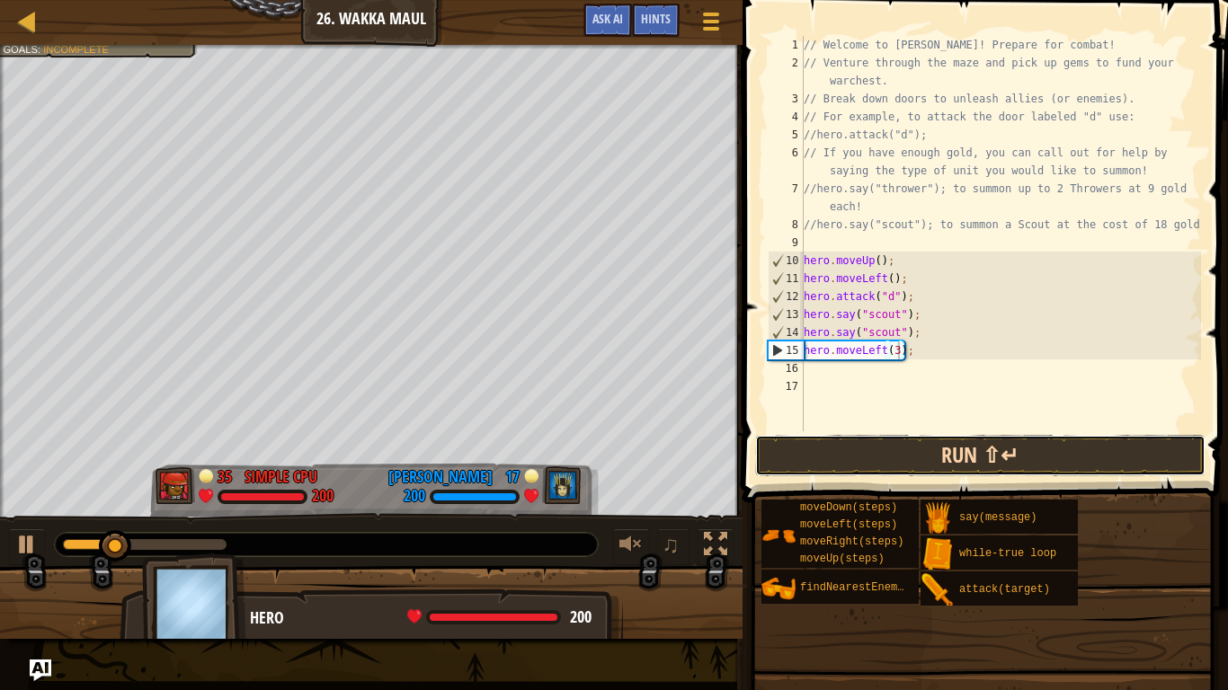
click at [1046, 449] on button "Run ⇧↵" at bounding box center [980, 455] width 450 height 41
type textarea "hero.moveLeft(4);"
click at [944, 446] on button "Run ⇧↵" at bounding box center [980, 455] width 450 height 41
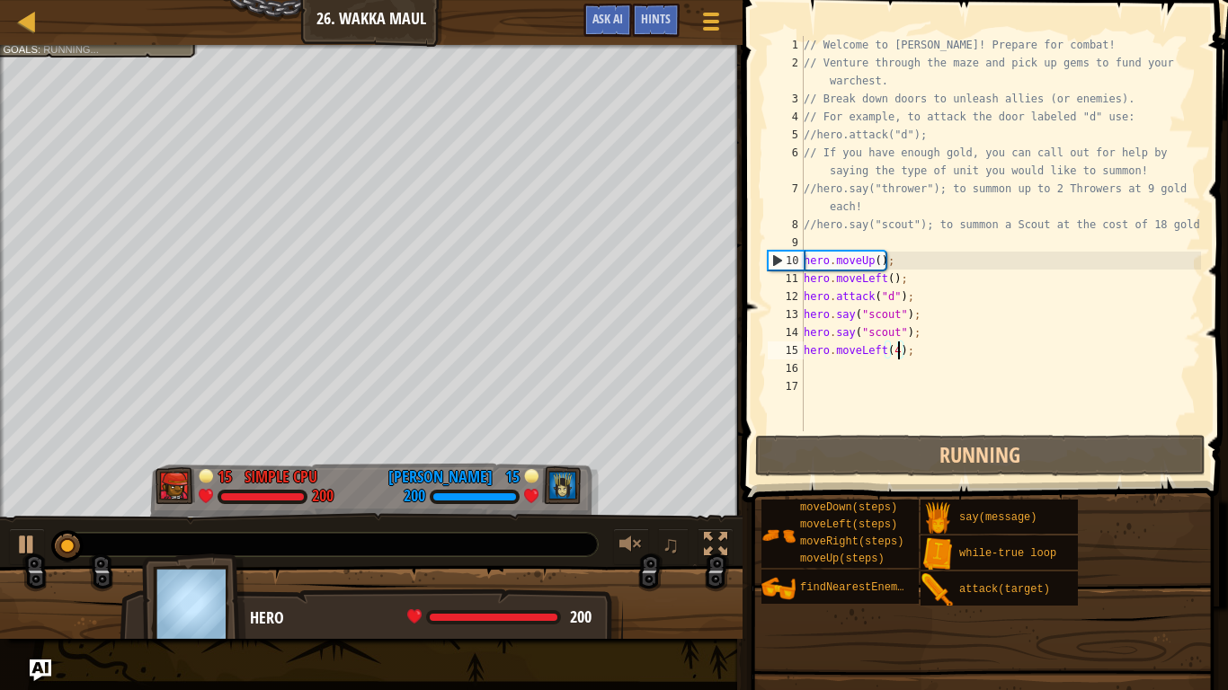
click at [818, 362] on div "// Welcome to [PERSON_NAME]! Prepare for combat! // Venture through the maze an…" at bounding box center [1000, 252] width 401 height 432
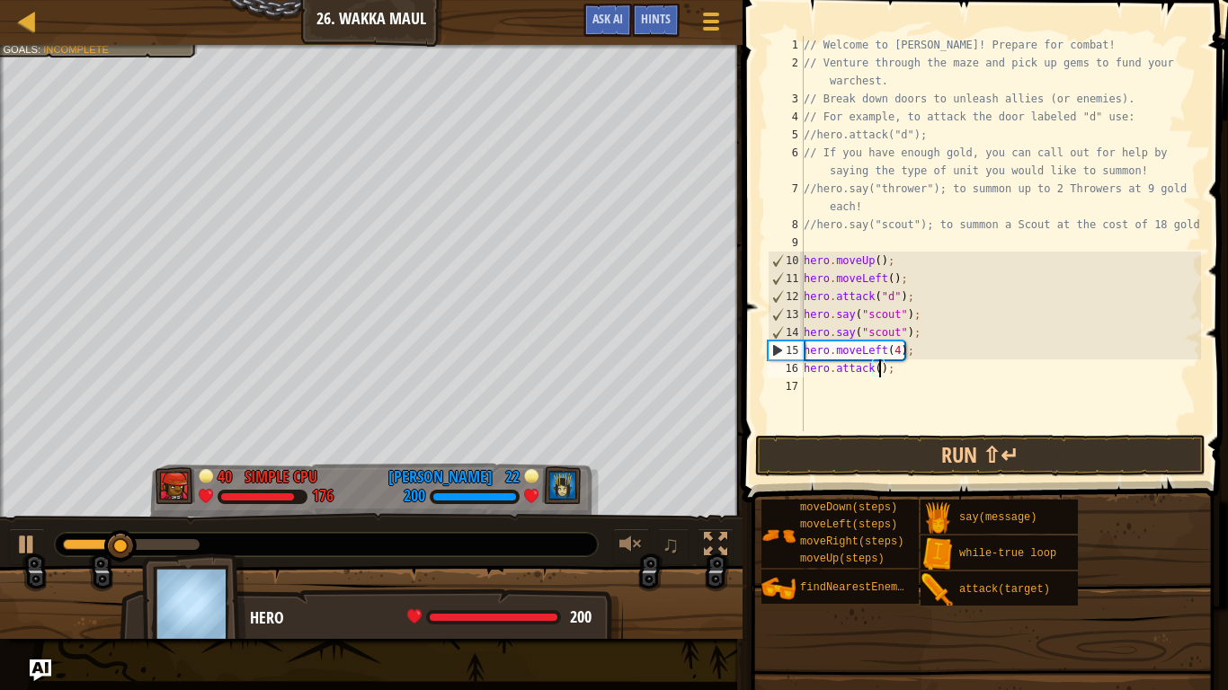
scroll to position [8, 12]
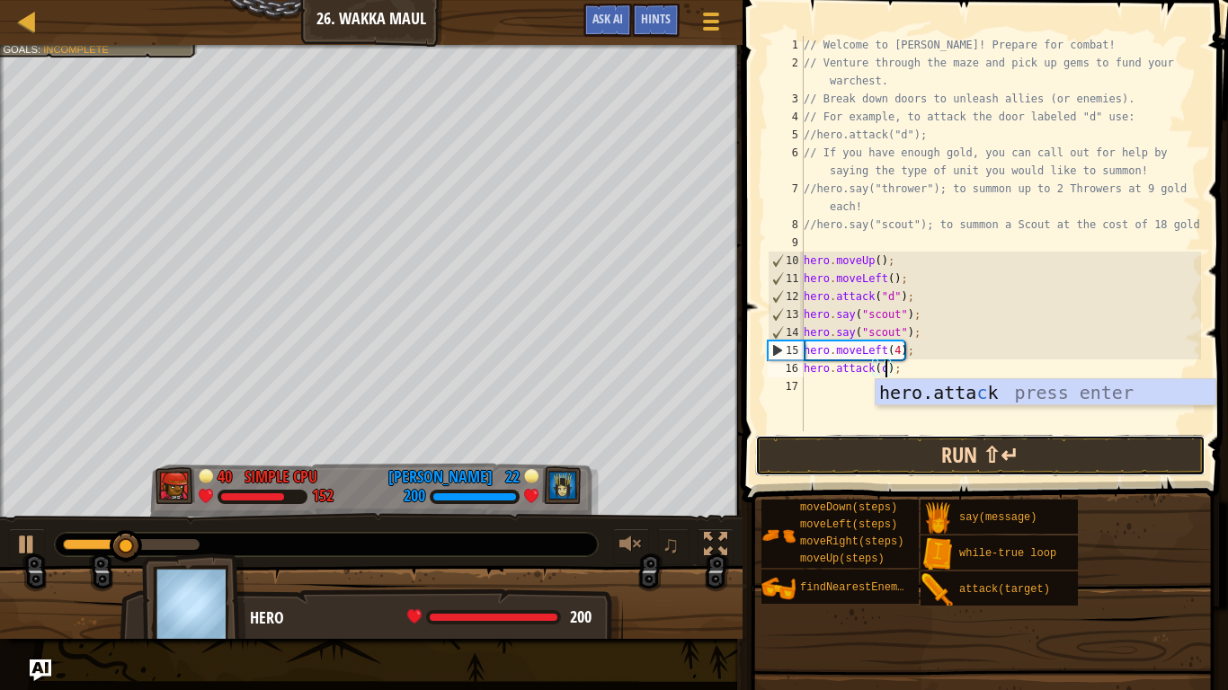
click at [1002, 465] on button "Run ⇧↵" at bounding box center [980, 455] width 450 height 41
click at [1051, 458] on button "Run ⇧↵" at bounding box center [980, 455] width 450 height 41
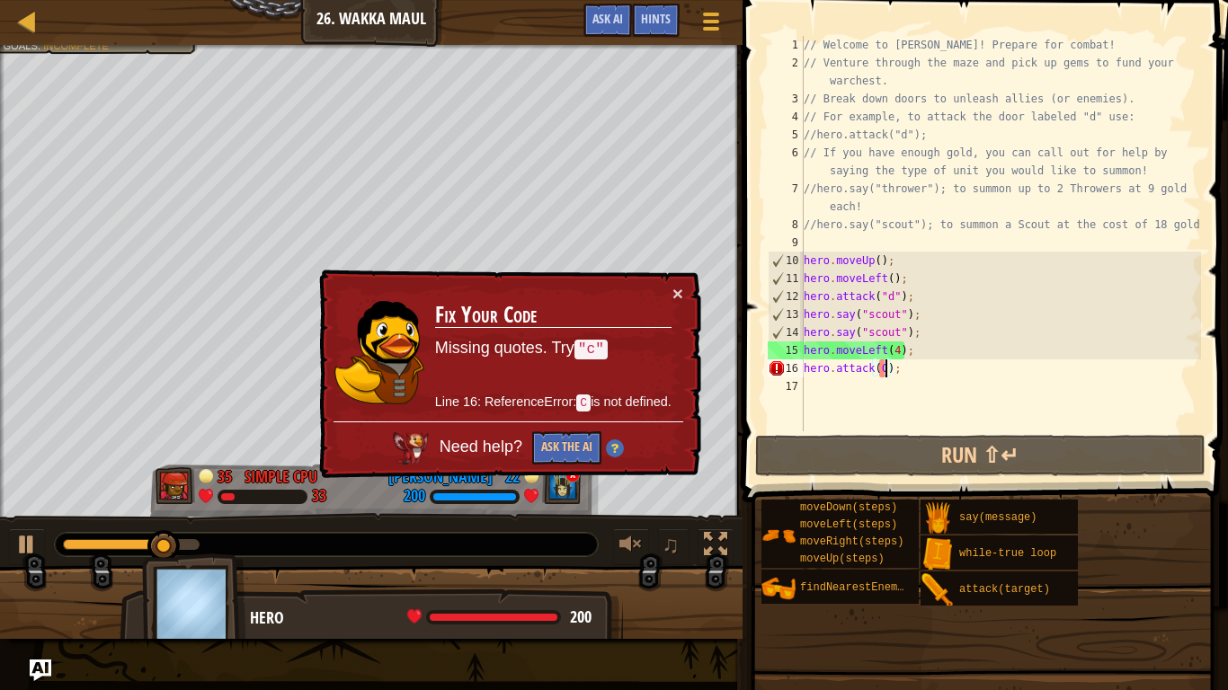
scroll to position [8, 13]
click at [877, 368] on div "// Welcome to [PERSON_NAME]! Prepare for combat! // Venture through the maze an…" at bounding box center [1000, 252] width 401 height 432
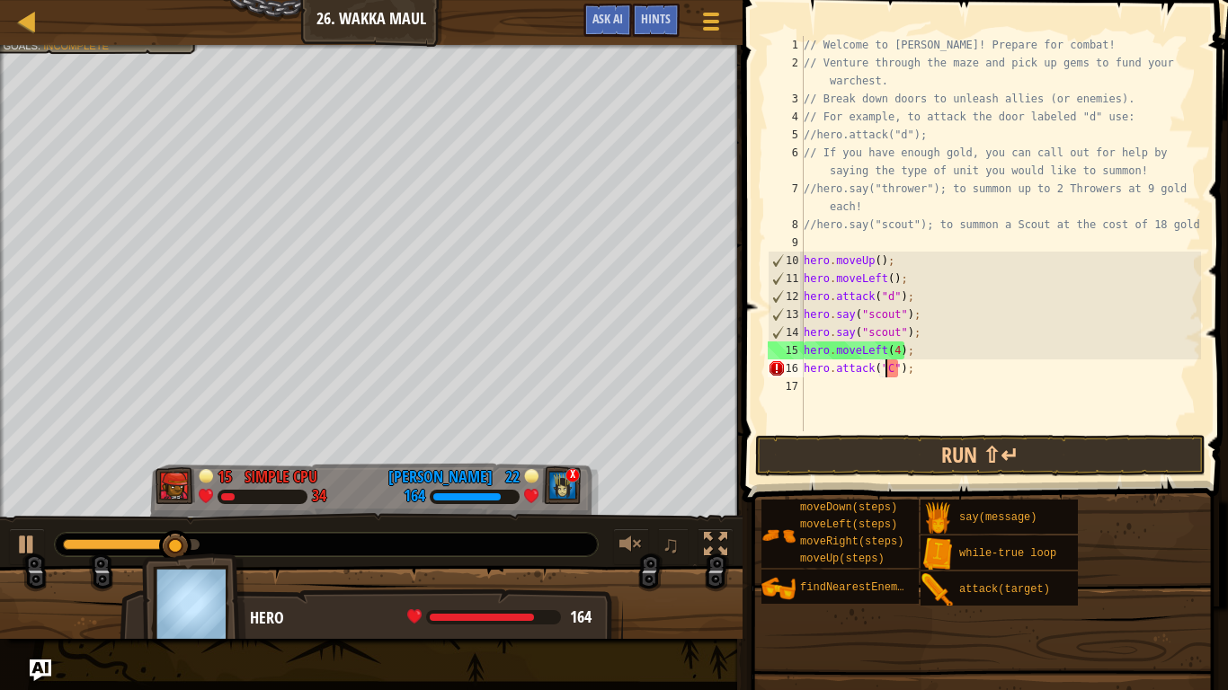
scroll to position [8, 12]
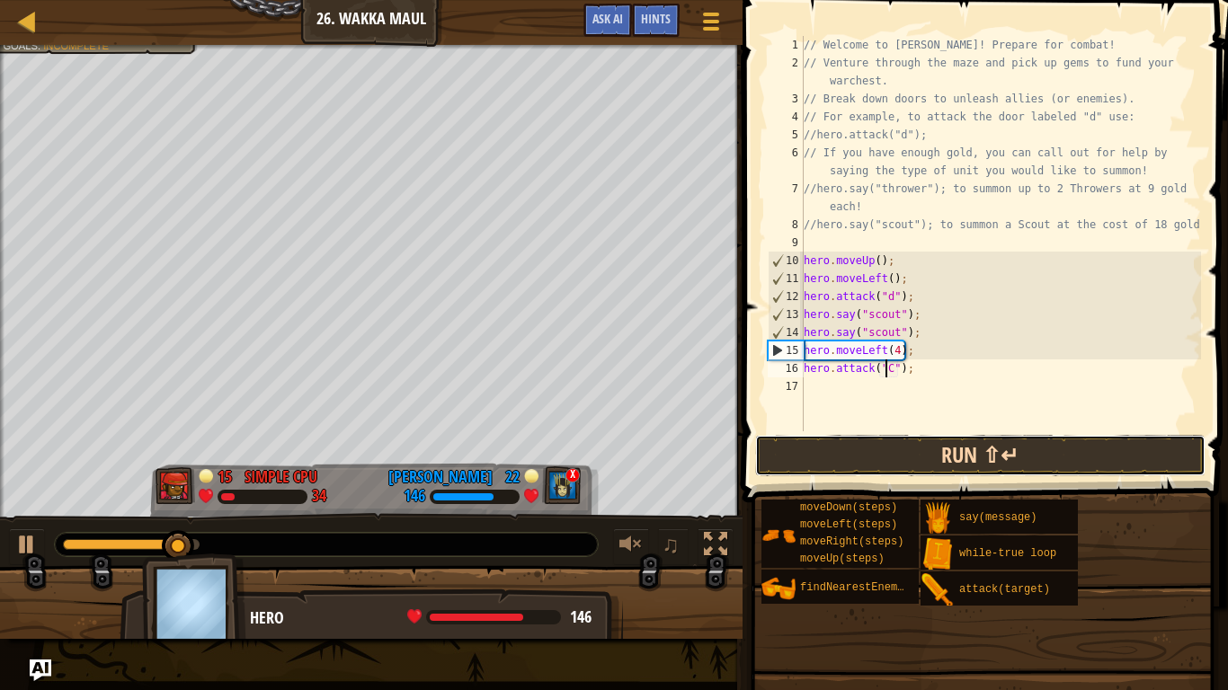
click at [971, 464] on button "Run ⇧↵" at bounding box center [980, 455] width 450 height 41
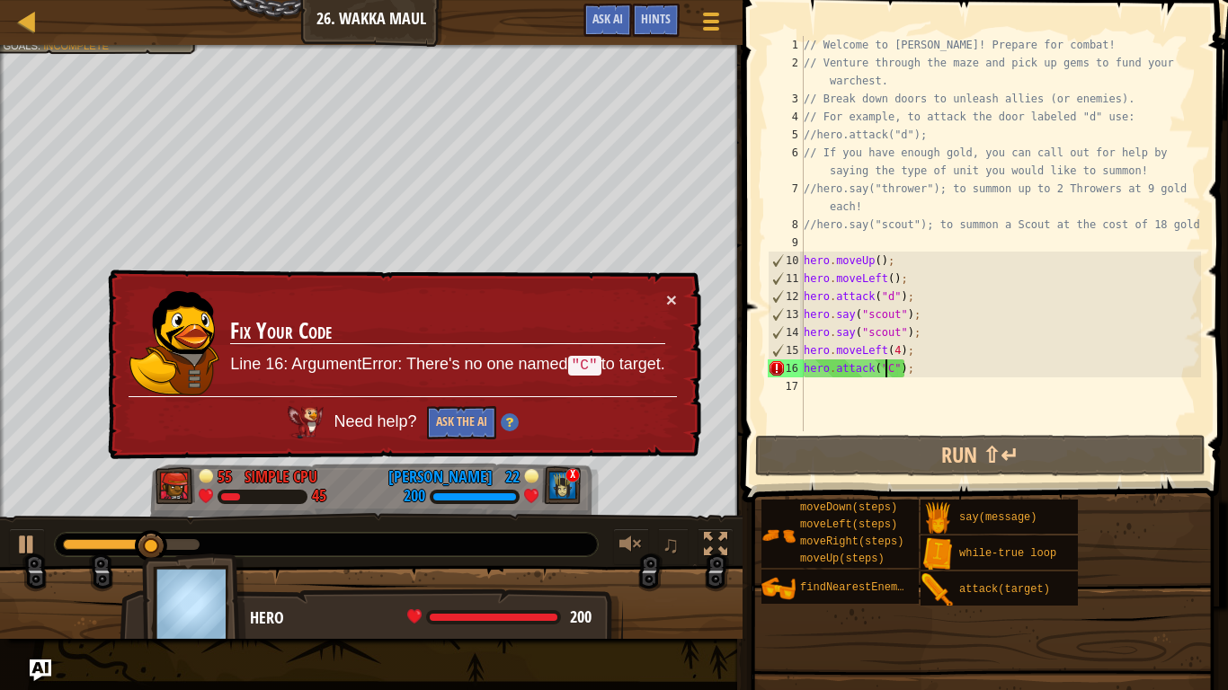
click at [891, 356] on div "// Welcome to [PERSON_NAME]! Prepare for combat! // Venture through the maze an…" at bounding box center [1000, 252] width 401 height 432
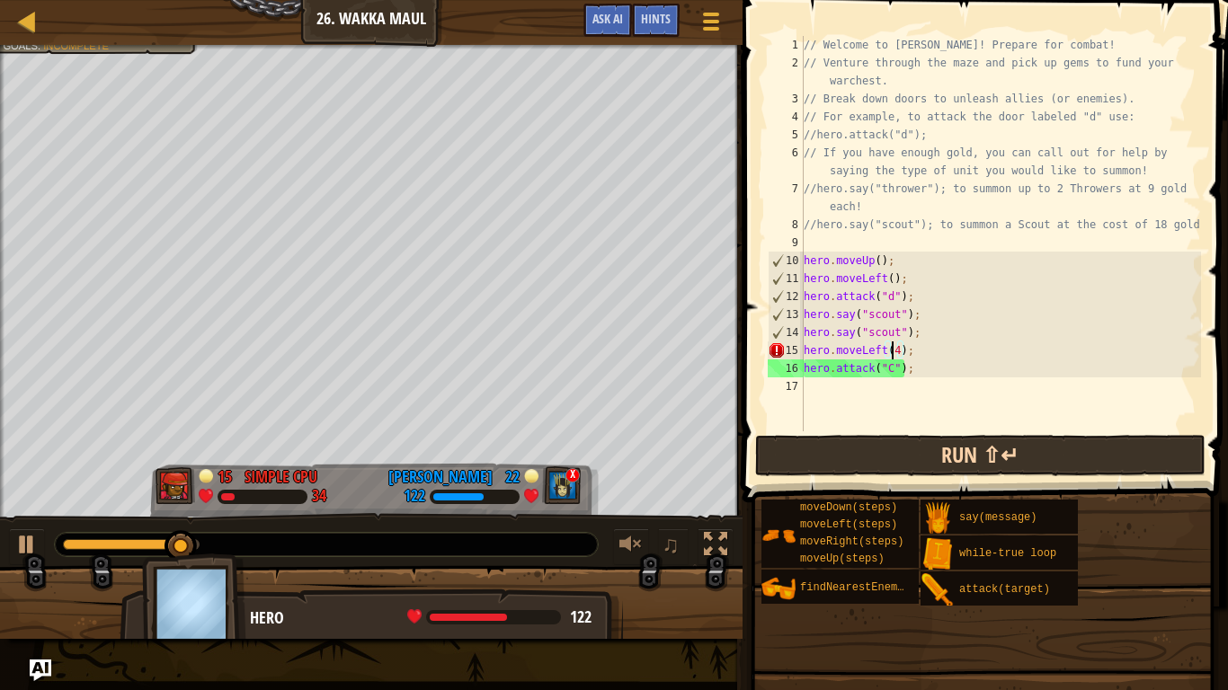
scroll to position [8, 13]
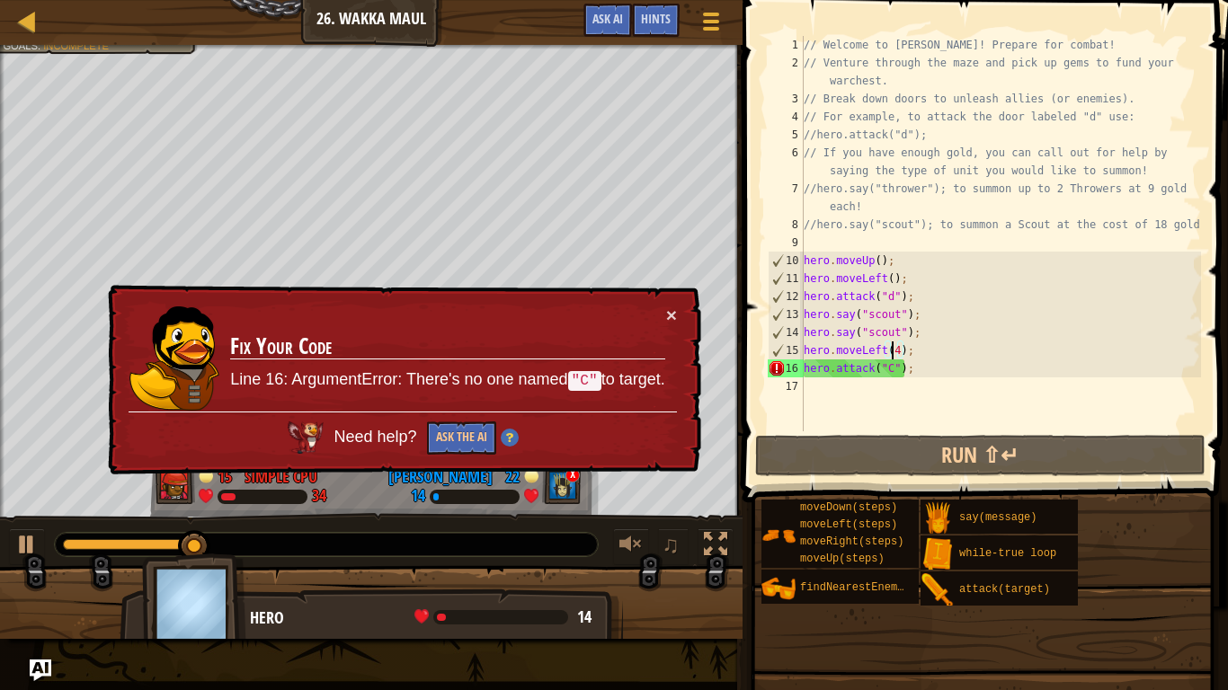
click at [897, 371] on div "// Welcome to [PERSON_NAME]! Prepare for combat! // Venture through the maze an…" at bounding box center [1000, 252] width 401 height 432
click at [893, 375] on div "// Welcome to [PERSON_NAME]! Prepare for combat! // Venture through the maze an…" at bounding box center [1000, 252] width 401 height 432
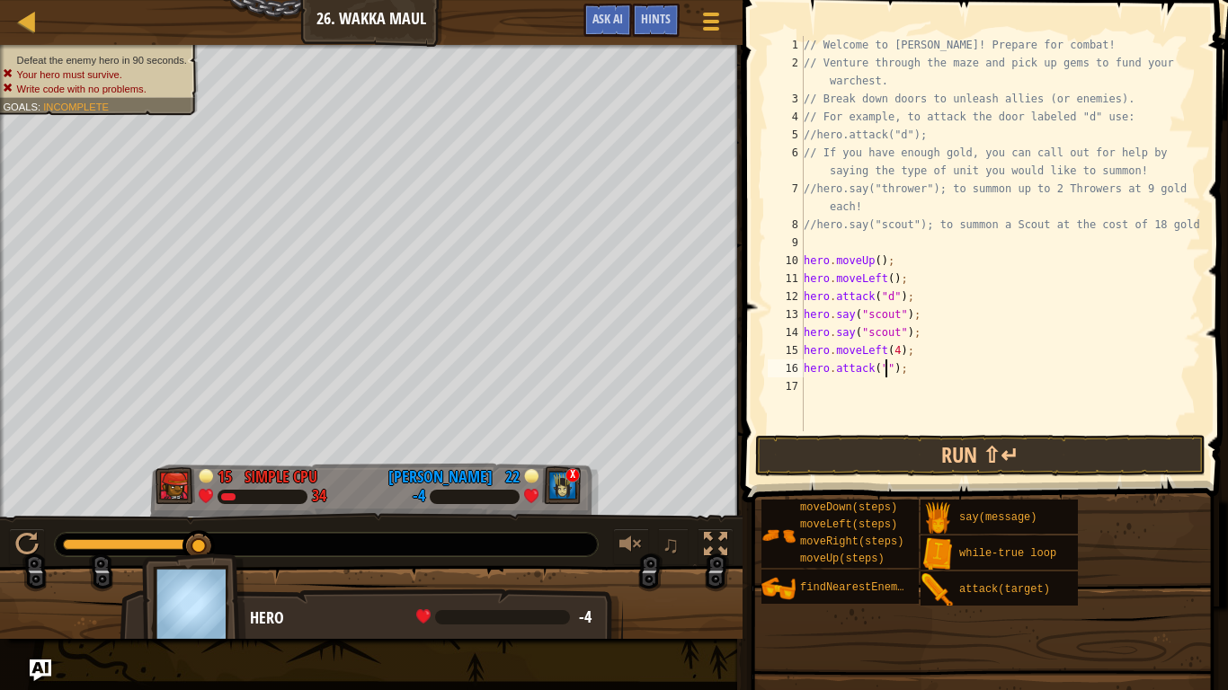
type textarea "hero.attack("c");"
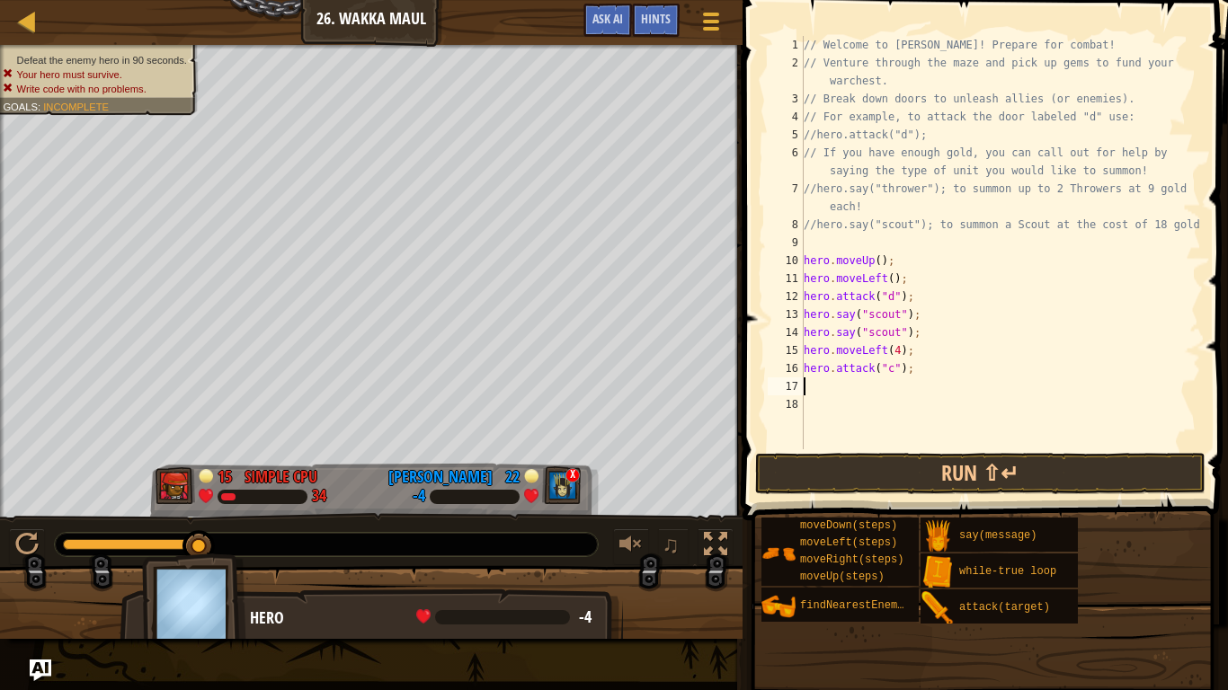
scroll to position [8, 0]
click at [1057, 494] on span at bounding box center [987, 235] width 500 height 574
click at [1034, 469] on button "Run ⇧↵" at bounding box center [980, 473] width 450 height 41
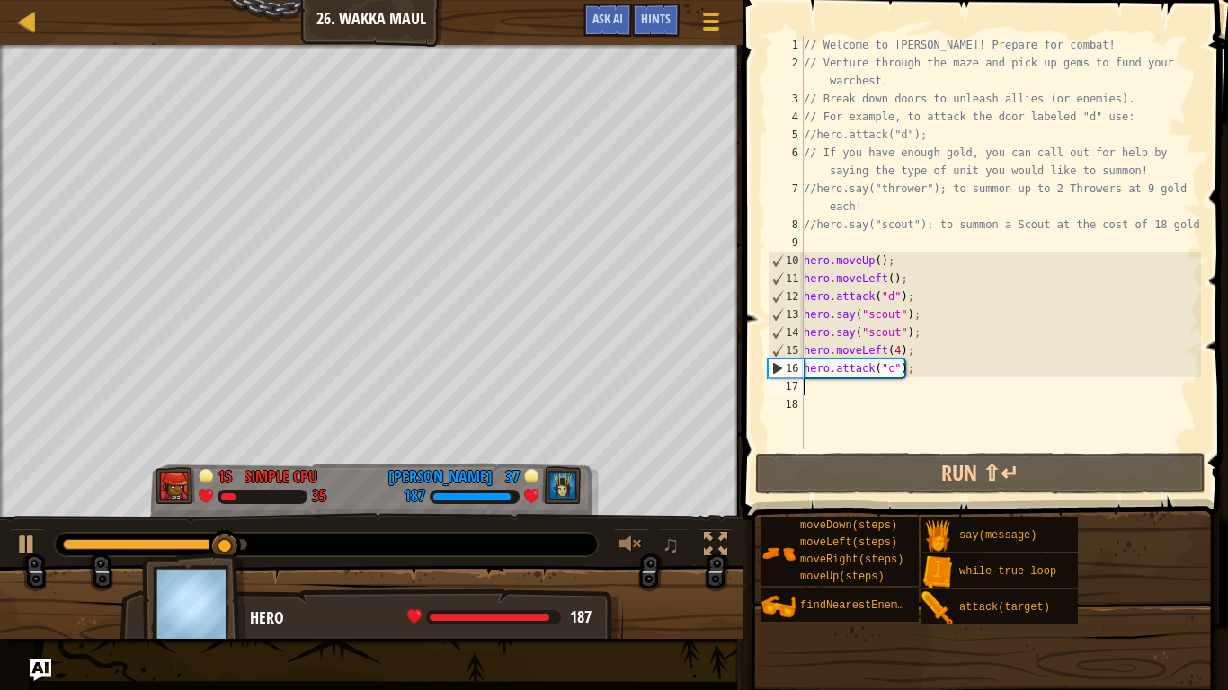
click at [857, 392] on div "// Welcome to [PERSON_NAME]! Prepare for combat! // Venture through the maze an…" at bounding box center [1000, 261] width 401 height 450
type textarea "l"
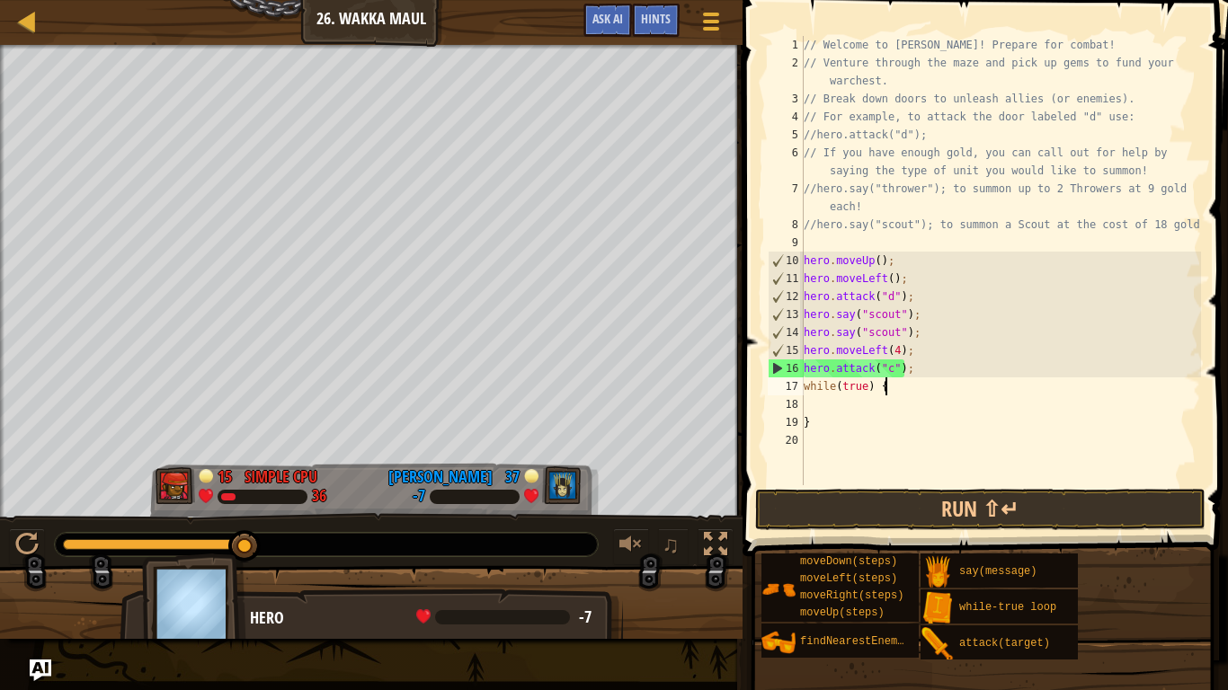
click at [911, 383] on div "// Welcome to [PERSON_NAME]! Prepare for combat! // Venture through the maze an…" at bounding box center [1000, 278] width 401 height 485
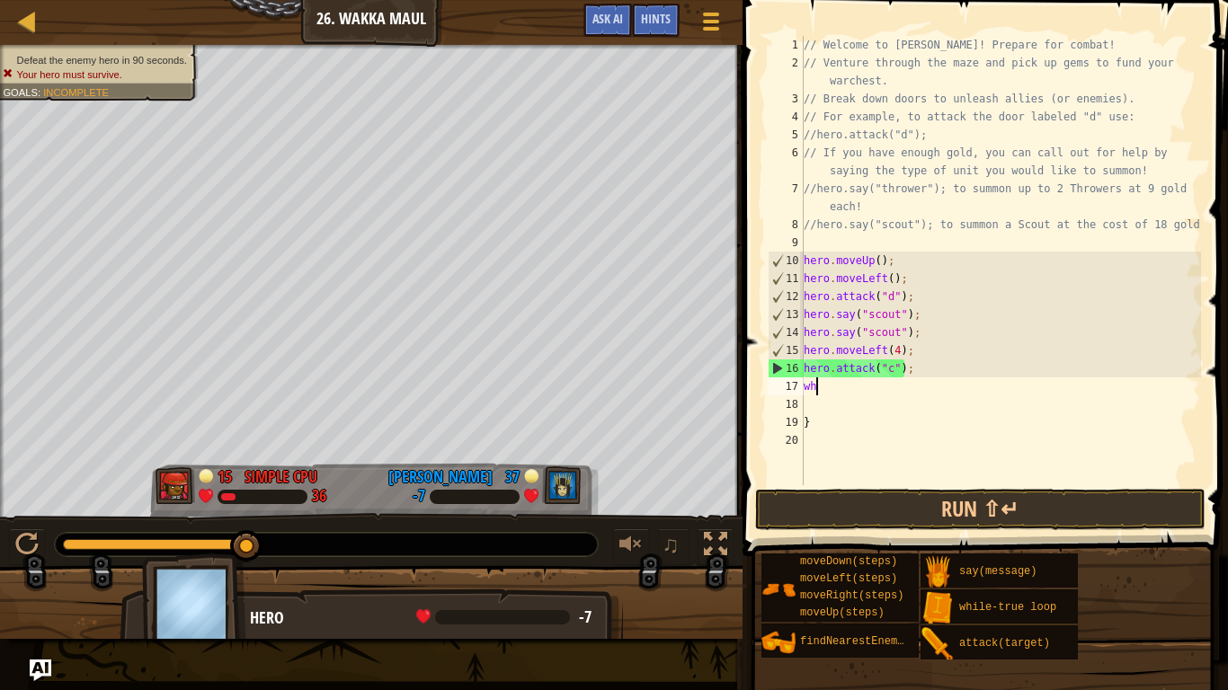
type textarea "w"
click at [816, 418] on div "// Welcome to [PERSON_NAME]! Prepare for combat! // Venture through the maze an…" at bounding box center [1000, 278] width 401 height 485
type textarea "}"
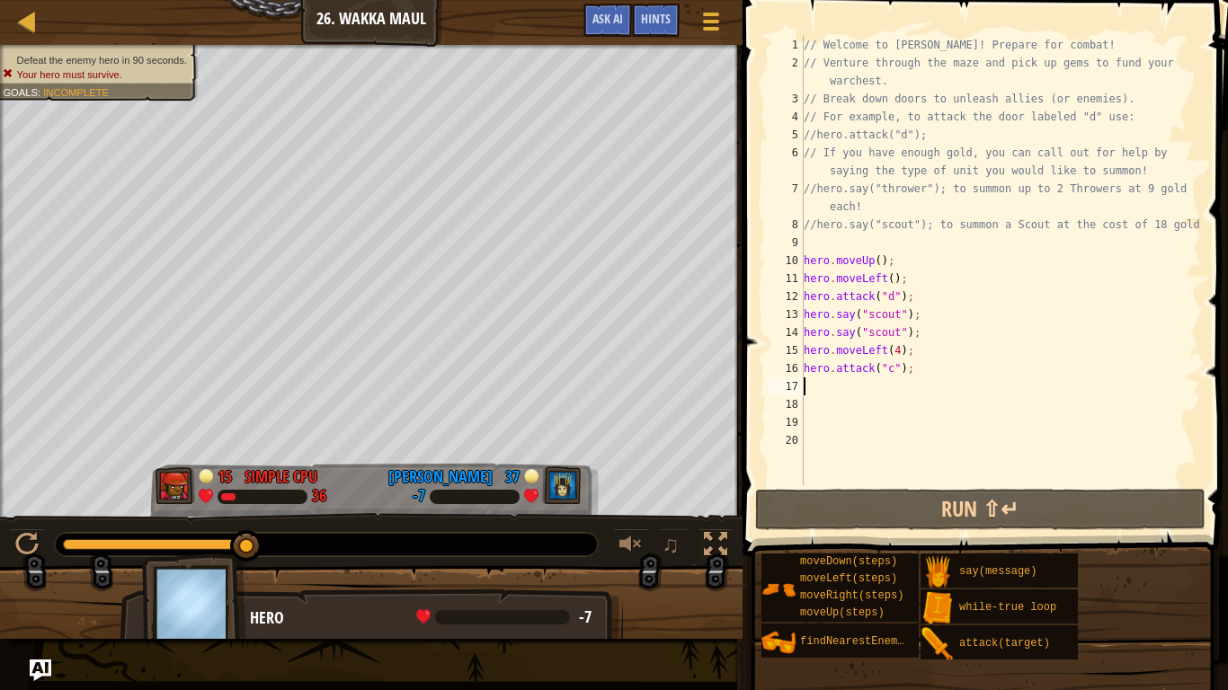
click at [811, 383] on div "// Welcome to [PERSON_NAME]! Prepare for combat! // Venture through the maze an…" at bounding box center [1000, 278] width 401 height 485
type textarea "l"
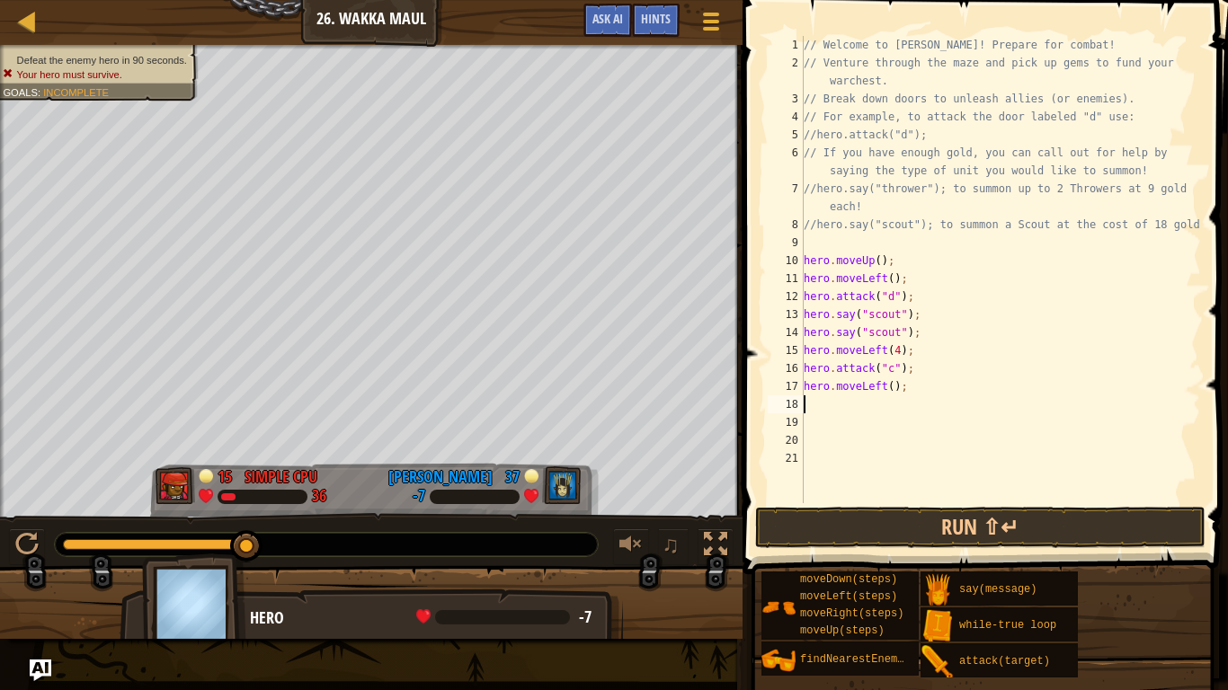
click at [892, 384] on div "// Welcome to [PERSON_NAME]! Prepare for combat! // Venture through the maze an…" at bounding box center [1000, 287] width 401 height 503
click at [949, 514] on button "Run ⇧↵" at bounding box center [980, 527] width 450 height 41
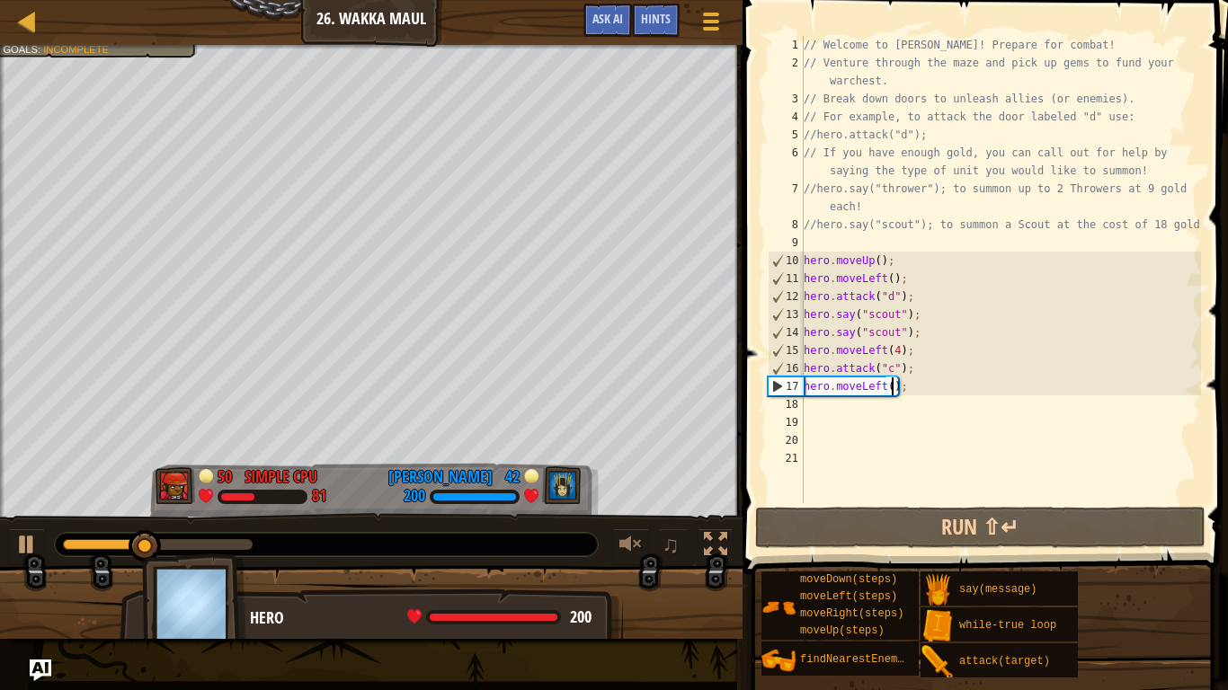
scroll to position [8, 13]
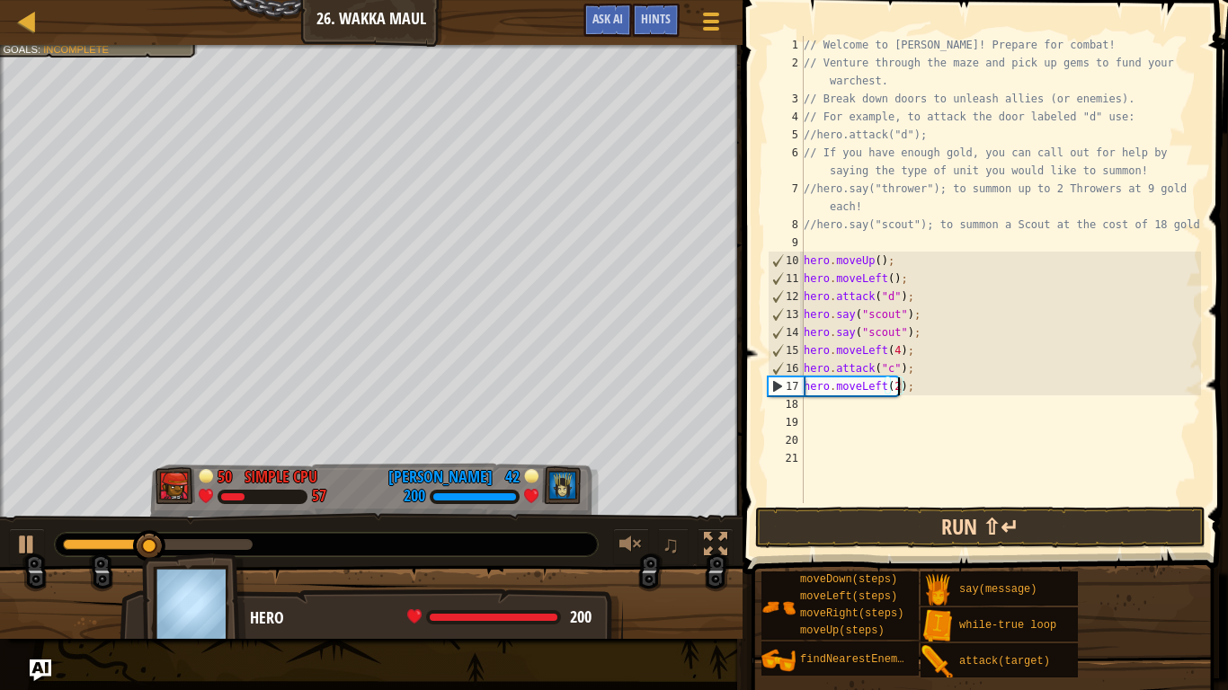
type textarea "hero.moveLeft(2);"
click at [957, 513] on button "Run ⇧↵" at bounding box center [980, 527] width 450 height 41
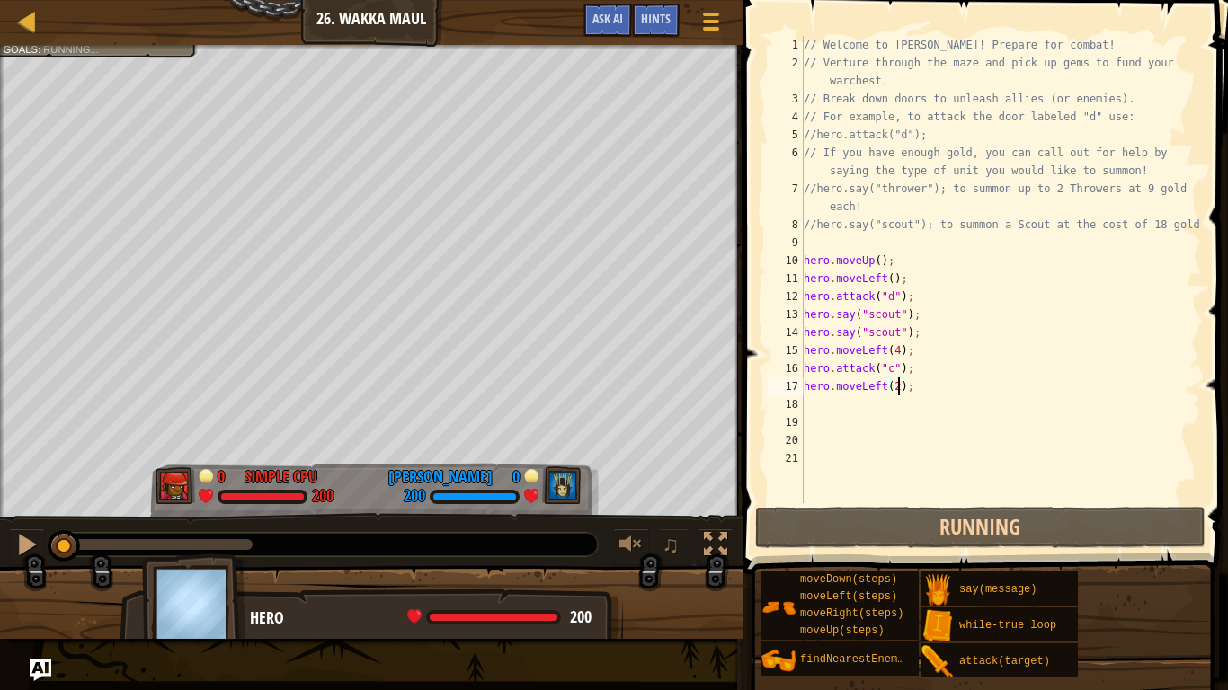
click at [835, 398] on div "// Welcome to [PERSON_NAME]! Prepare for combat! // Venture through the maze an…" at bounding box center [1000, 287] width 401 height 503
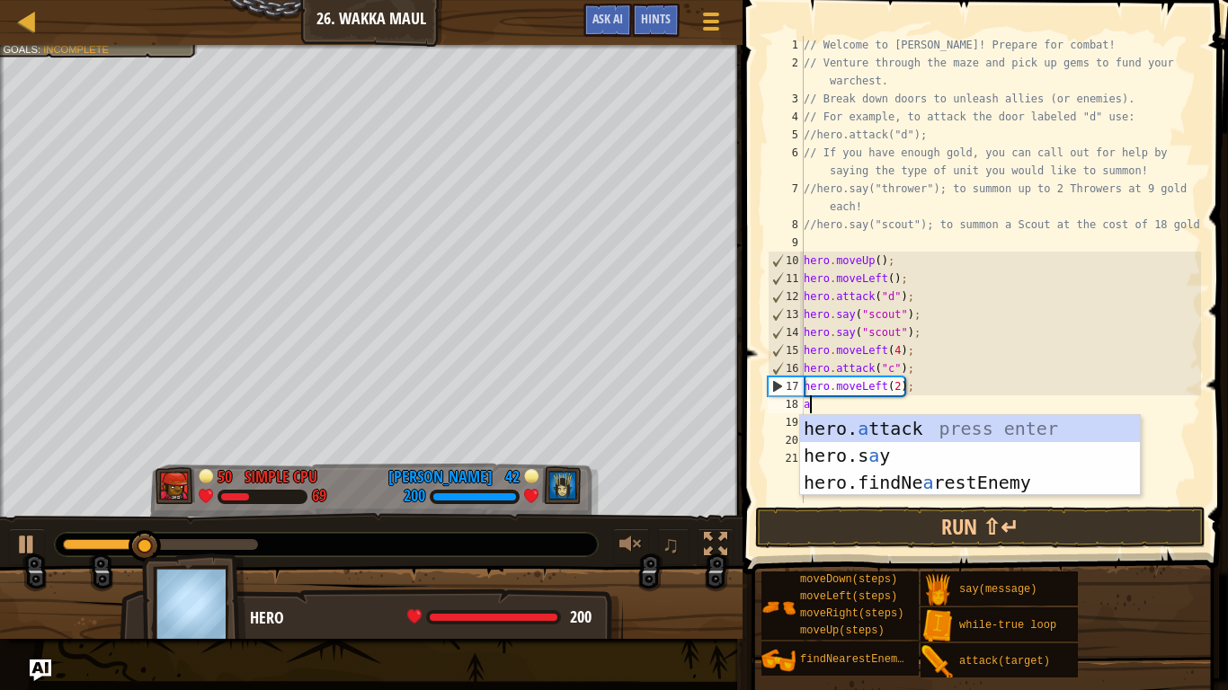
type textarea "hero.attack(enemy);"
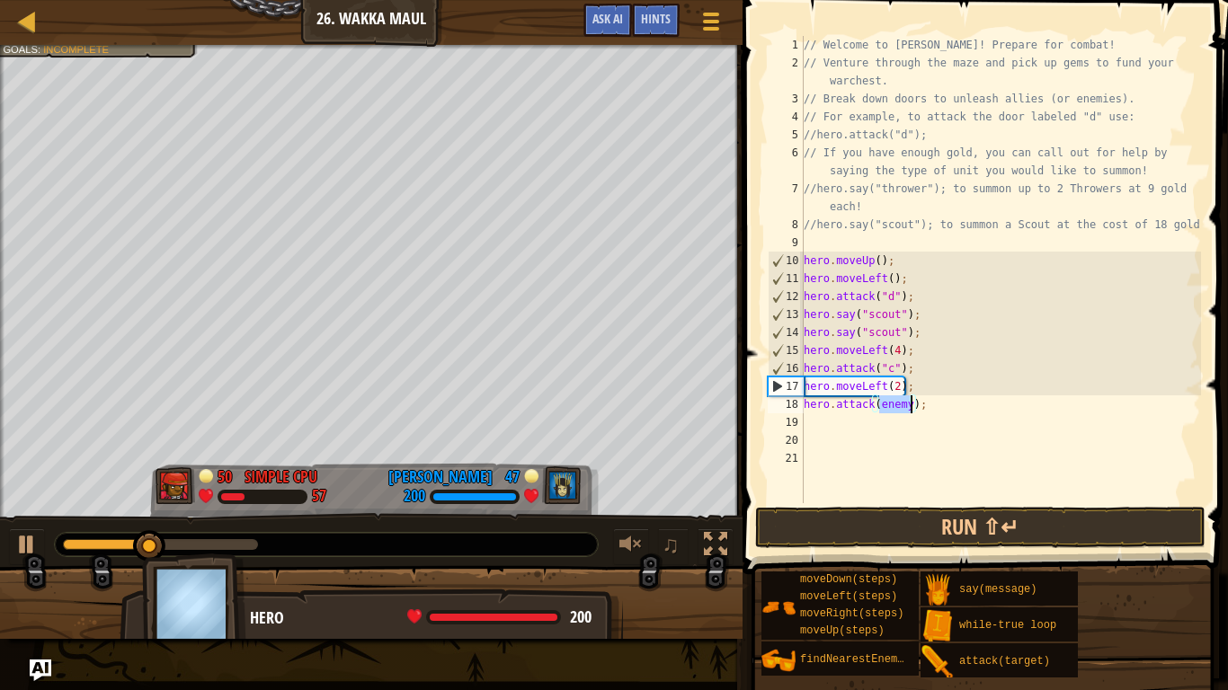
click at [947, 448] on div "// Welcome to [PERSON_NAME]! Prepare for combat! // Venture through the maze an…" at bounding box center [1000, 287] width 401 height 503
click at [908, 407] on div "// Welcome to [PERSON_NAME]! Prepare for combat! // Venture through the maze an…" at bounding box center [1000, 287] width 401 height 503
type textarea "hero.attack("a");"
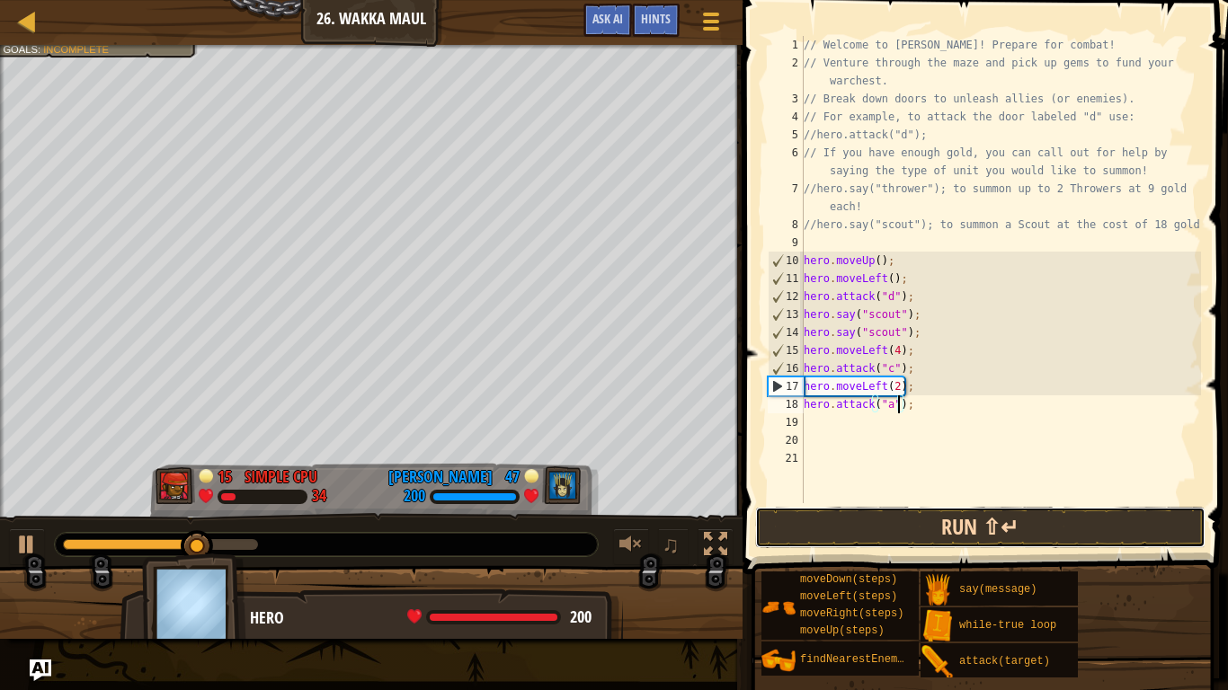
click at [986, 509] on button "Run ⇧↵" at bounding box center [980, 527] width 450 height 41
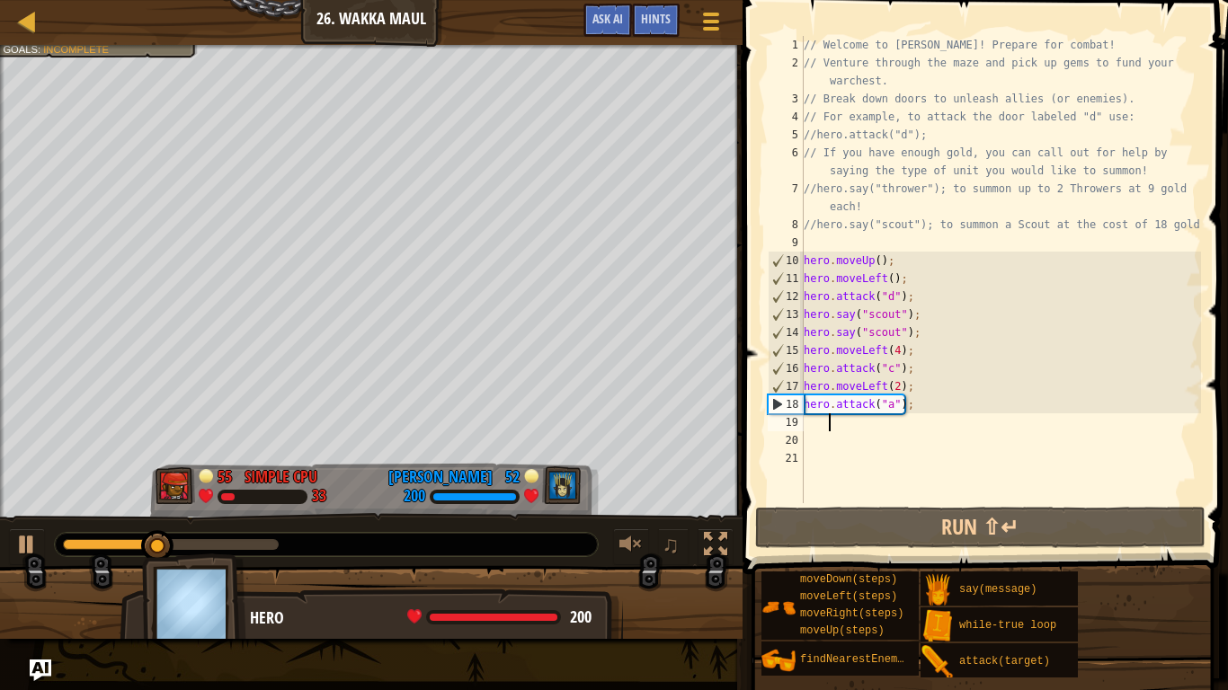
click at [833, 420] on div "// Welcome to [PERSON_NAME]! Prepare for combat! // Venture through the maze an…" at bounding box center [1000, 287] width 401 height 503
click at [833, 423] on div "// Welcome to [PERSON_NAME]! Prepare for combat! // Venture through the maze an…" at bounding box center [1000, 287] width 401 height 503
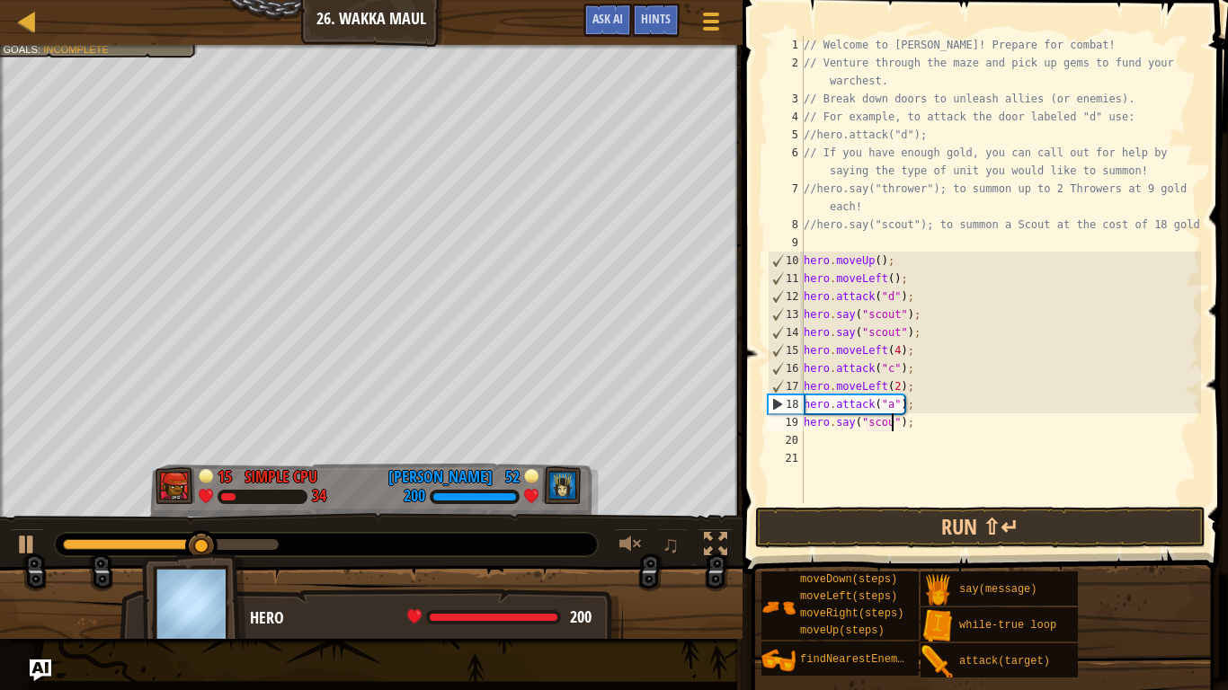
type textarea "hero.say("scout");"
click at [844, 522] on button "Run ⇧↵" at bounding box center [980, 527] width 450 height 41
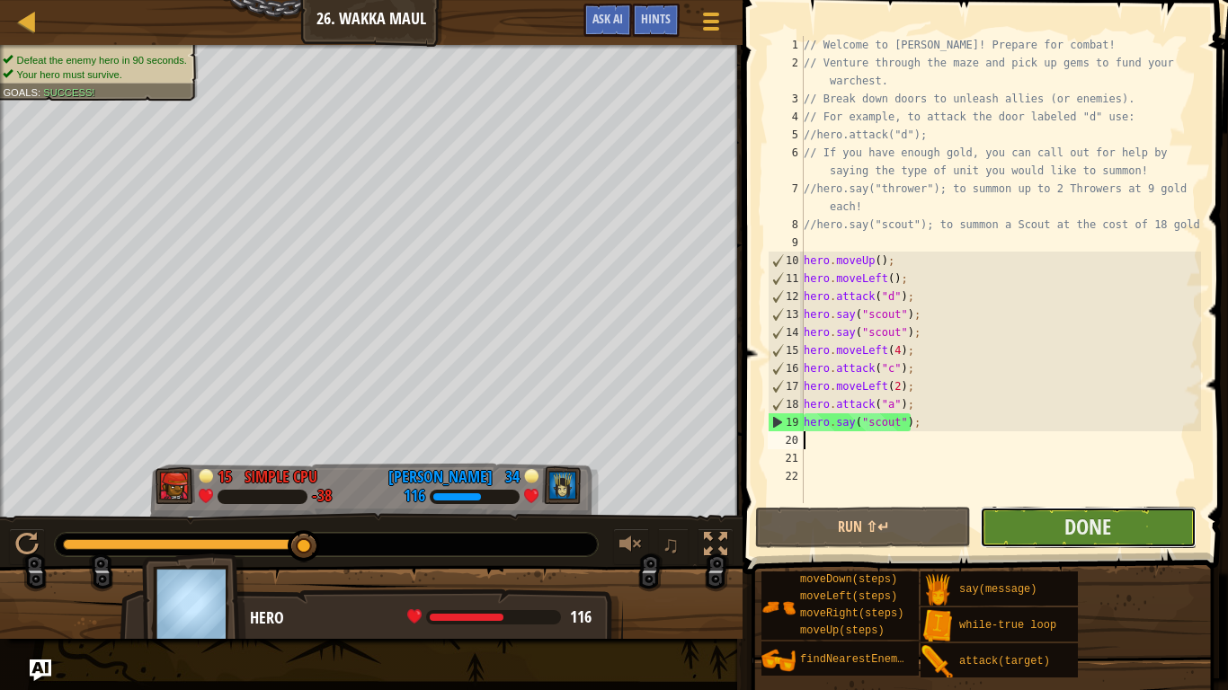
click at [1049, 519] on button "Done" at bounding box center [1088, 527] width 216 height 41
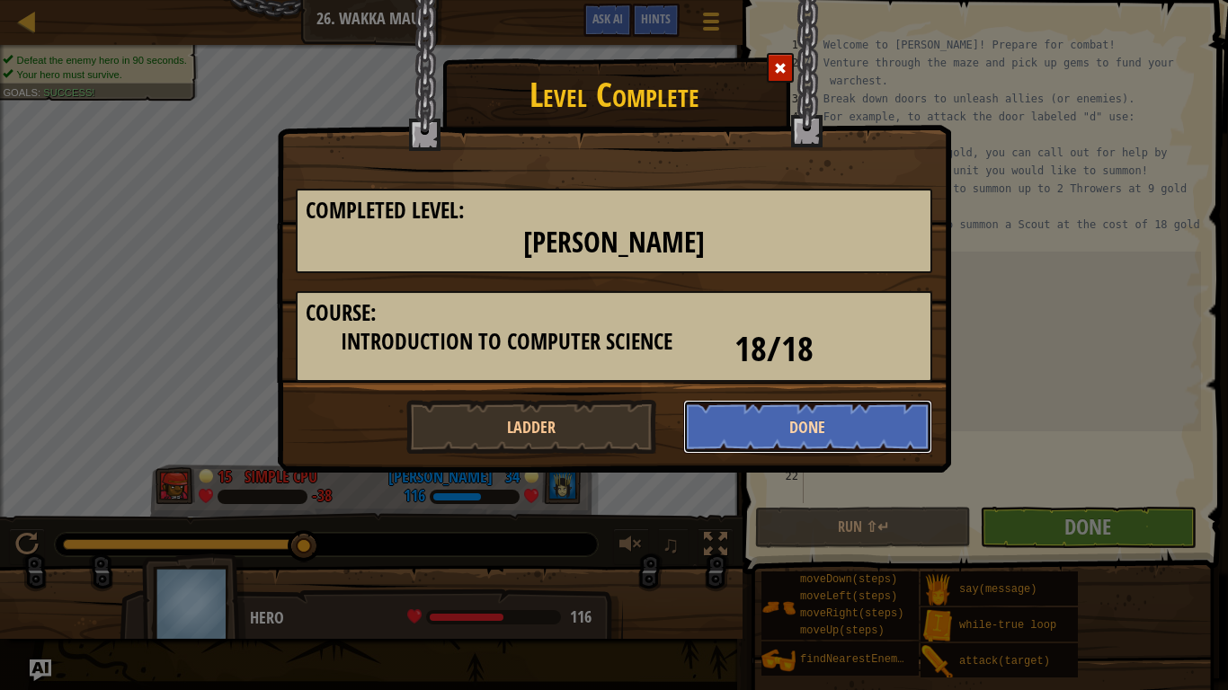
click at [863, 429] on button "Done" at bounding box center [808, 427] width 250 height 54
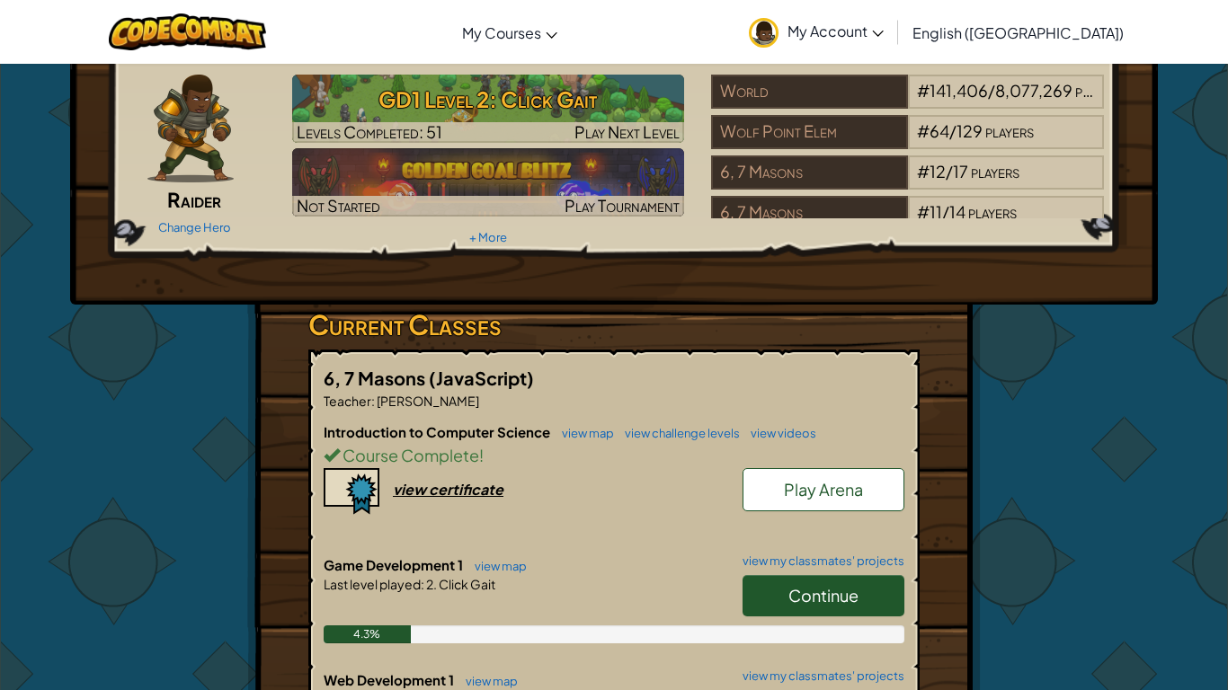
scroll to position [69, 0]
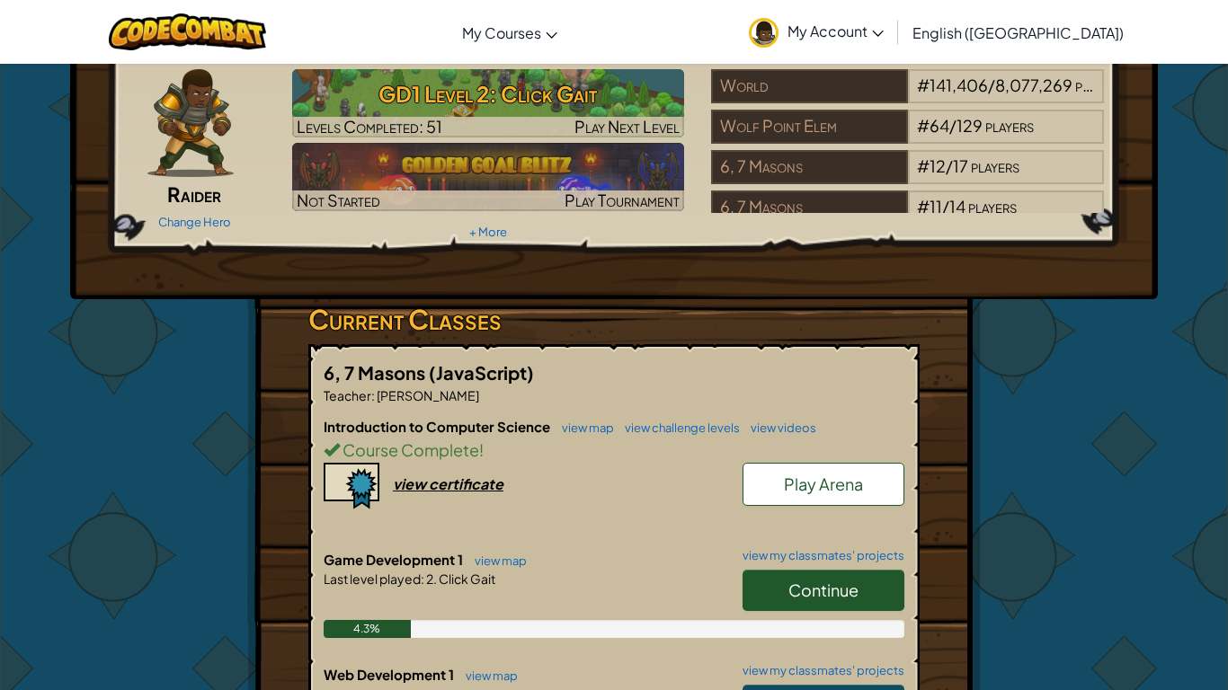
click at [801, 618] on div "Continue" at bounding box center [815, 595] width 180 height 50
click at [797, 603] on link "Continue" at bounding box center [824, 590] width 162 height 41
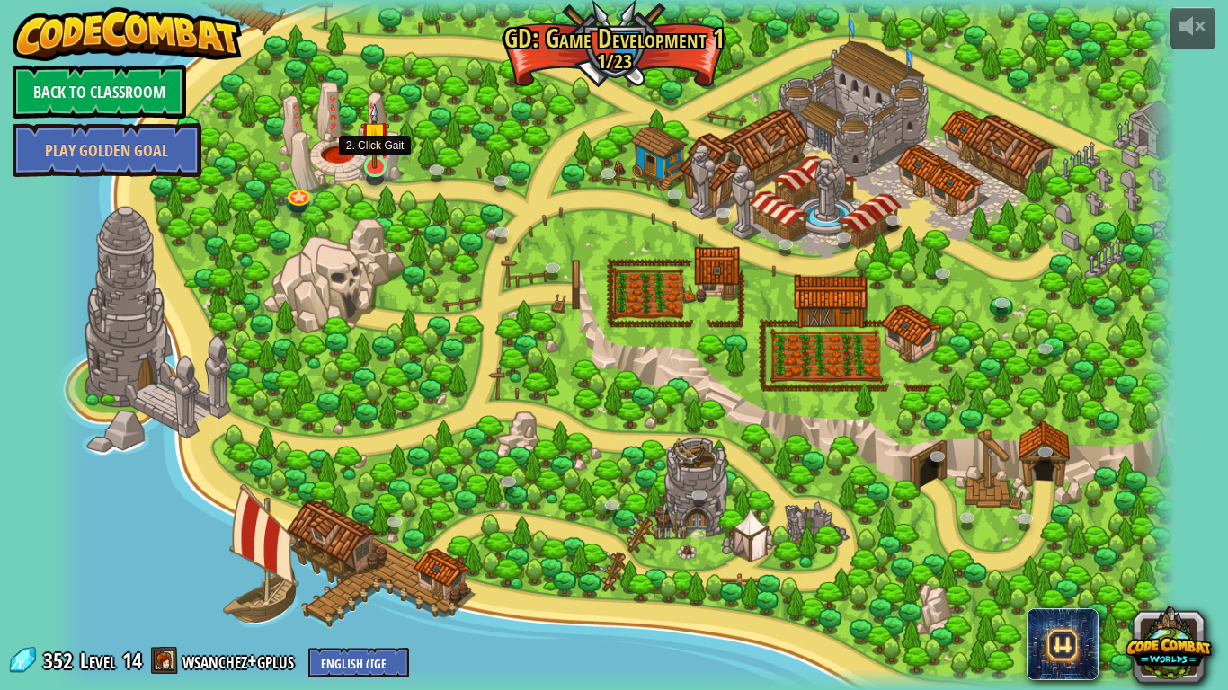
click at [377, 167] on img at bounding box center [375, 135] width 29 height 67
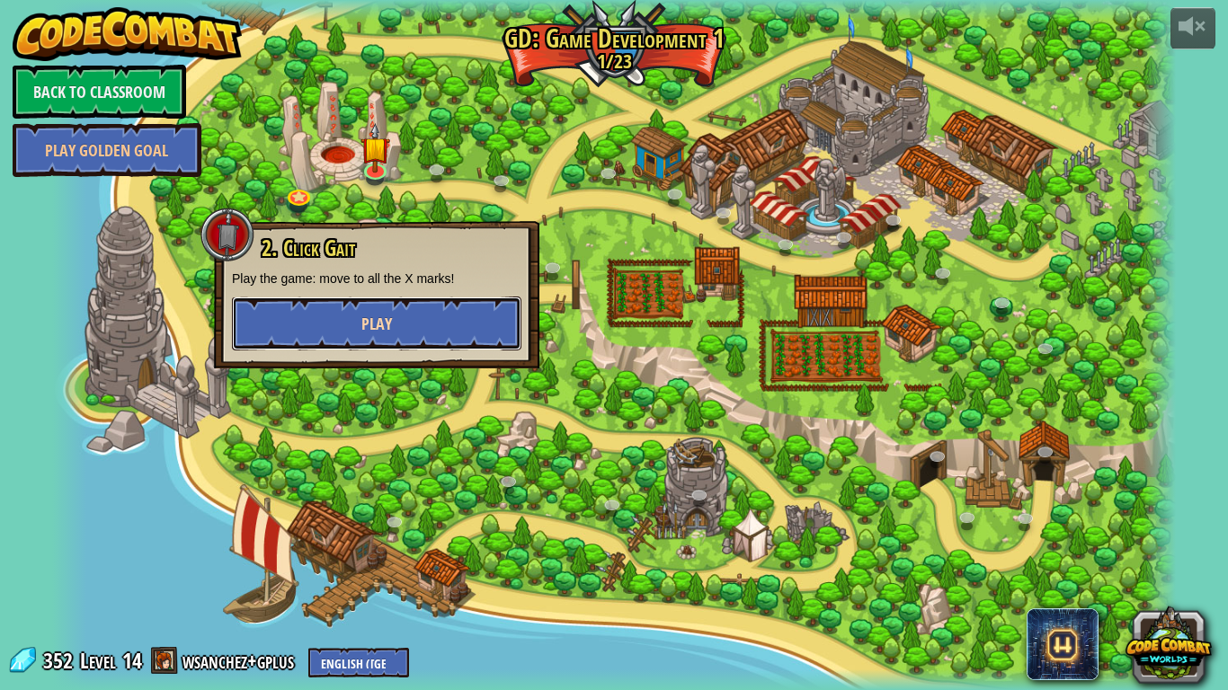
click at [312, 307] on button "Play" at bounding box center [376, 324] width 289 height 54
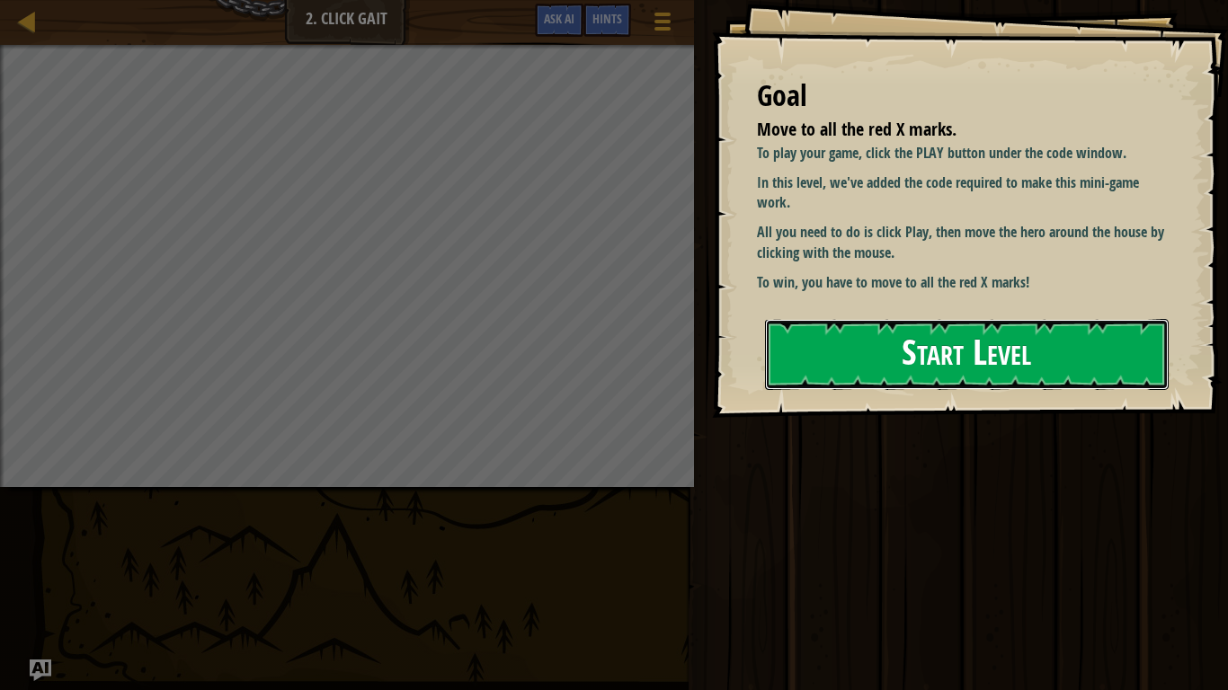
click at [898, 319] on button "Start Level" at bounding box center [967, 354] width 404 height 71
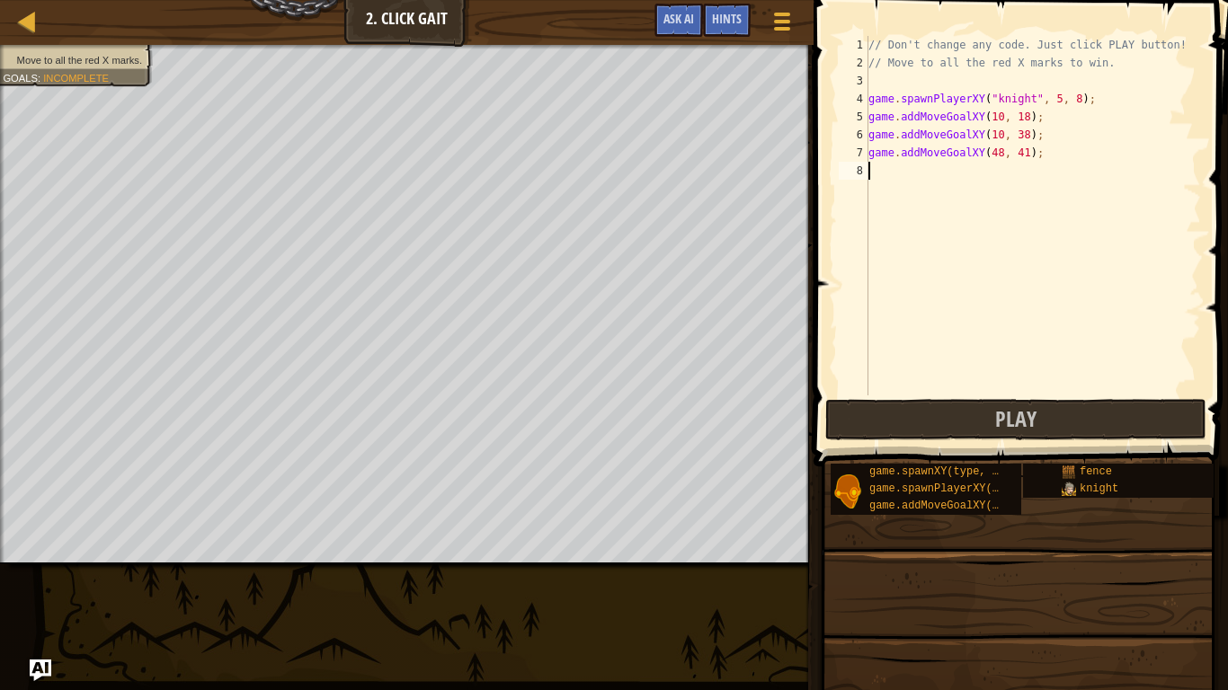
click at [923, 411] on button "Play" at bounding box center [1015, 419] width 381 height 41
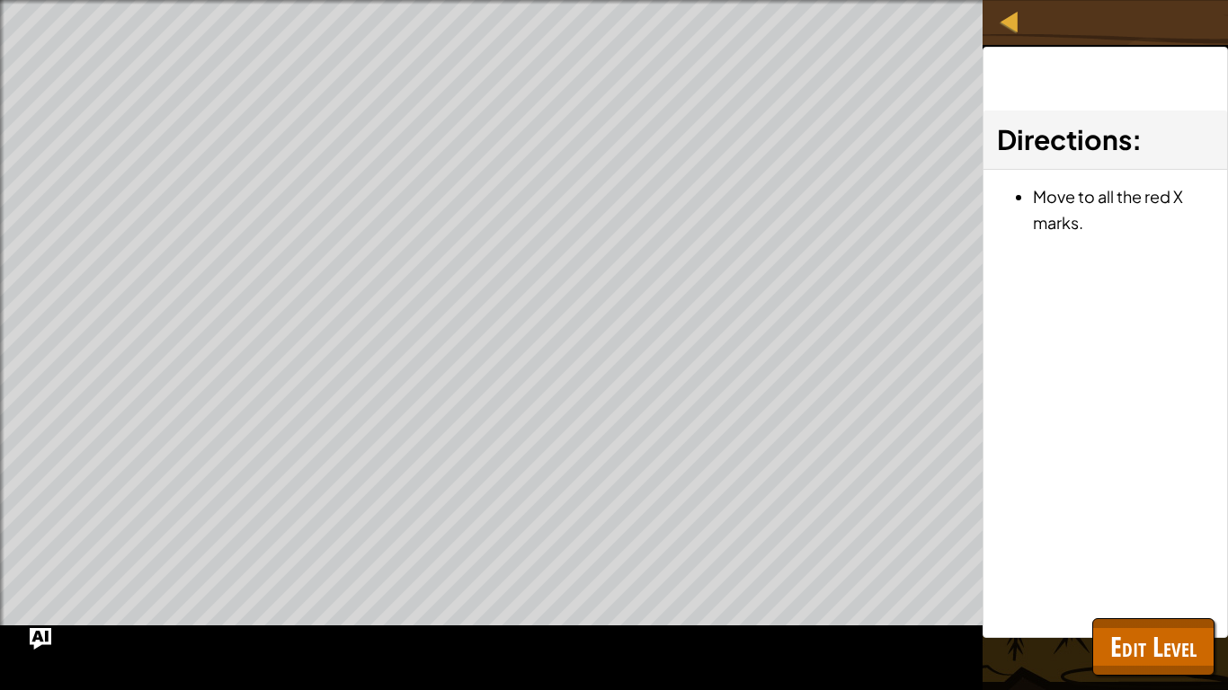
click at [1091, 219] on li "Move to all the red X marks." at bounding box center [1123, 209] width 181 height 52
click at [1042, 193] on li "Move to all the red X marks." at bounding box center [1123, 209] width 181 height 52
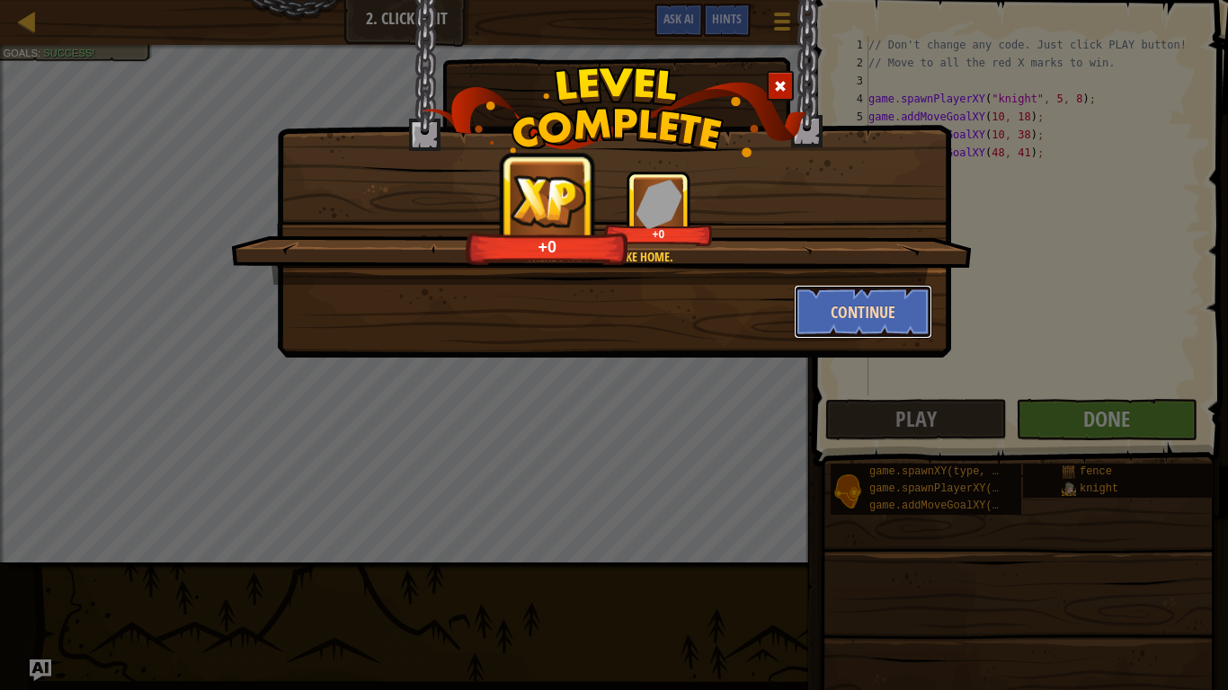
click at [899, 316] on button "Continue" at bounding box center [863, 312] width 139 height 54
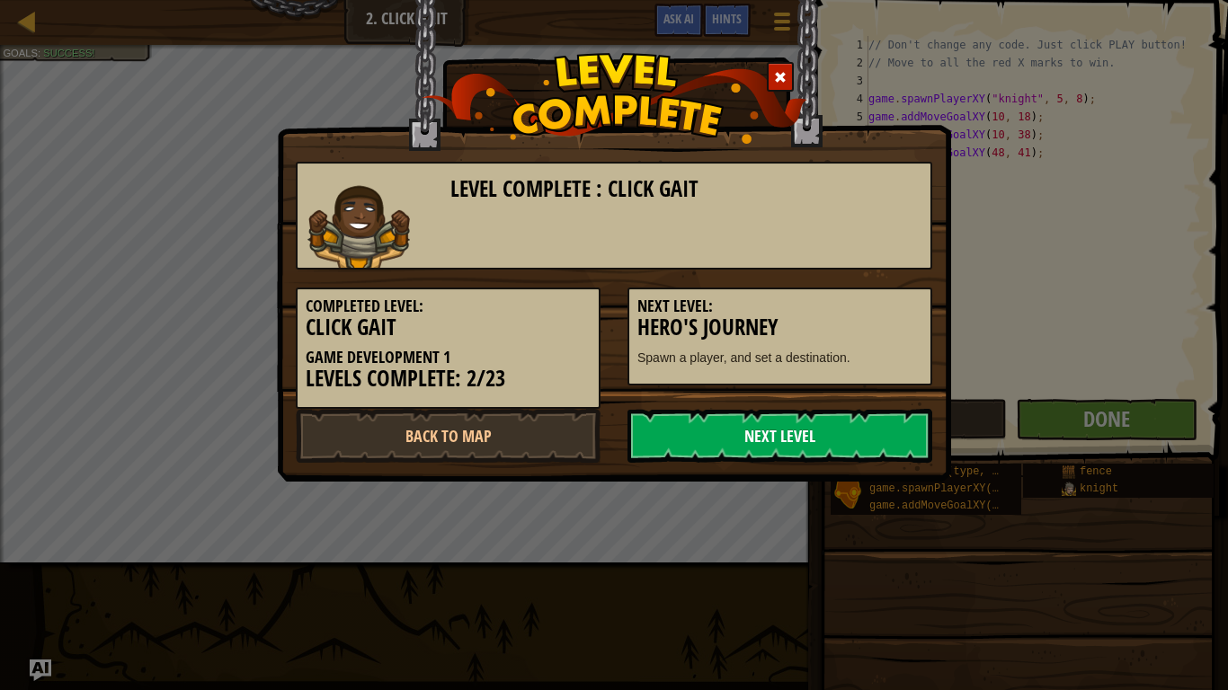
click at [807, 434] on link "Next Level" at bounding box center [780, 436] width 305 height 54
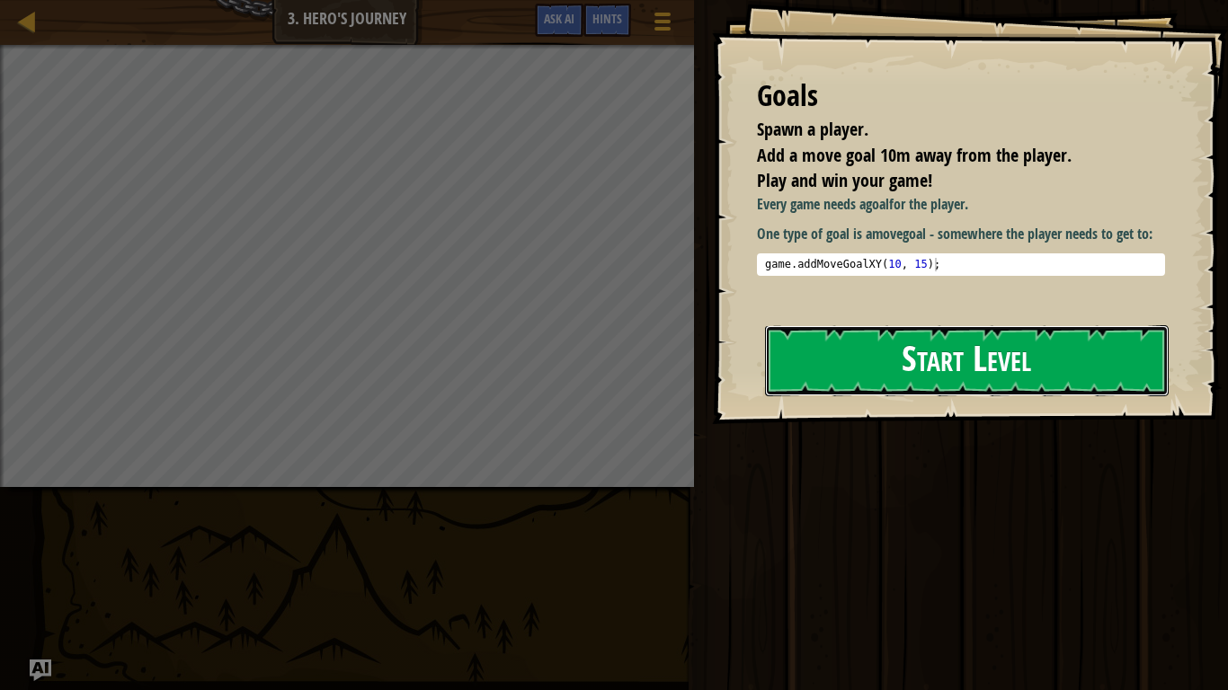
click at [934, 361] on button "Start Level" at bounding box center [967, 360] width 404 height 71
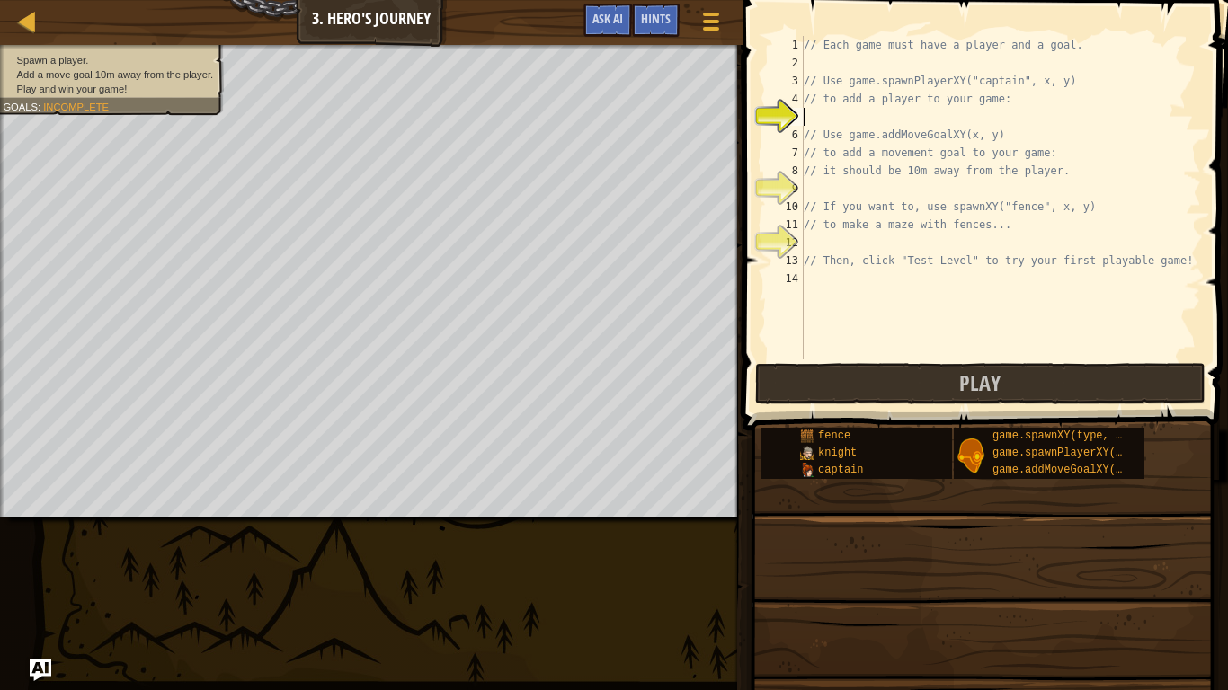
click at [816, 117] on div "// Each game must have a player and a goal. // Use game.spawnPlayerXY("captain"…" at bounding box center [1000, 216] width 401 height 360
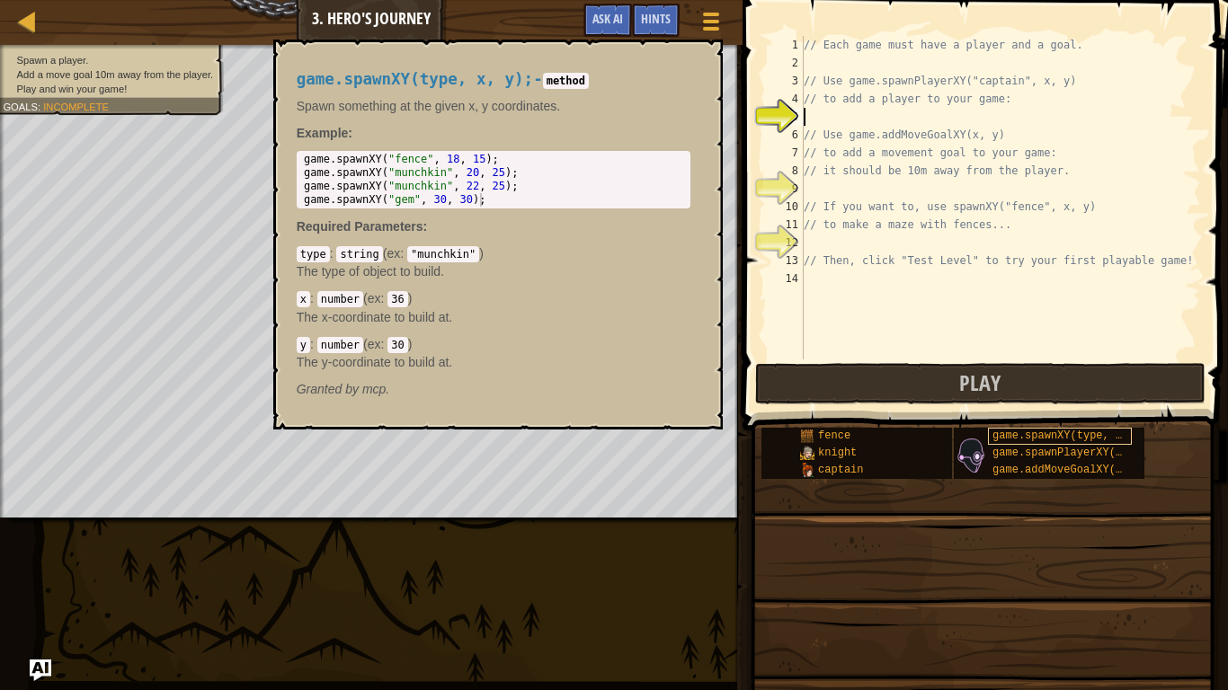
click at [1026, 434] on span "game.spawnXY(type, x, y);" at bounding box center [1074, 436] width 162 height 13
click at [826, 111] on div "// Each game must have a player and a goal. // Use game.spawnPlayerXY("captain"…" at bounding box center [1000, 216] width 401 height 360
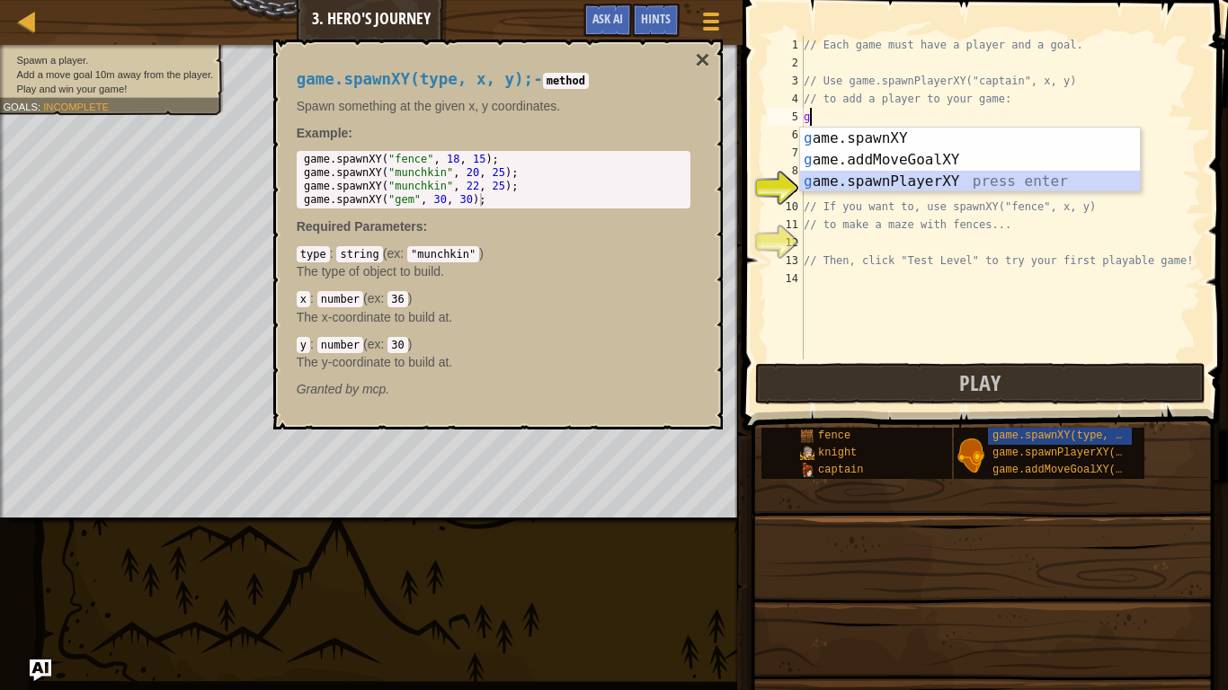
type textarea "var player = game.spawnPlayerXY("captain", 36, 30);"
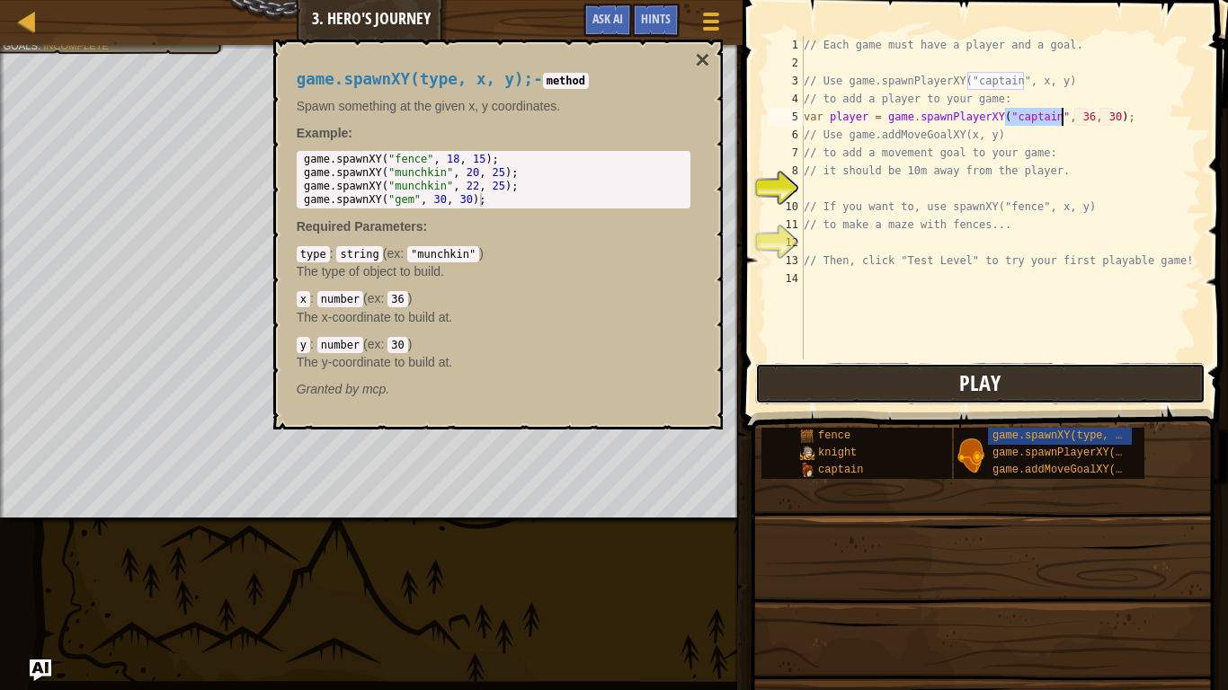
click at [1008, 377] on button "Play" at bounding box center [980, 383] width 450 height 41
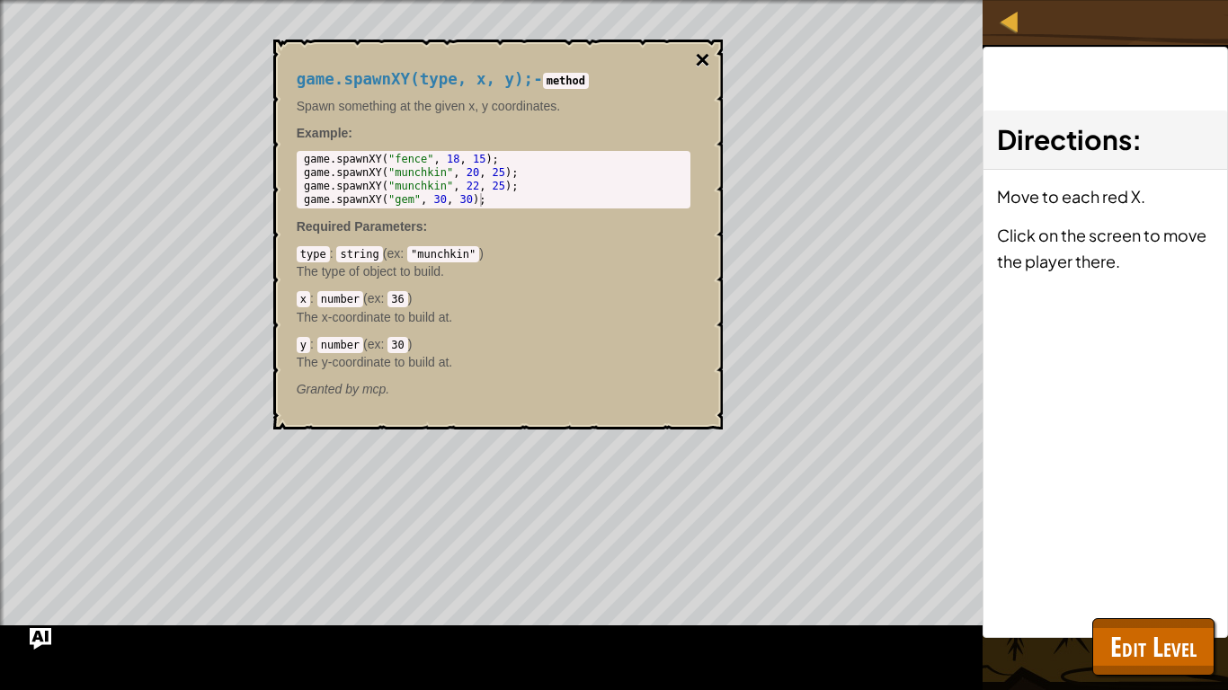
click at [701, 54] on button "×" at bounding box center [702, 60] width 14 height 25
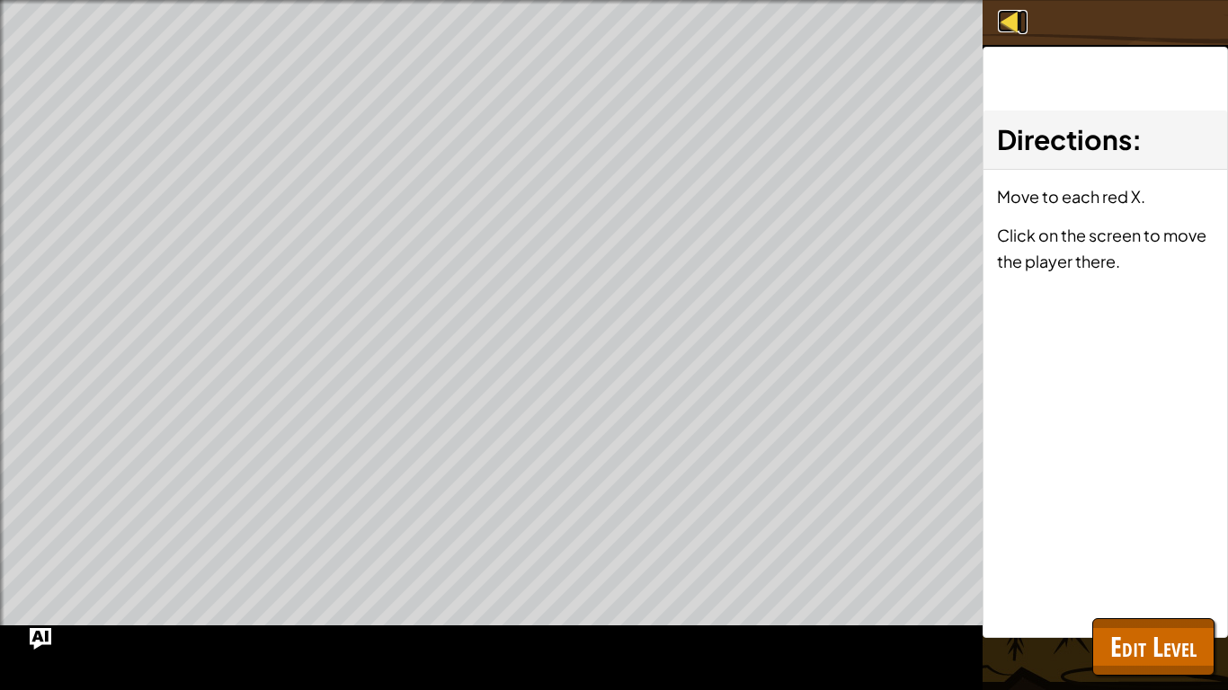
click at [1020, 27] on div at bounding box center [1009, 21] width 22 height 22
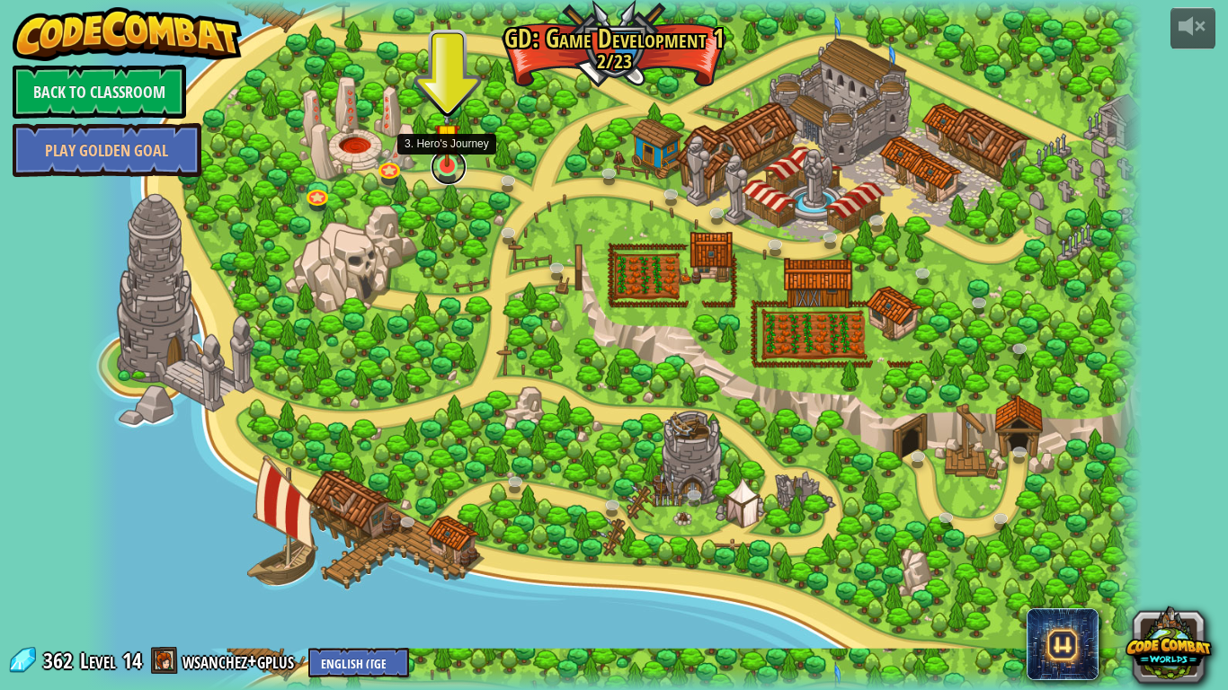
click at [451, 172] on link at bounding box center [449, 167] width 36 height 36
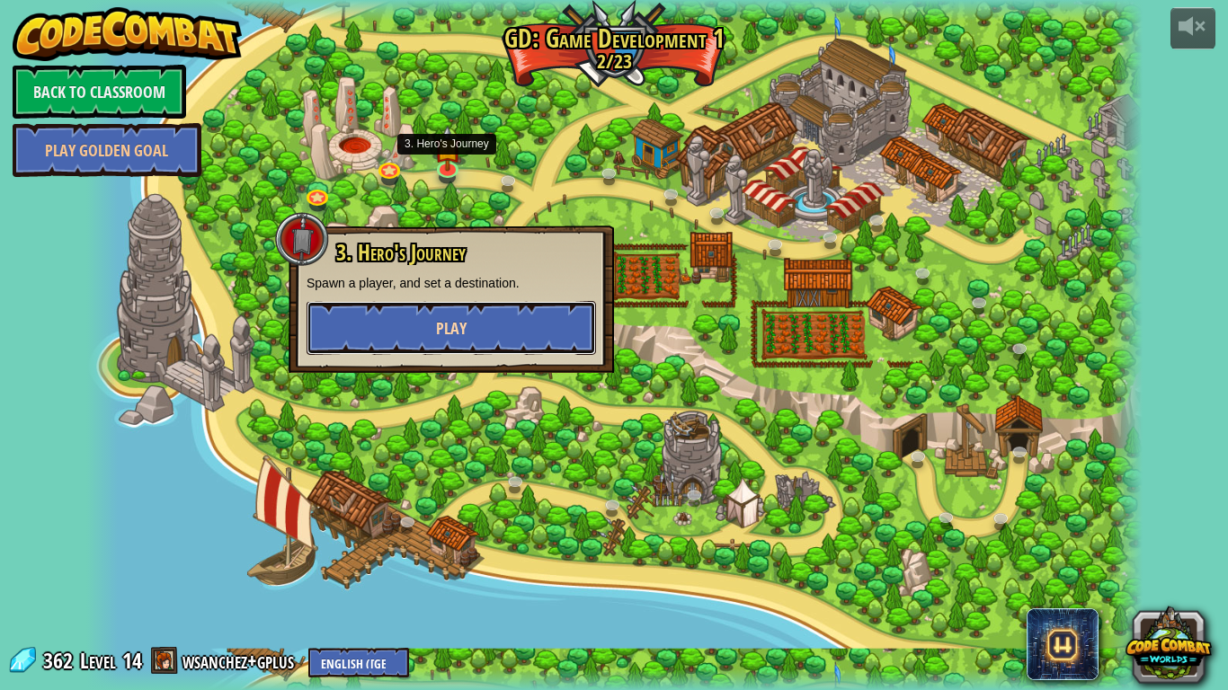
click at [523, 334] on button "Play" at bounding box center [451, 328] width 289 height 54
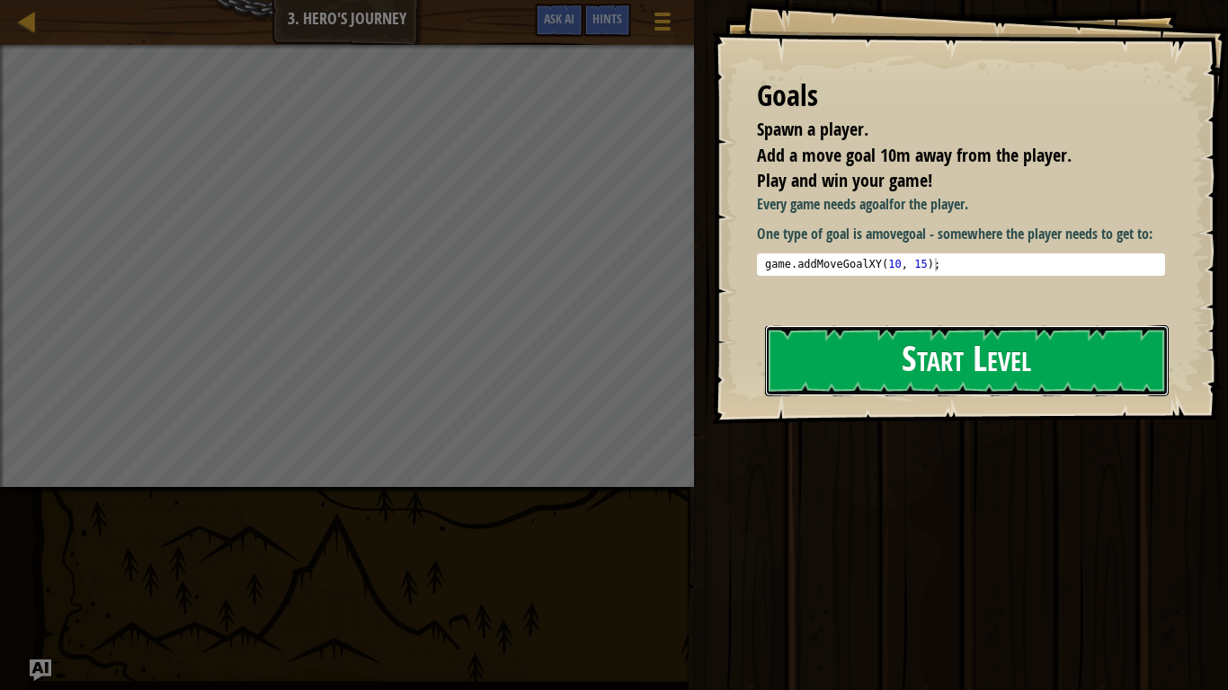
click at [1002, 356] on button "Start Level" at bounding box center [967, 360] width 404 height 71
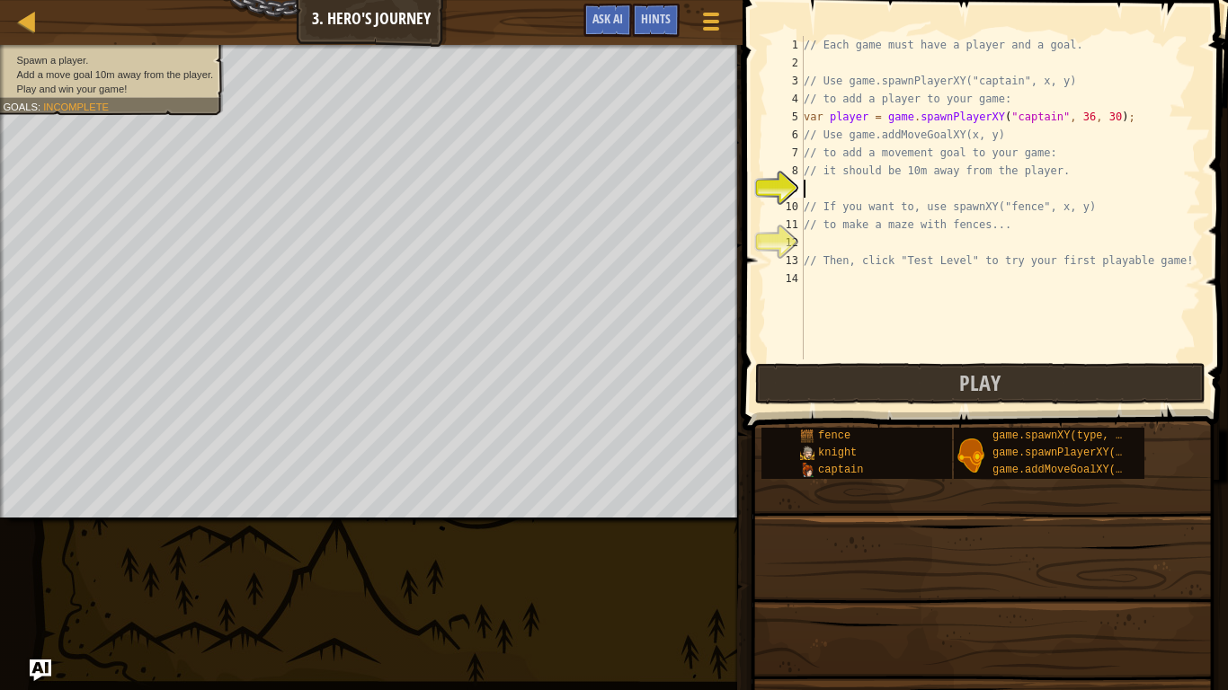
click at [824, 189] on div "// Each game must have a player and a goal. // Use game.spawnPlayerXY("captain"…" at bounding box center [1000, 216] width 401 height 360
click at [837, 194] on div "// Each game must have a player and a goal. // Use game.spawnPlayerXY("captain"…" at bounding box center [1000, 216] width 401 height 360
click at [835, 189] on div "// Each game must have a player and a goal. // Use game.spawnPlayerXY("captain"…" at bounding box center [1000, 216] width 401 height 360
click at [822, 189] on div "// Each game must have a player and a goal. // Use game.spawnPlayerXY("captain"…" at bounding box center [1000, 216] width 401 height 360
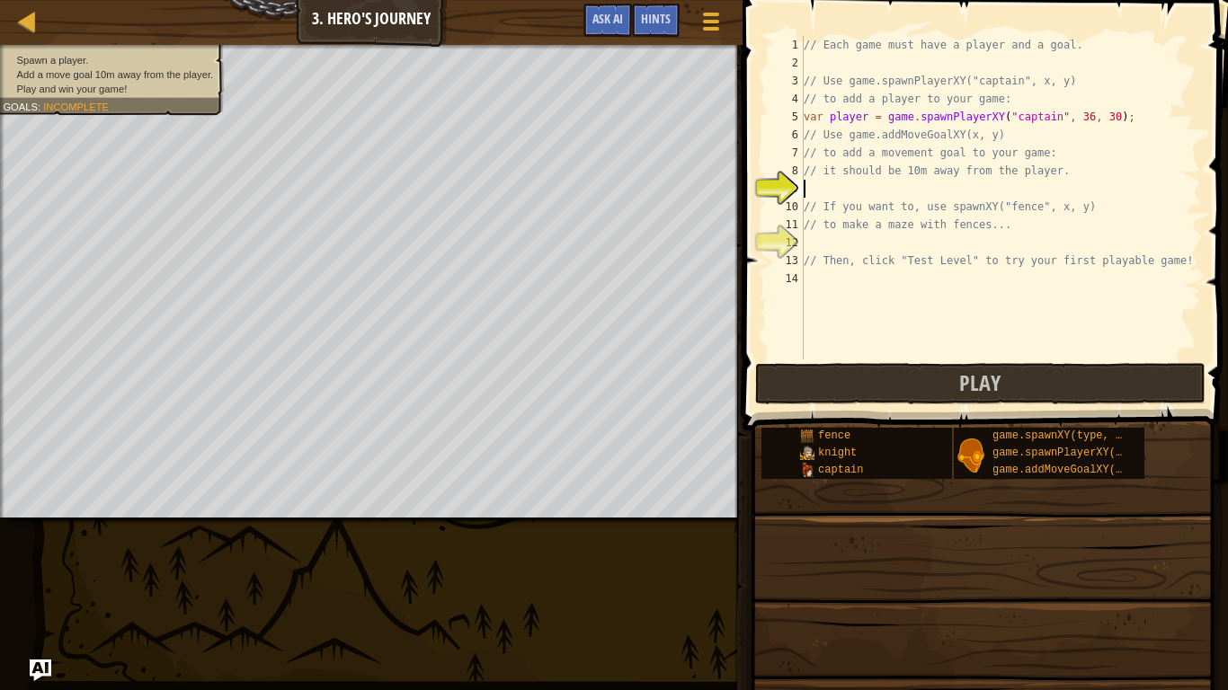
click at [822, 189] on div "// Each game must have a player and a goal. // Use game.spawnPlayerXY("captain"…" at bounding box center [1000, 216] width 401 height 360
type textarea "// If you want to, use spawnXY("fence", x, y)"
click at [822, 189] on div "// Each game must have a player and a goal. // Use game.spawnPlayerXY("captain"…" at bounding box center [1000, 198] width 401 height 324
click at [822, 189] on div "// Each game must have a player and a goal. // Use game.spawnPlayerXY("captain"…" at bounding box center [1000, 216] width 401 height 360
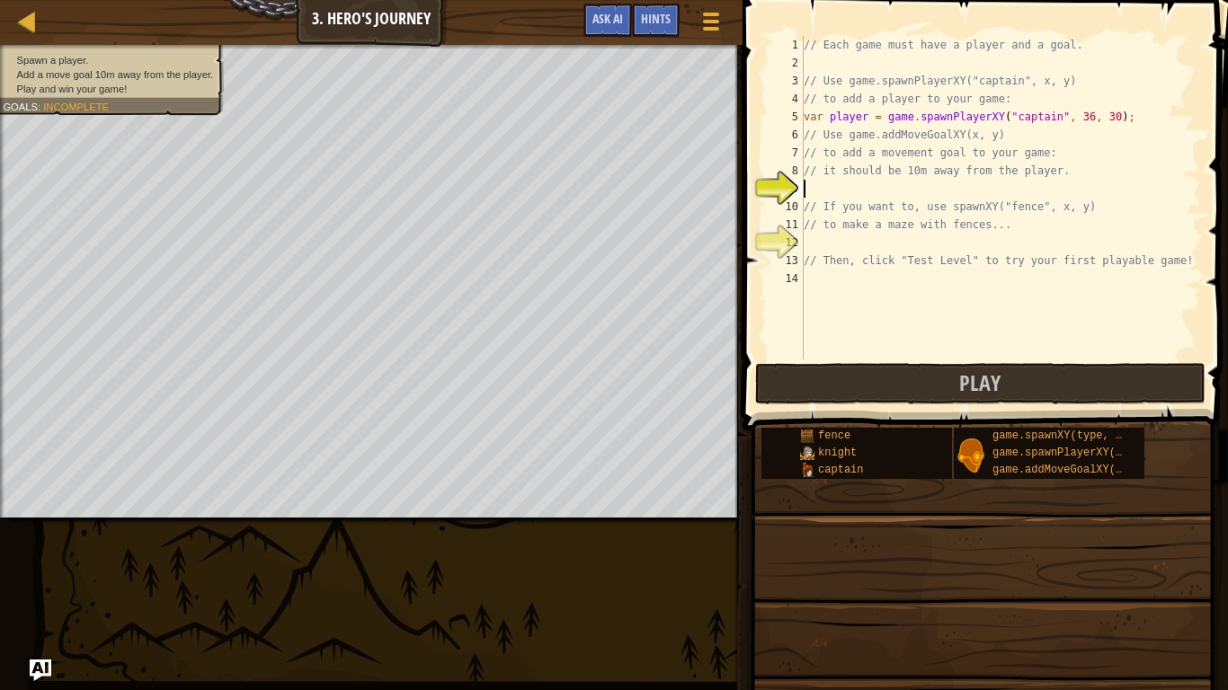
type textarea "// If you want to, use spawnXY("fence", x, y)"
click at [930, 195] on div "// Each game must have a player and a goal. // Use game.spawnPlayerXY("captain"…" at bounding box center [1000, 198] width 401 height 324
click at [849, 188] on div "// Each game must have a player and a goal. // Use game.spawnPlayerXY("captain"…" at bounding box center [1000, 216] width 401 height 360
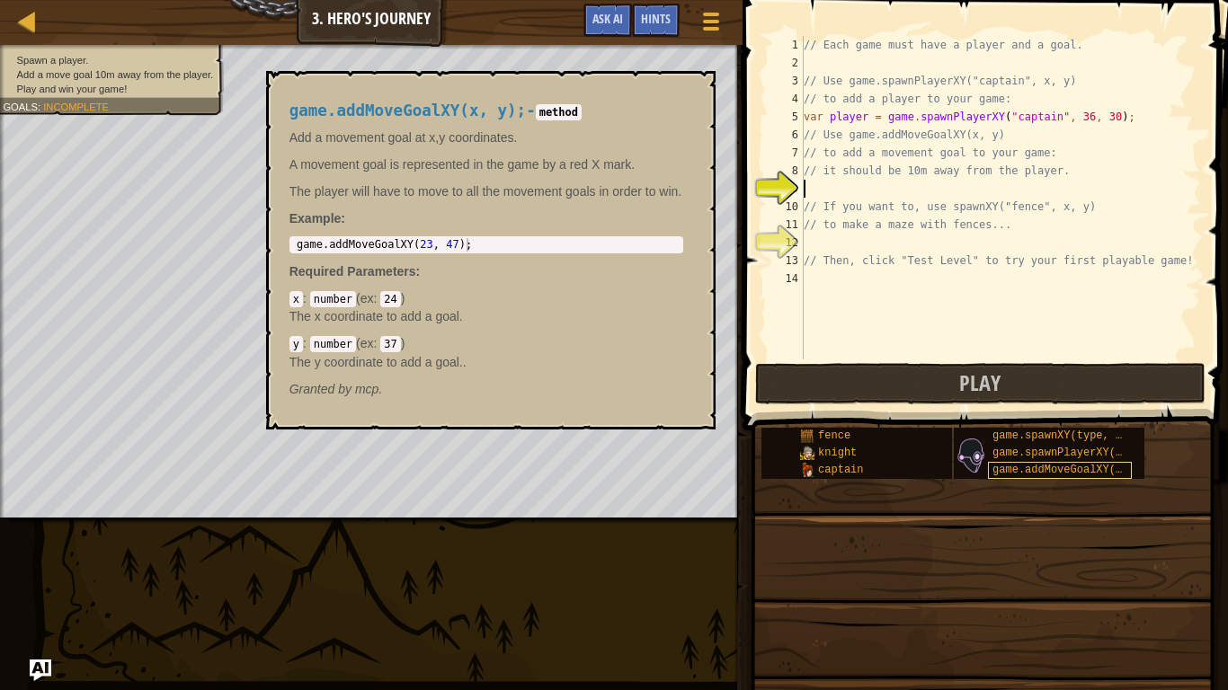
click at [1041, 465] on span "game.addMoveGoalXY(x, y);" at bounding box center [1074, 470] width 162 height 13
click at [772, 520] on span at bounding box center [982, 675] width 473 height 532
click at [924, 447] on div "knight" at bounding box center [868, 453] width 144 height 17
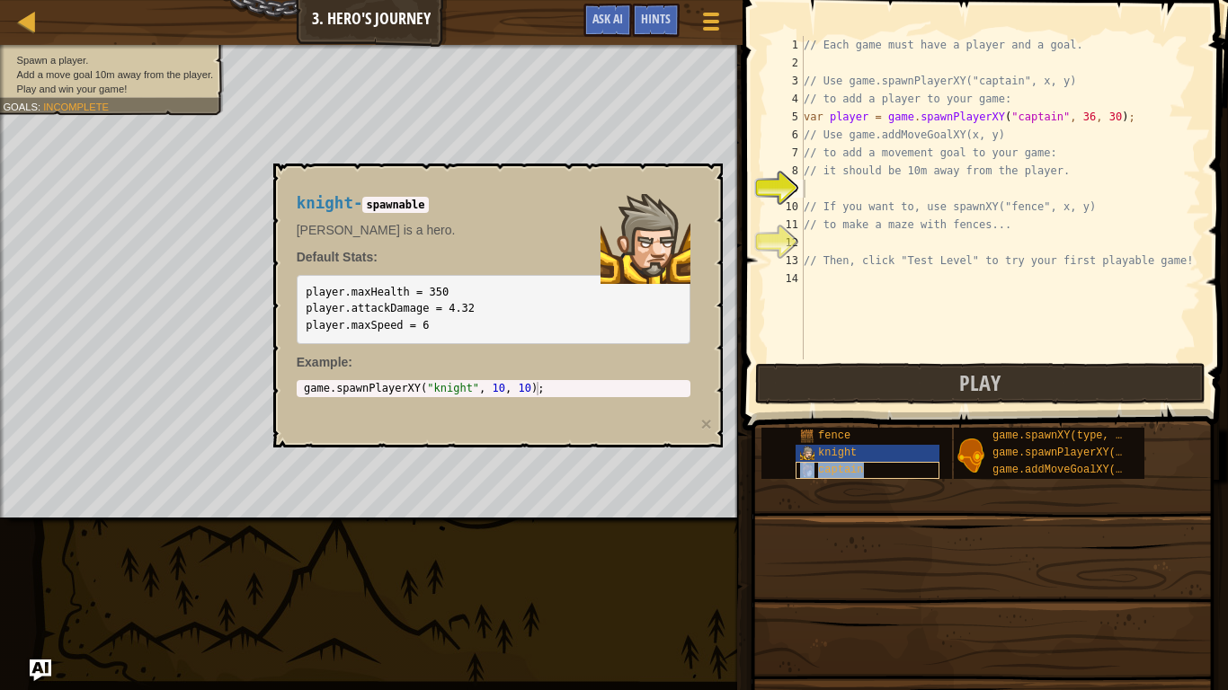
click at [895, 471] on div "captain" at bounding box center [868, 470] width 144 height 17
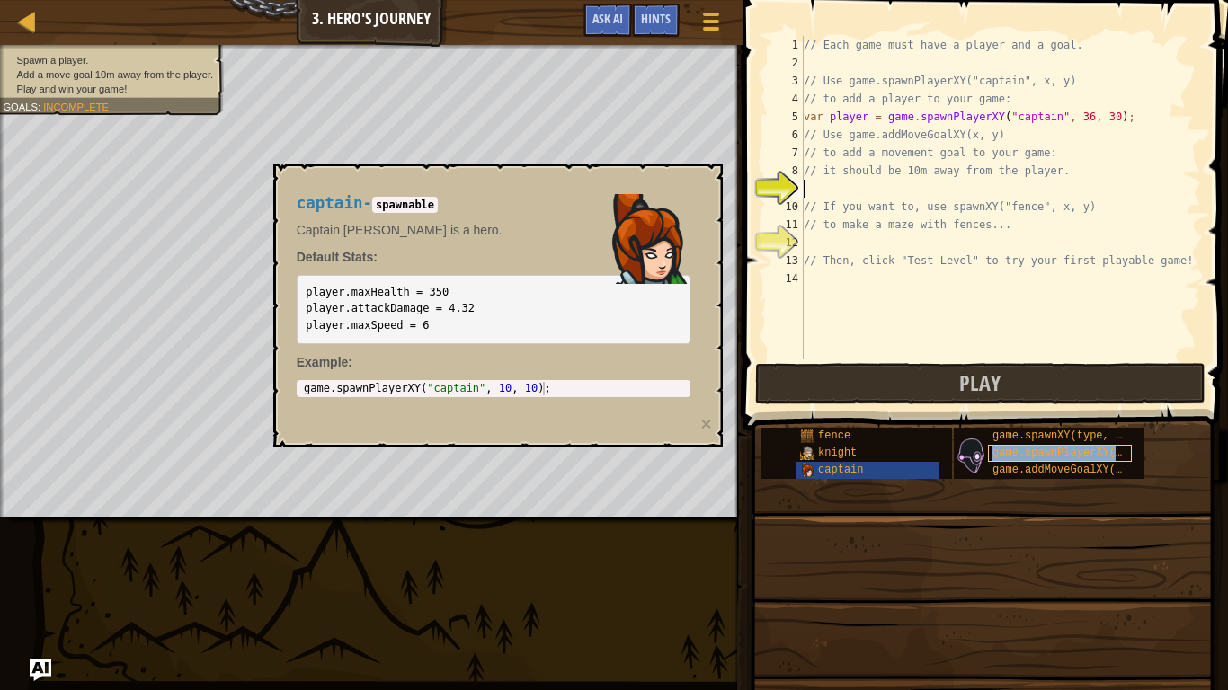
click at [1006, 449] on span "game.spawnPlayerXY(type, x, y);" at bounding box center [1093, 453] width 200 height 13
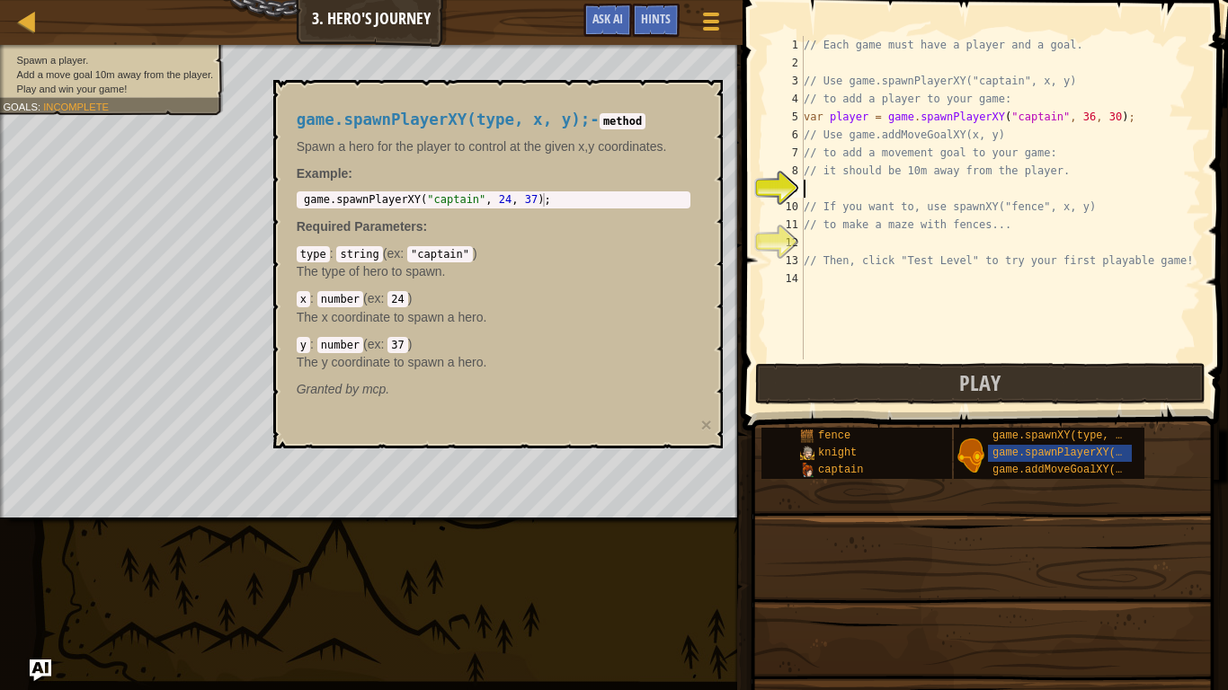
click at [831, 514] on span at bounding box center [982, 675] width 473 height 532
click at [847, 184] on div "// Each game must have a player and a goal. // Use game.spawnPlayerXY("captain"…" at bounding box center [1000, 216] width 401 height 360
click at [1044, 458] on span "game.spawnPlayerXY(type, x, y);" at bounding box center [1093, 453] width 200 height 13
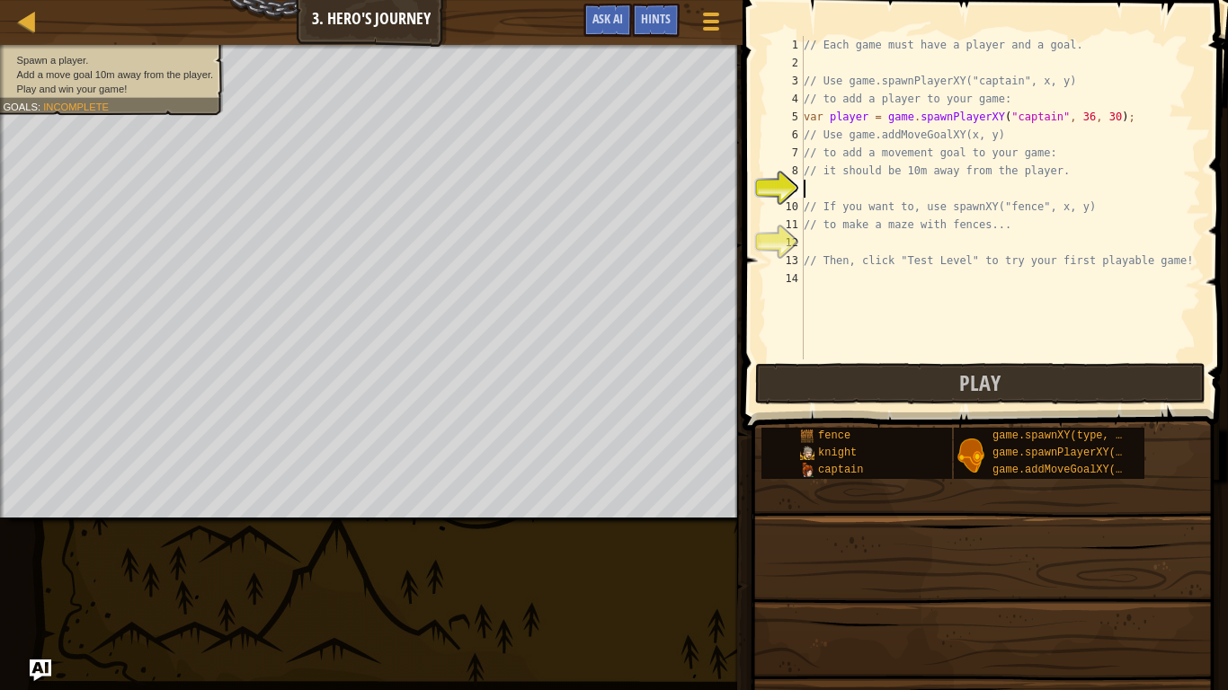
click at [839, 198] on div "// Each game must have a player and a goal. // Use game.spawnPlayerXY("captain"…" at bounding box center [1000, 216] width 401 height 360
type textarea "// If you want to, use spawnXY("fence", x, y)"
click at [814, 188] on div "// Each game must have a player and a goal. // Use game.spawnPlayerXY("captain"…" at bounding box center [1000, 216] width 401 height 360
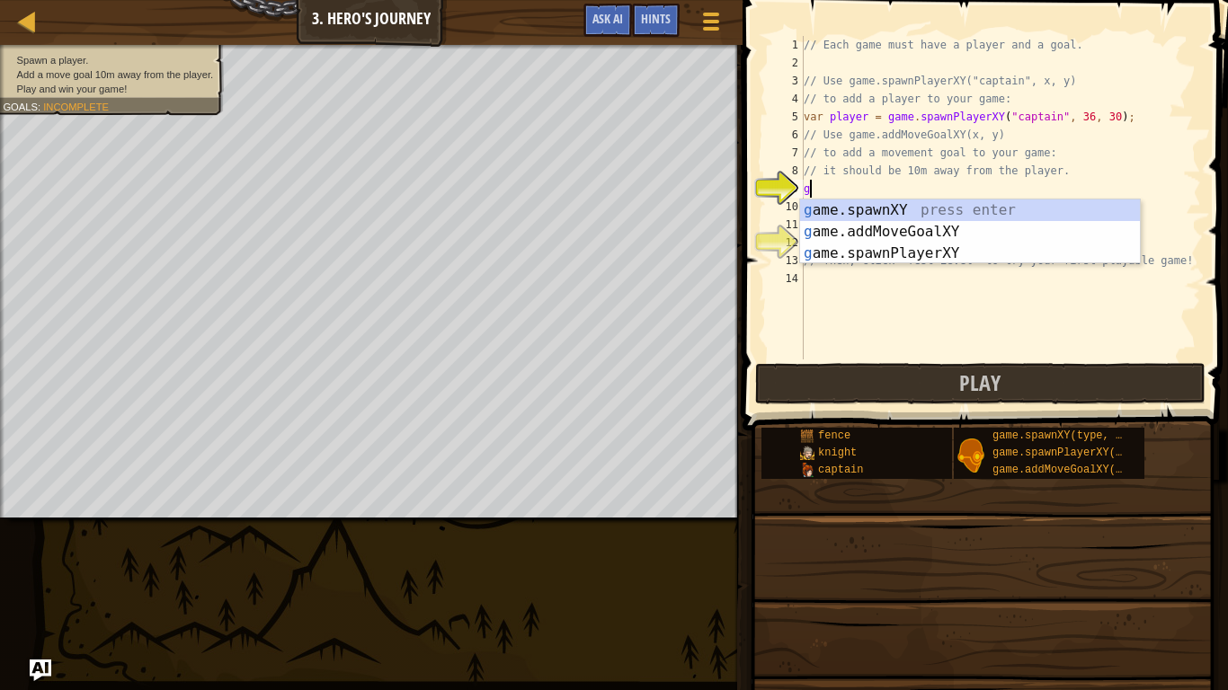
scroll to position [8, 0]
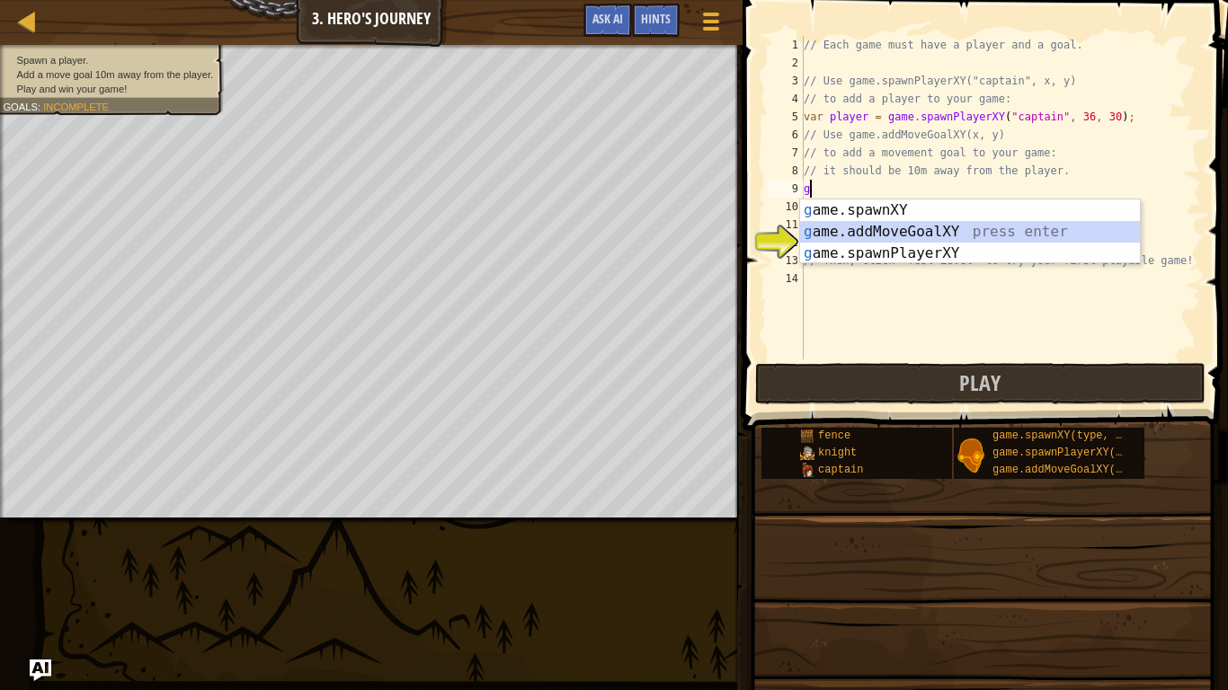
type textarea "game.addMoveGoalXY(36, 30);"
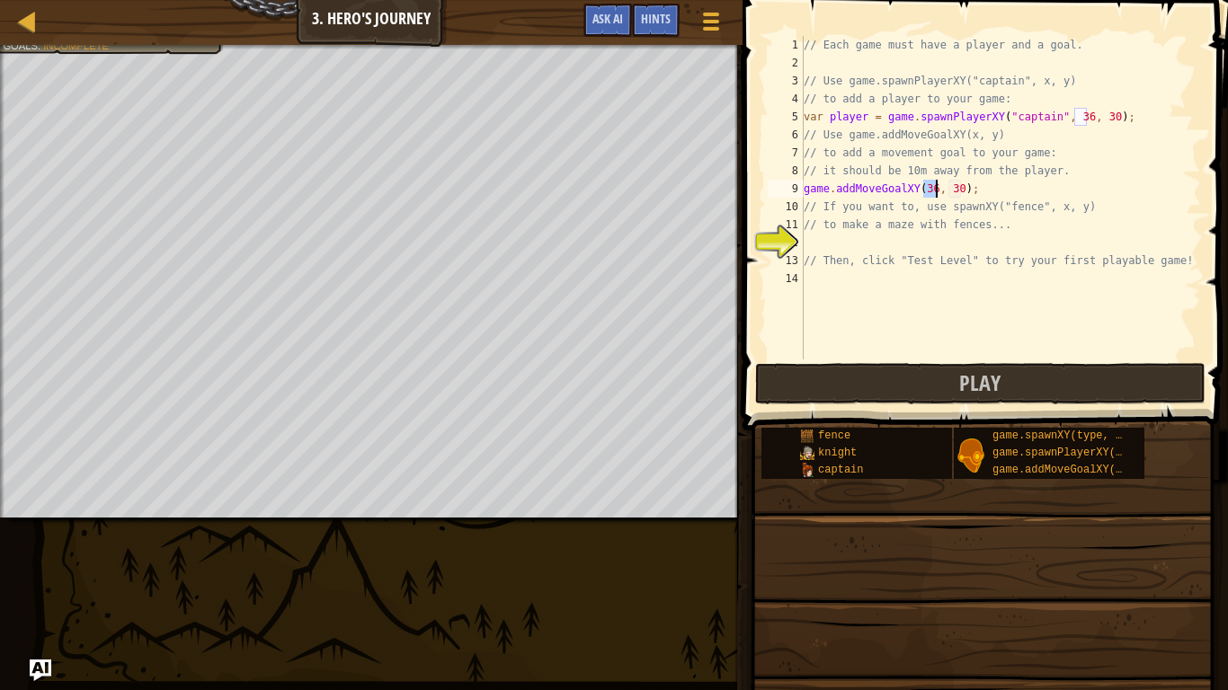
click at [927, 323] on div "// Each game must have a player and a goal. // Use game.spawnPlayerXY("captain"…" at bounding box center [1000, 216] width 401 height 360
click at [829, 375] on button "Play" at bounding box center [980, 383] width 450 height 41
click at [942, 198] on div "// Each game must have a player and a goal. // Use game.spawnPlayerXY("captain"…" at bounding box center [1000, 216] width 401 height 360
click at [934, 191] on div "// Each game must have a player and a goal. // Use game.spawnPlayerXY("captain"…" at bounding box center [1000, 216] width 401 height 360
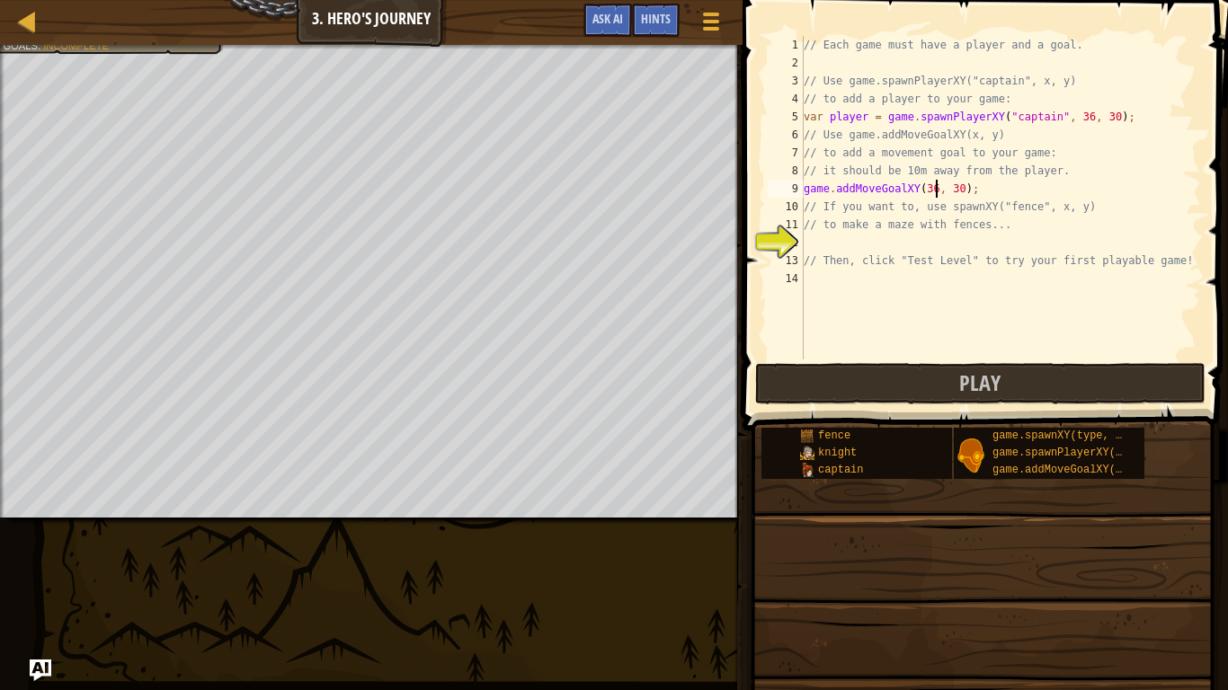
click at [961, 187] on div "// Each game must have a player and a goal. // Use game.spawnPlayerXY("captain"…" at bounding box center [1000, 216] width 401 height 360
type textarea "game.addMoveGoalXY(36, 46);"
click at [966, 386] on span "Play" at bounding box center [979, 383] width 41 height 29
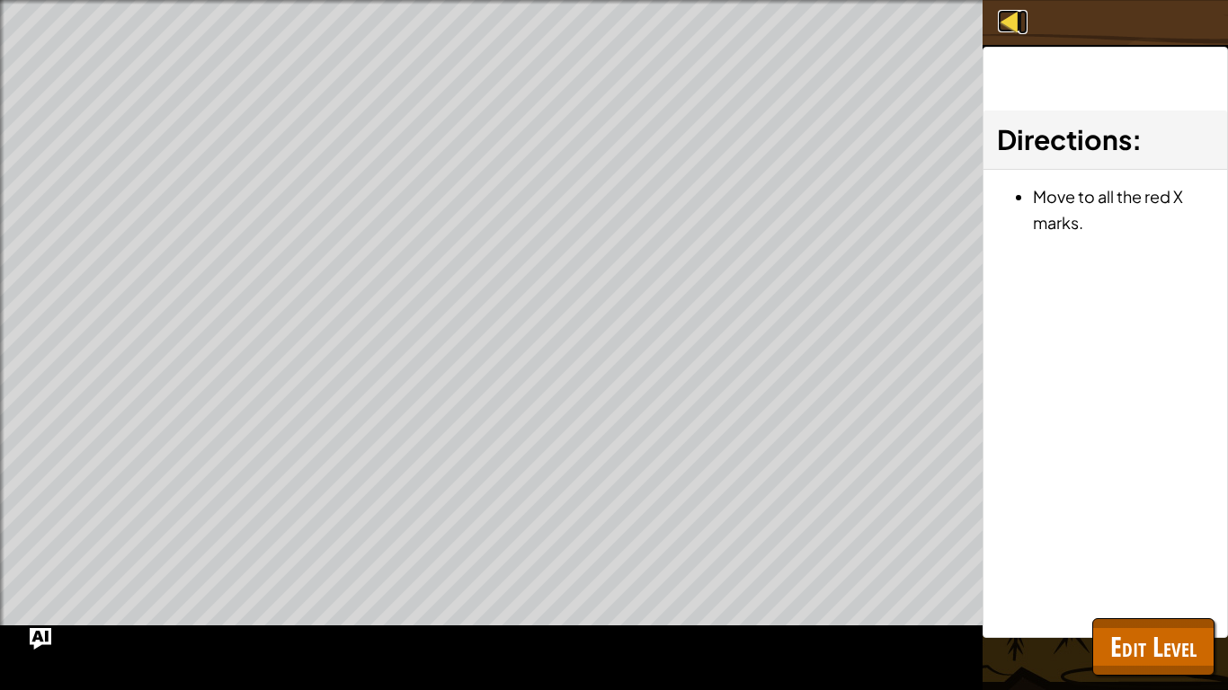
click at [1006, 31] on div at bounding box center [1009, 21] width 22 height 22
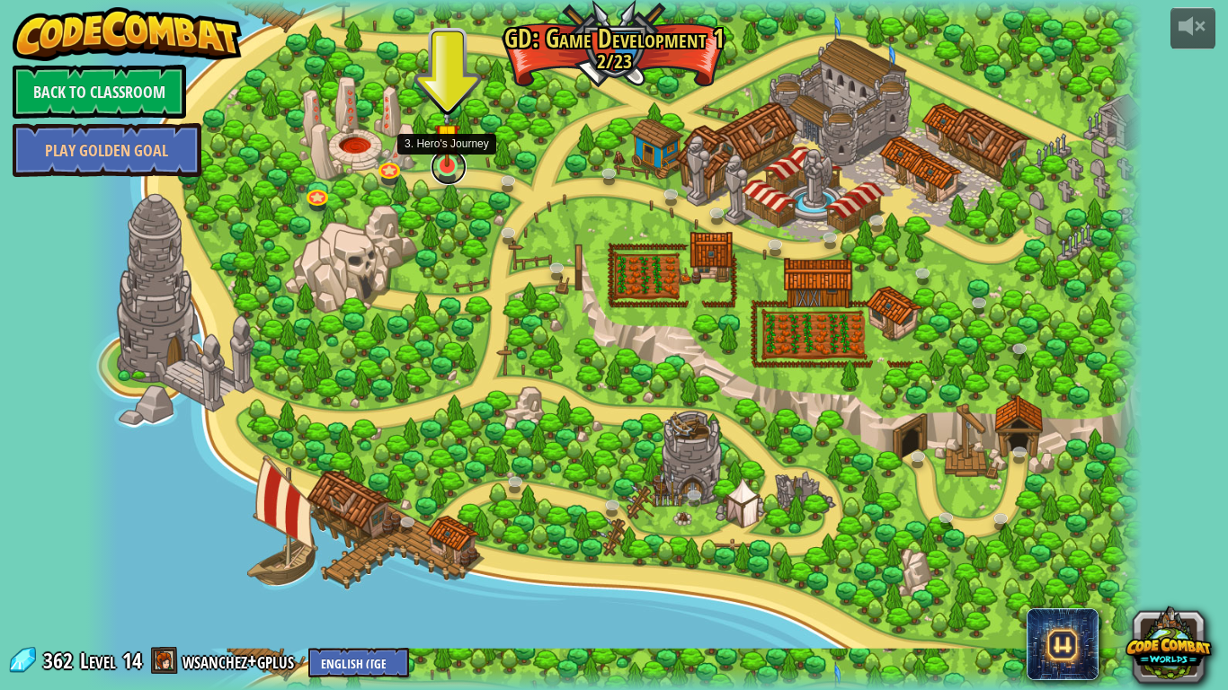
click at [449, 174] on link at bounding box center [449, 167] width 36 height 36
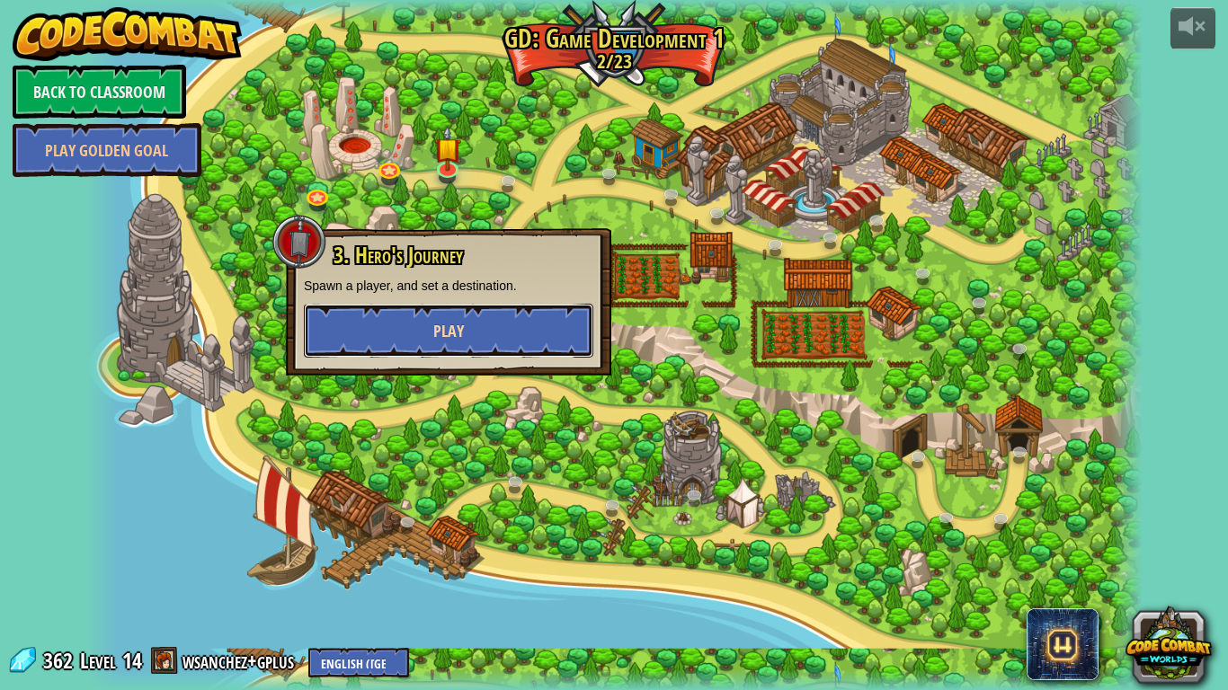
click at [504, 337] on button "Play" at bounding box center [448, 331] width 289 height 54
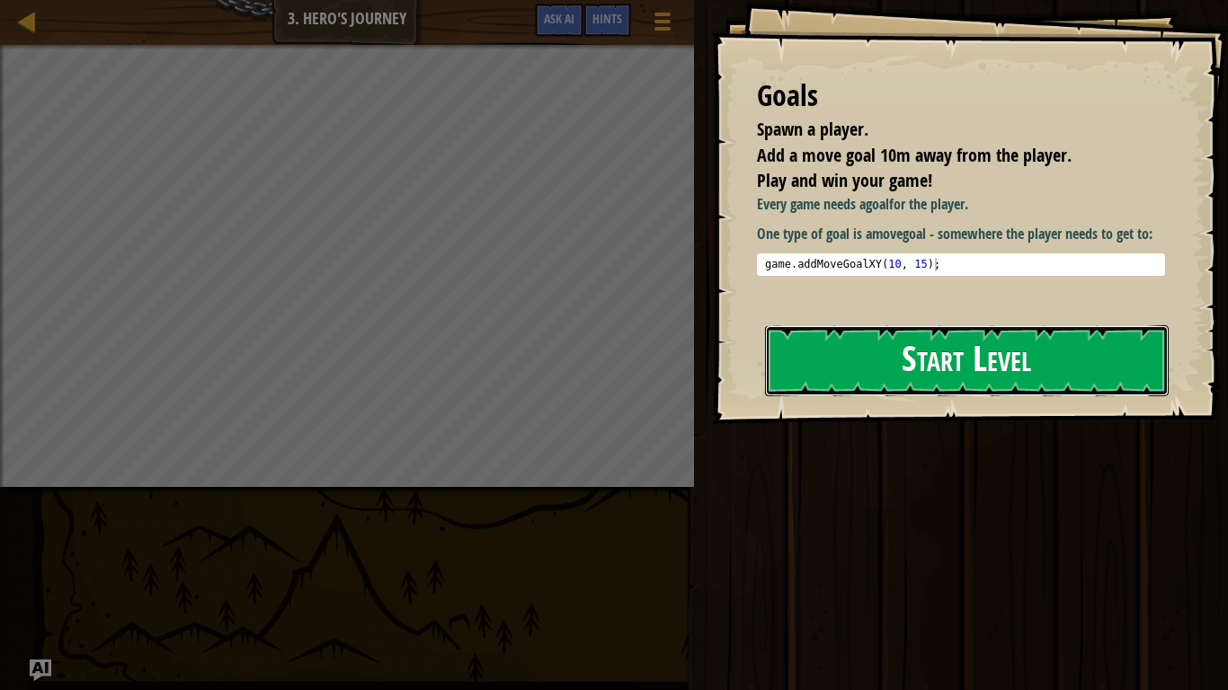
click at [824, 381] on button "Start Level" at bounding box center [967, 360] width 404 height 71
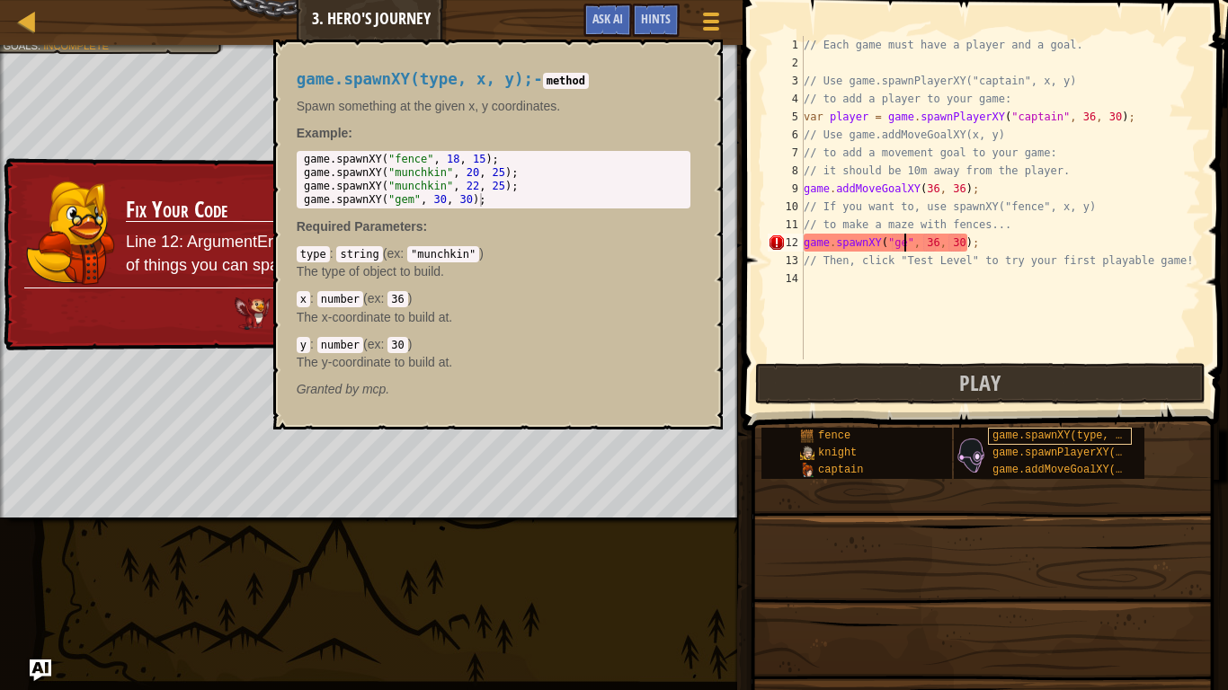
scroll to position [8, 15]
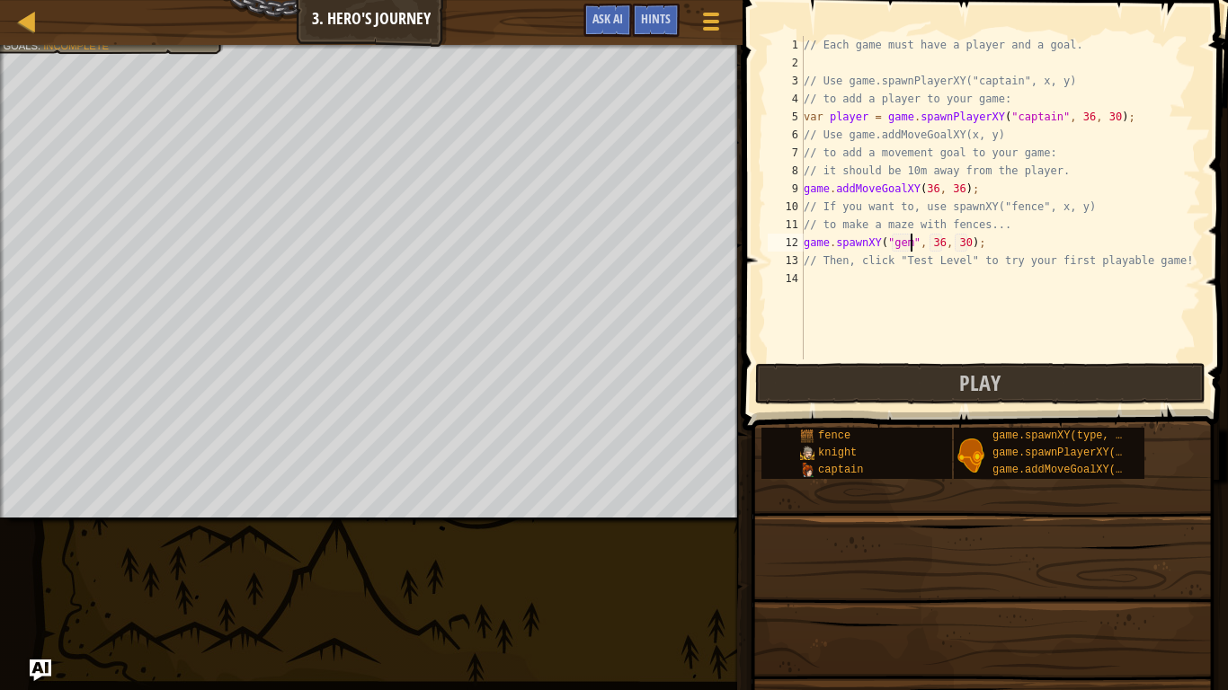
click at [968, 243] on div "// Each game must have a player and a goal. // Use game.spawnPlayerXY("captain"…" at bounding box center [1000, 216] width 401 height 360
click at [969, 245] on div "// Each game must have a player and a goal. // Use game.spawnPlayerXY("captain"…" at bounding box center [1000, 216] width 401 height 360
type textarea "game.spawnXY("gem", 36, 36);"
click at [889, 401] on button "Play" at bounding box center [980, 383] width 450 height 41
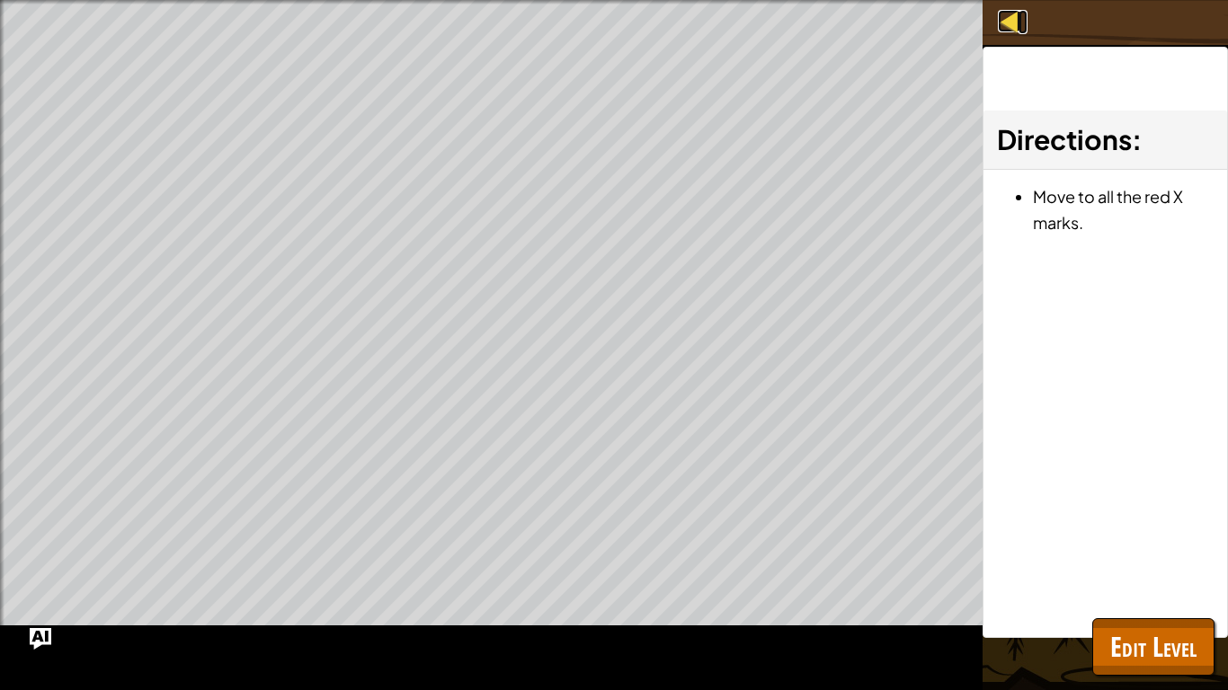
click at [1009, 31] on div at bounding box center [1009, 21] width 22 height 22
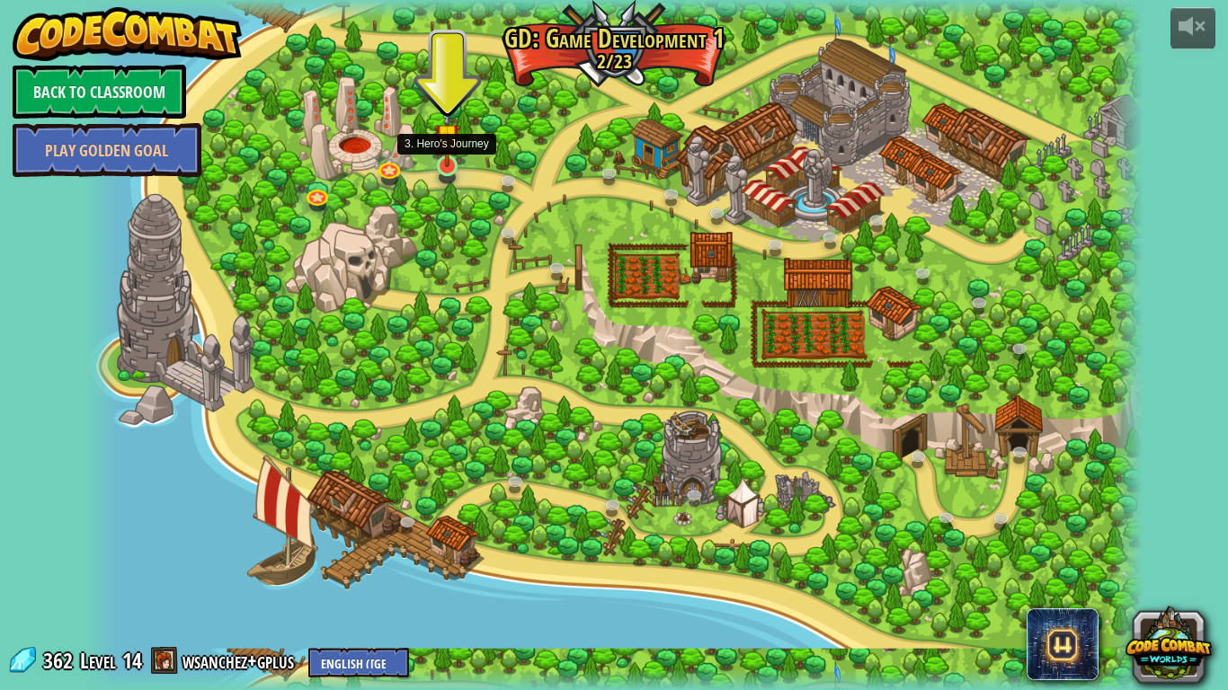
click at [447, 164] on img at bounding box center [447, 136] width 27 height 61
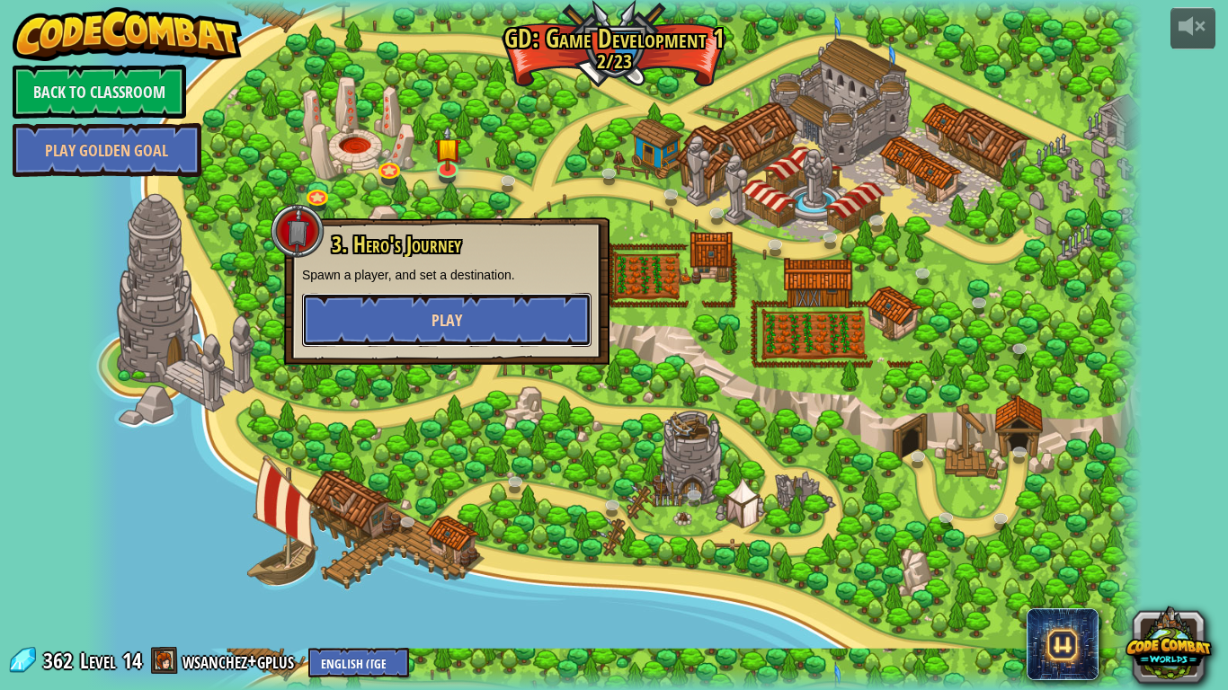
click at [417, 318] on button "Play" at bounding box center [446, 320] width 289 height 54
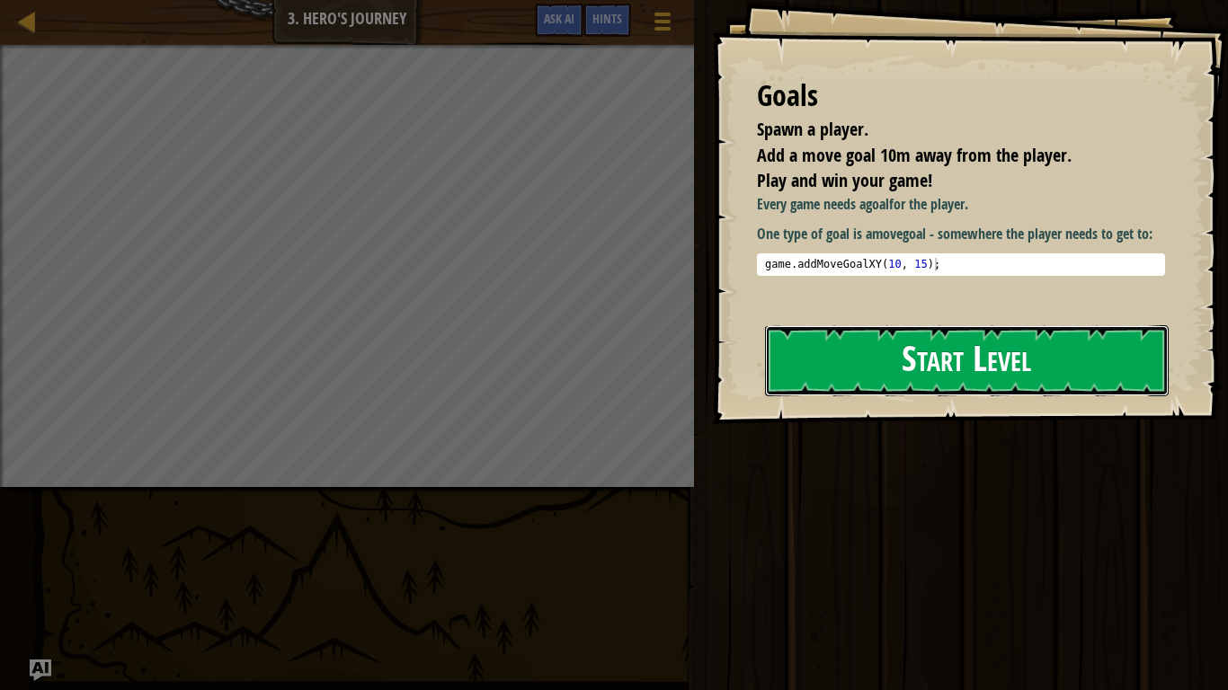
click at [857, 334] on button "Start Level" at bounding box center [967, 360] width 404 height 71
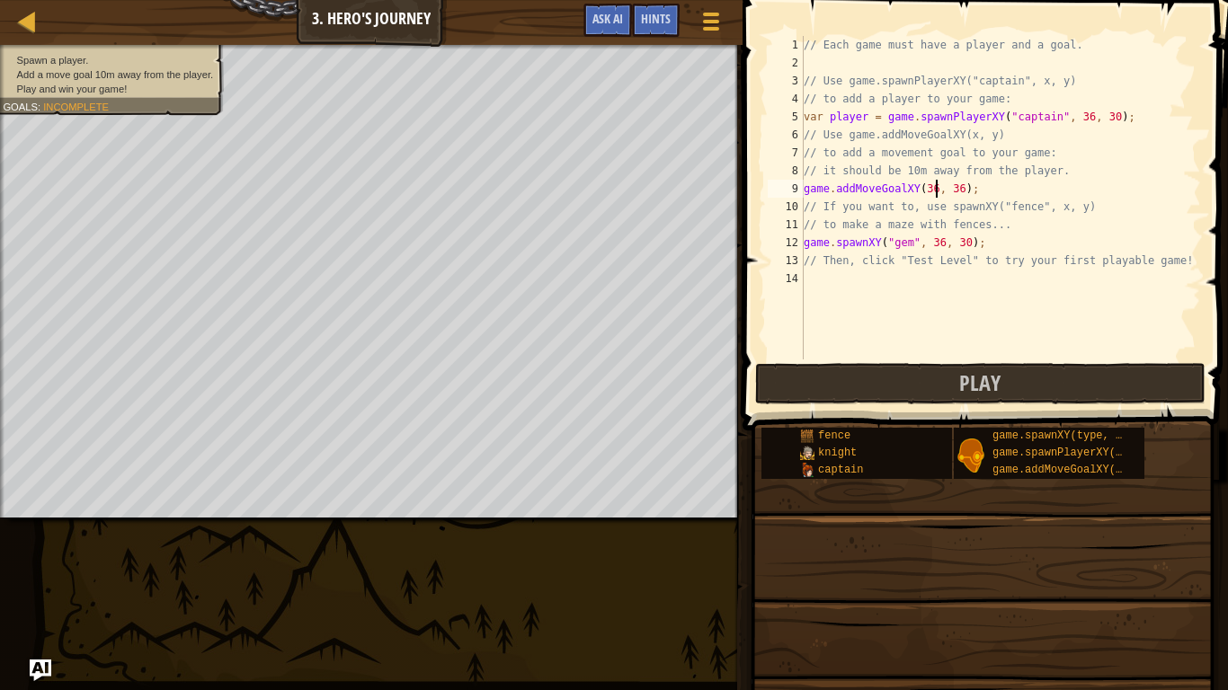
click at [938, 187] on div "// Each game must have a player and a goal. // Use game.spawnPlayerXY("captain"…" at bounding box center [1000, 216] width 401 height 360
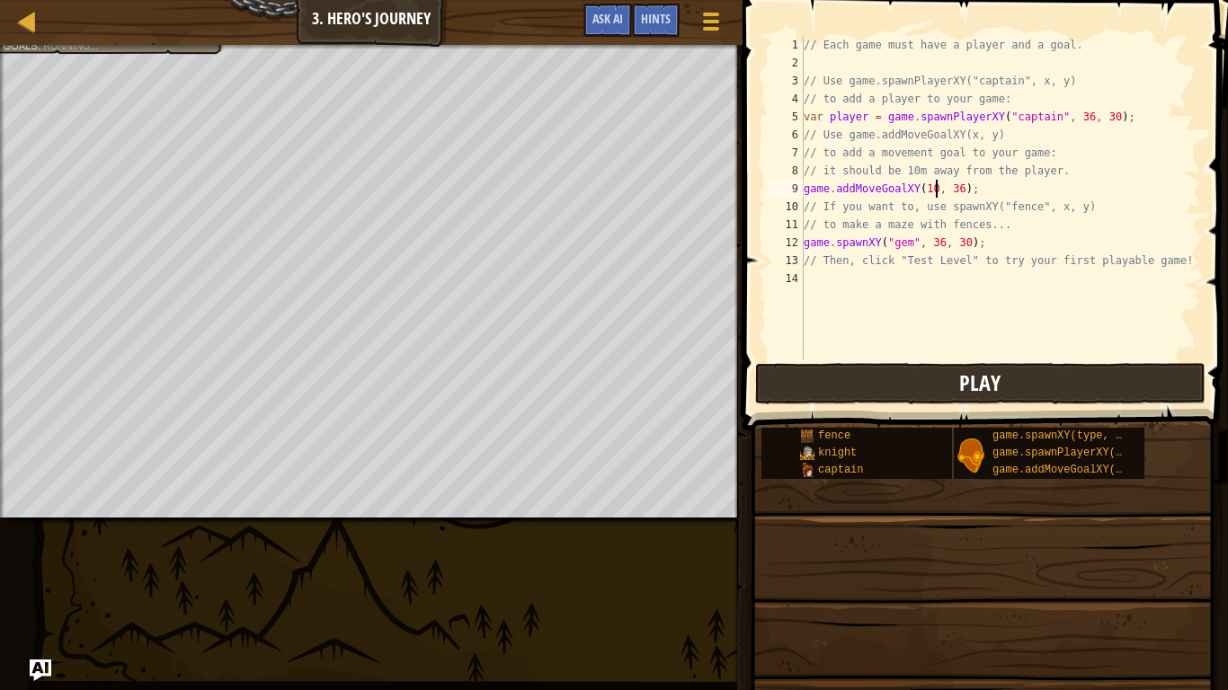
scroll to position [8, 19]
click at [961, 183] on div "// Each game must have a player and a goal. // Use game.spawnPlayerXY("captain"…" at bounding box center [1000, 216] width 401 height 360
click at [942, 241] on div "// Each game must have a player and a goal. // Use game.spawnPlayerXY("captain"…" at bounding box center [1000, 216] width 401 height 360
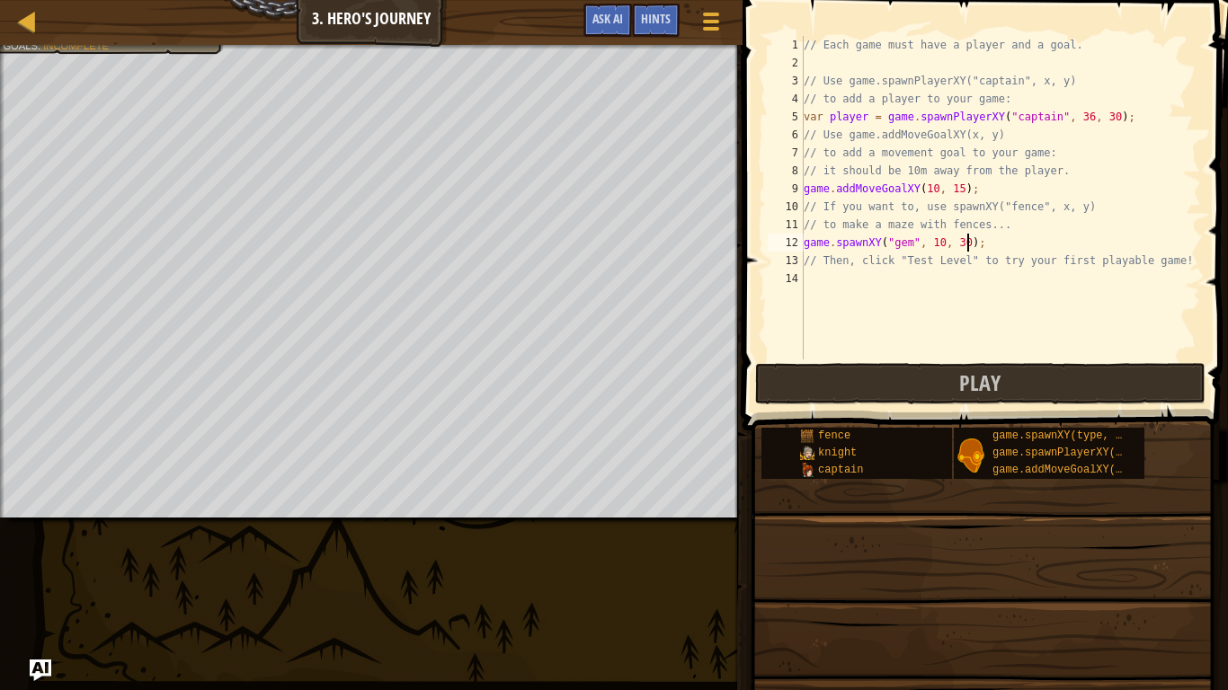
click at [968, 246] on div "// Each game must have a player and a goal. // Use game.spawnPlayerXY("captain"…" at bounding box center [1000, 216] width 401 height 360
type textarea "game.spawnXY("gem", 10, 15);"
click at [884, 377] on button "Play" at bounding box center [980, 383] width 450 height 41
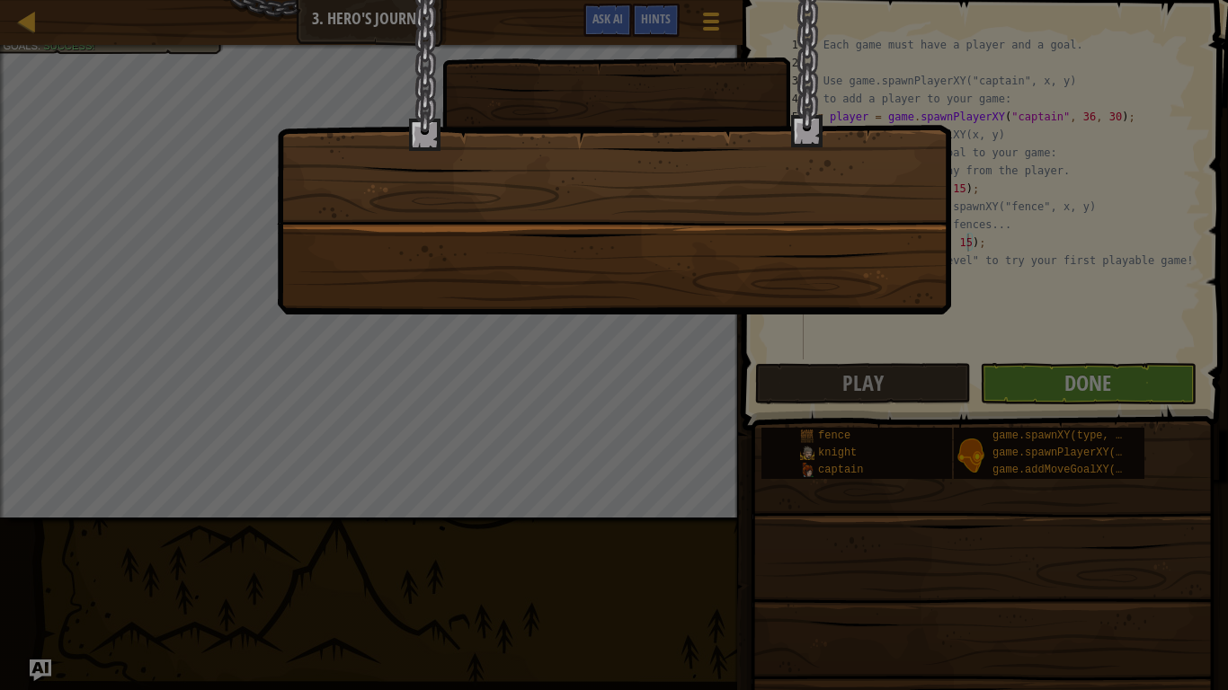
click at [1046, 365] on div at bounding box center [614, 345] width 1228 height 690
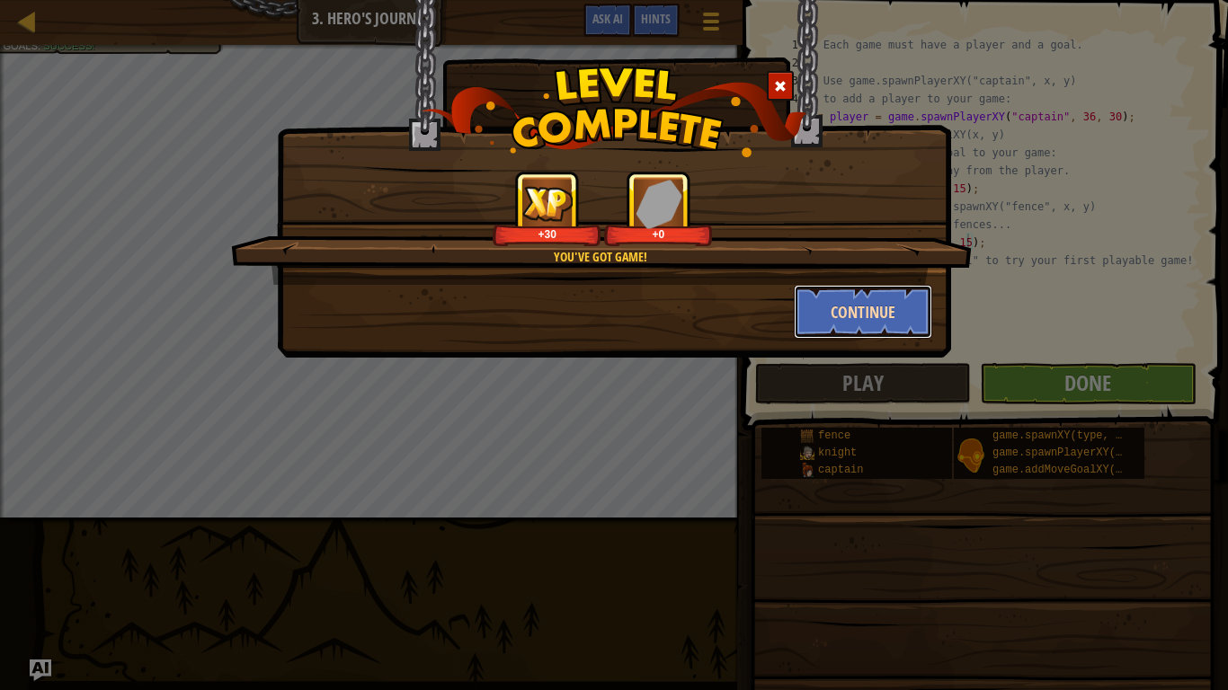
click at [867, 316] on button "Continue" at bounding box center [863, 312] width 139 height 54
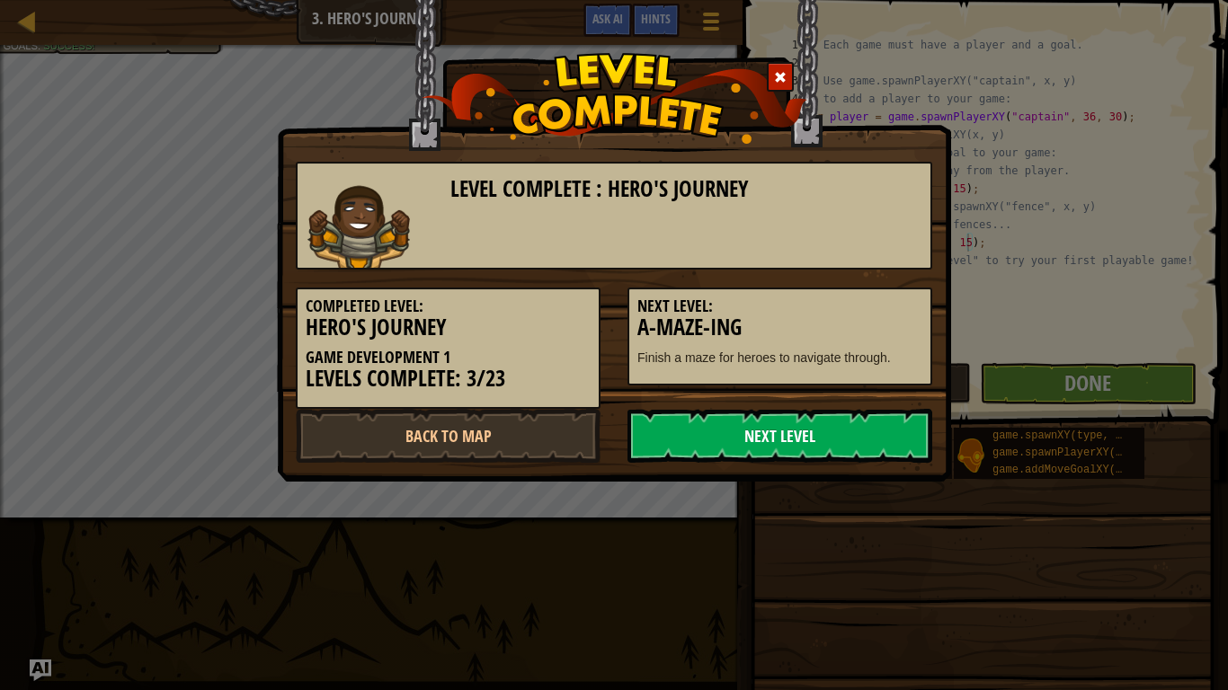
click at [815, 435] on link "Next Level" at bounding box center [780, 436] width 305 height 54
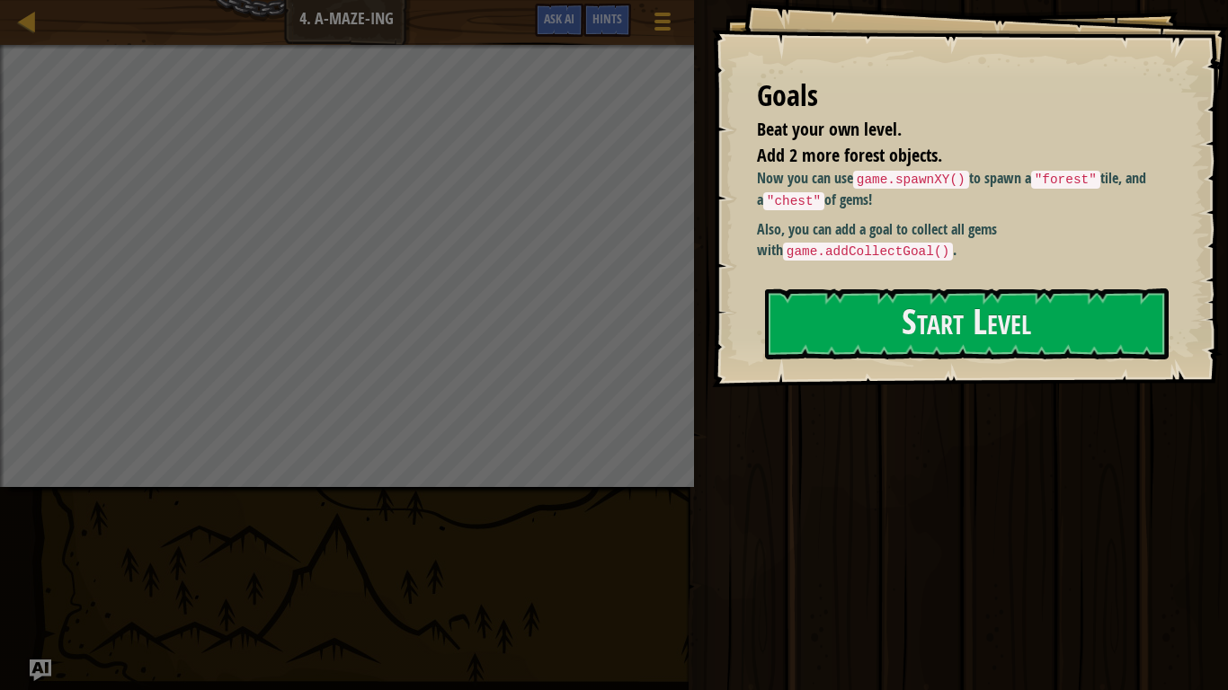
click at [854, 363] on div "Goals Beat your own level. Add 2 more forest objects. Now you can use game.spaw…" at bounding box center [970, 193] width 516 height 387
click at [852, 361] on div "Start Level" at bounding box center [967, 325] width 404 height 72
click at [848, 347] on button "Start Level" at bounding box center [967, 324] width 404 height 71
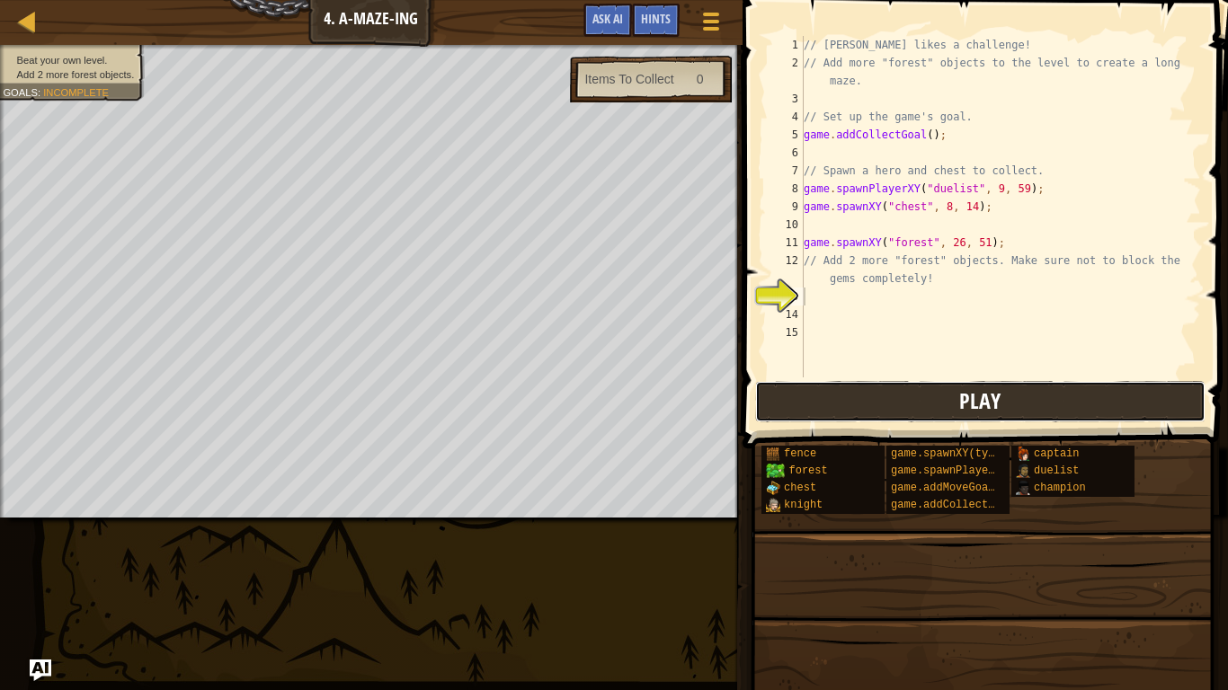
click at [887, 411] on button "Play" at bounding box center [980, 401] width 450 height 41
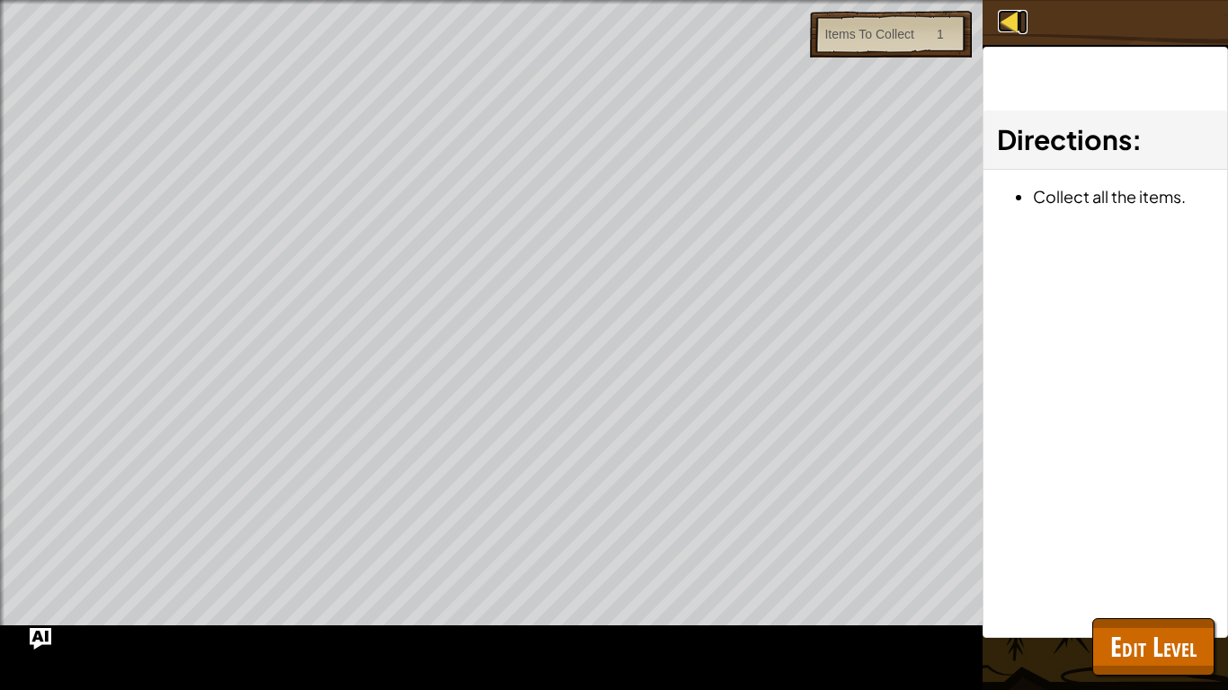
click at [1009, 30] on div at bounding box center [1009, 21] width 22 height 22
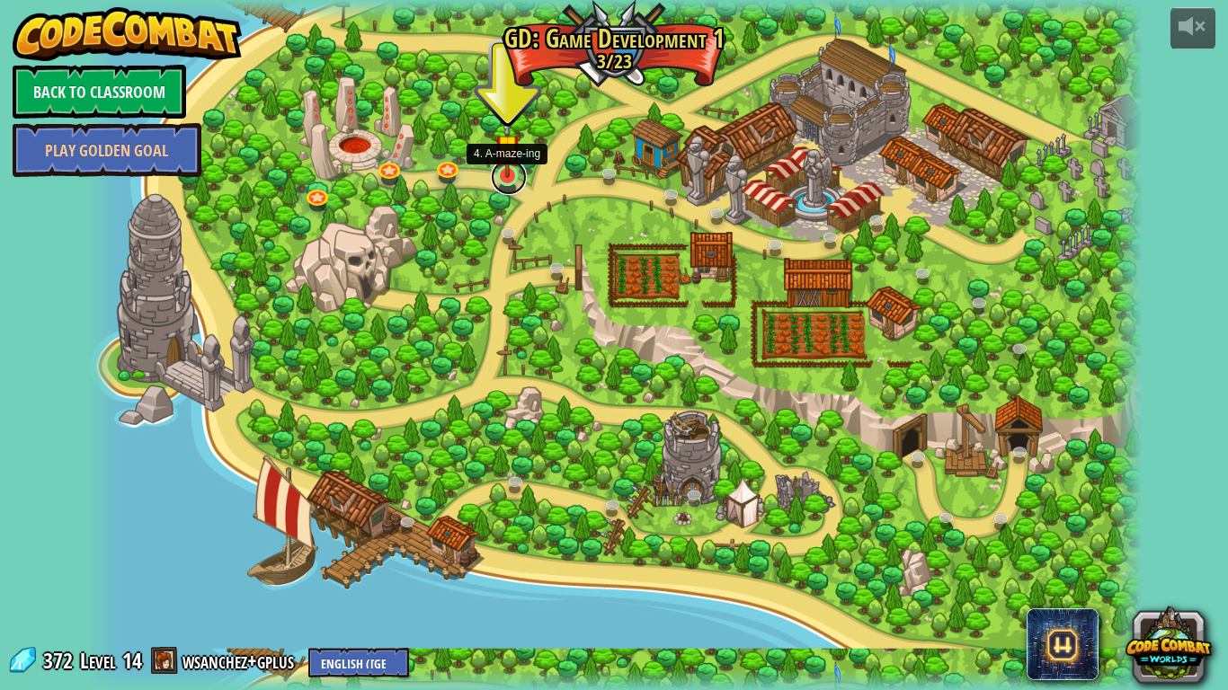
click at [507, 179] on link at bounding box center [509, 177] width 36 height 36
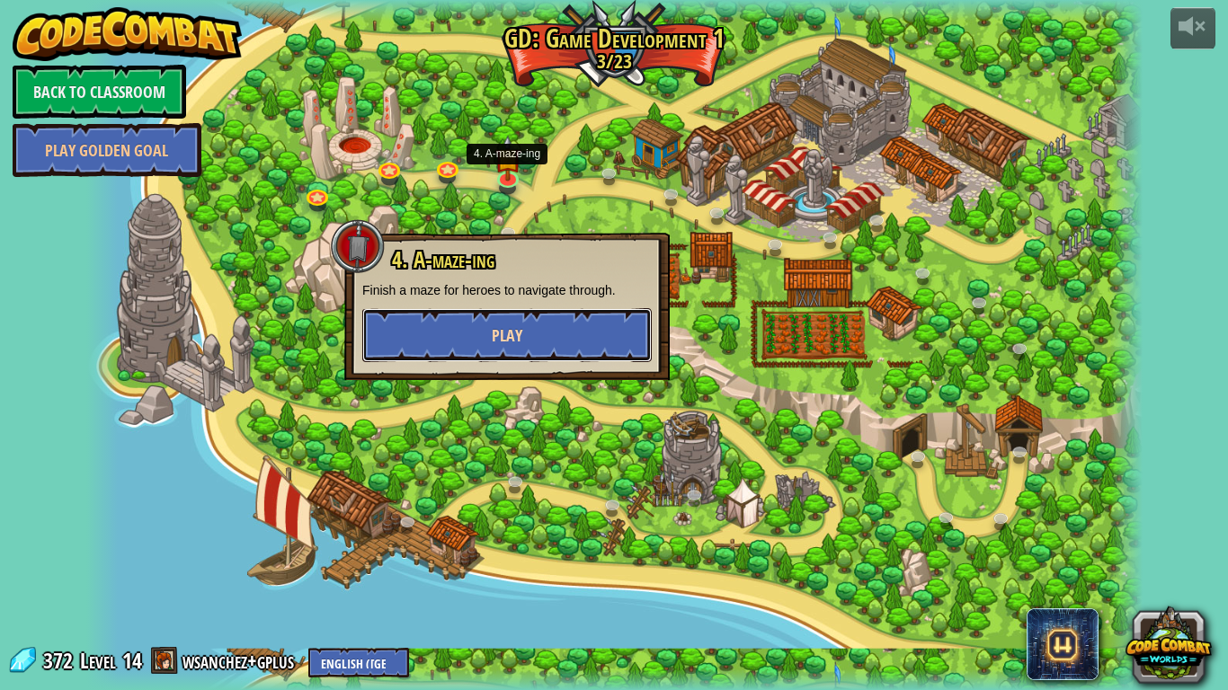
click at [502, 333] on span "Play" at bounding box center [507, 336] width 31 height 22
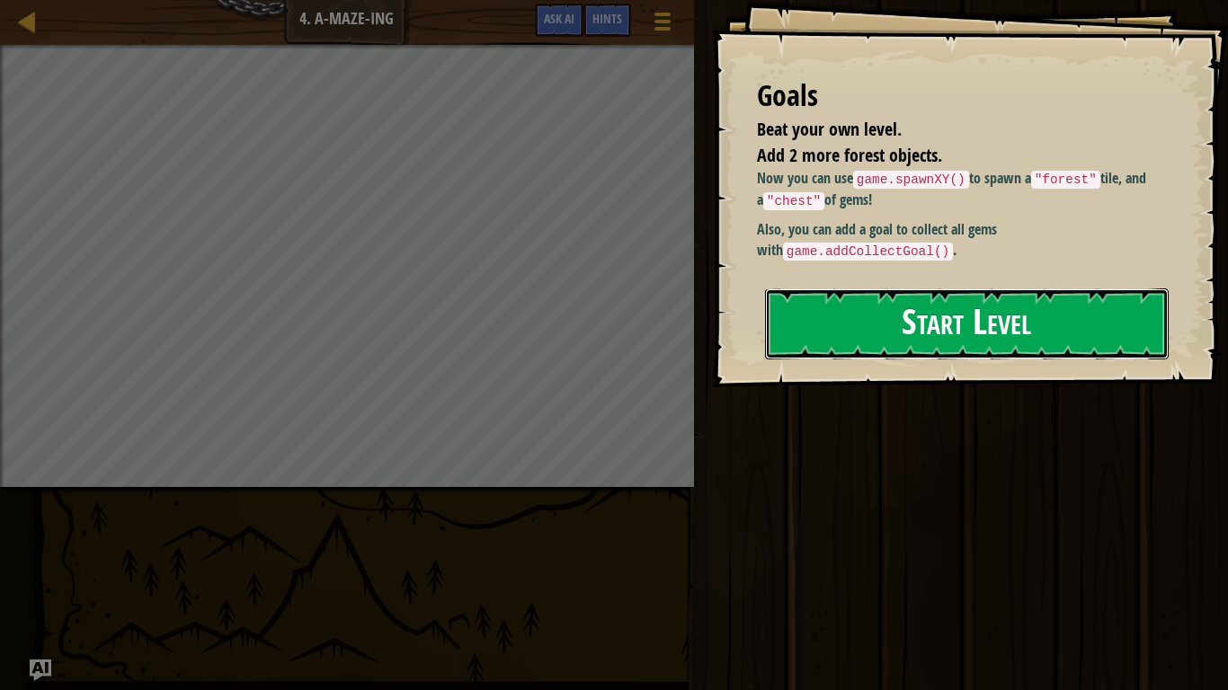
click at [957, 332] on button "Start Level" at bounding box center [967, 324] width 404 height 71
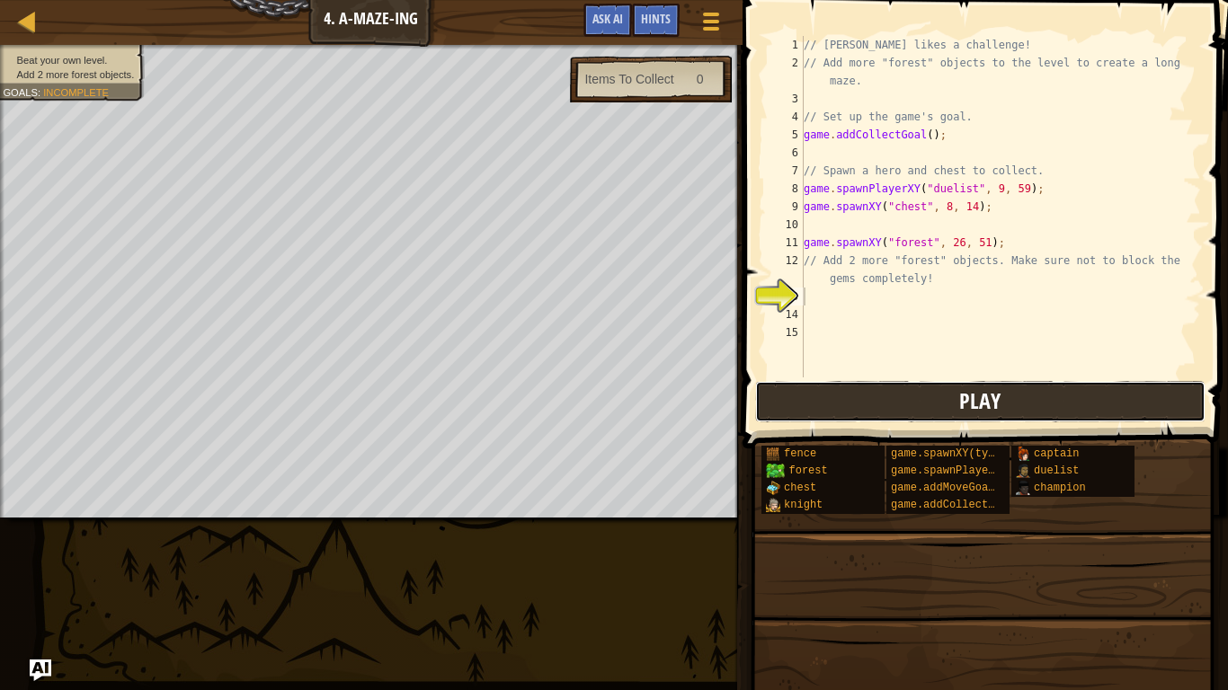
click at [894, 391] on button "Play" at bounding box center [980, 401] width 450 height 41
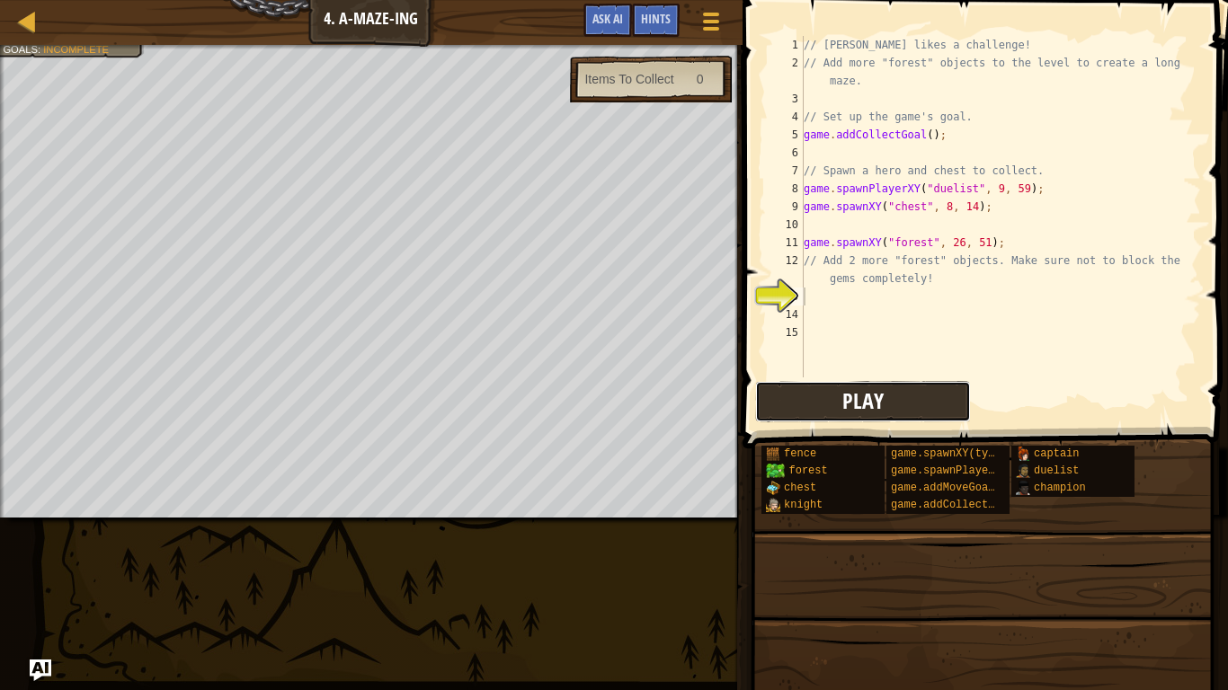
click at [850, 405] on span "Play" at bounding box center [862, 401] width 41 height 29
click at [827, 406] on button "Play" at bounding box center [863, 401] width 216 height 41
click at [841, 142] on div "// [PERSON_NAME] likes a challenge! // Add more "forest" objects to the level t…" at bounding box center [1000, 225] width 401 height 378
click at [877, 165] on div "// [PERSON_NAME] likes a challenge! // Add more "forest" objects to the level t…" at bounding box center [1000, 225] width 401 height 378
type textarea "// Spawn a hero and chest to collect."
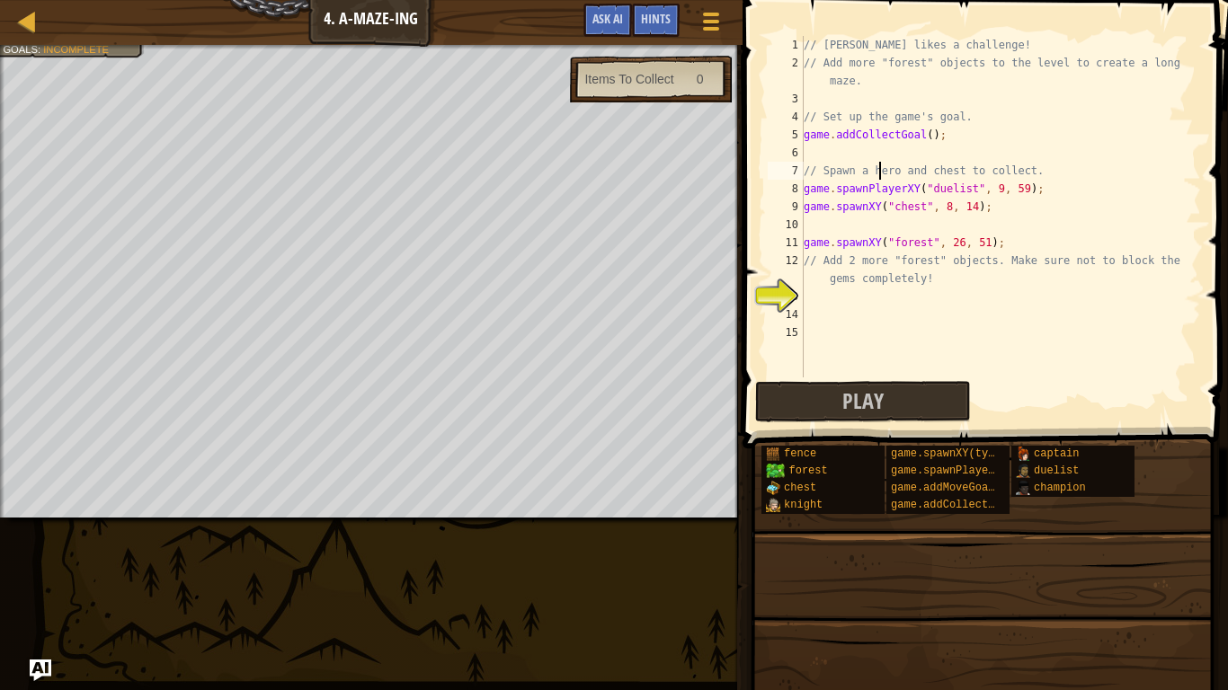
click at [831, 151] on div "// [PERSON_NAME] likes a challenge! // Add more "forest" objects to the level t…" at bounding box center [1000, 225] width 401 height 378
click at [844, 302] on div "// [PERSON_NAME] likes a challenge! // Add more "forest" objects to the level t…" at bounding box center [1000, 225] width 401 height 378
click at [856, 300] on div "// [PERSON_NAME] likes a challenge! // Add more "forest" objects to the level t…" at bounding box center [1000, 225] width 401 height 378
